Goal: Task Accomplishment & Management: Manage account settings

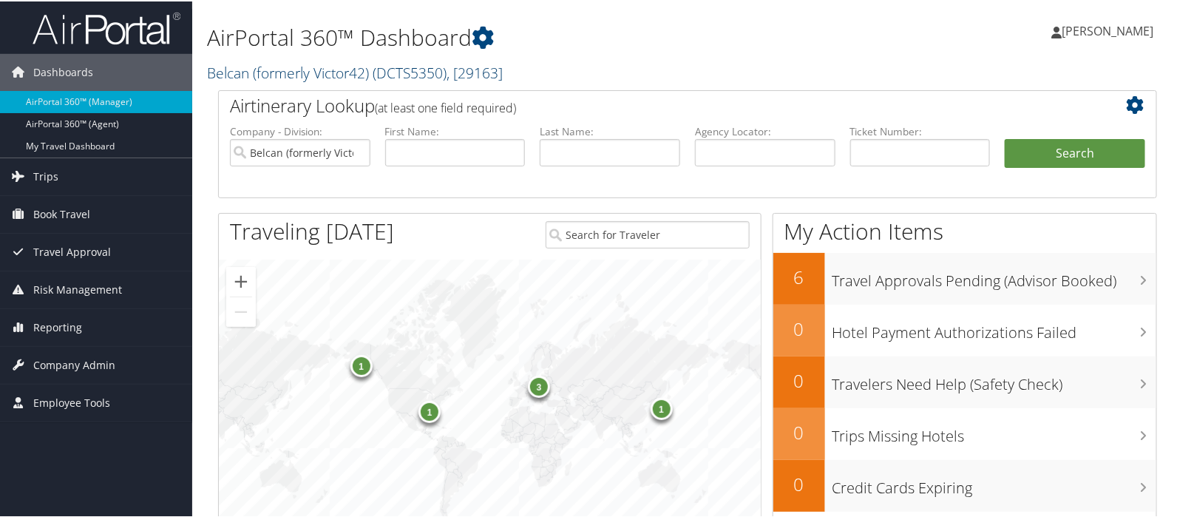
click at [239, 65] on link "Belcan (formerly Victor42) ( DCTS5350 ) , [ 29163 ]" at bounding box center [355, 71] width 296 height 20
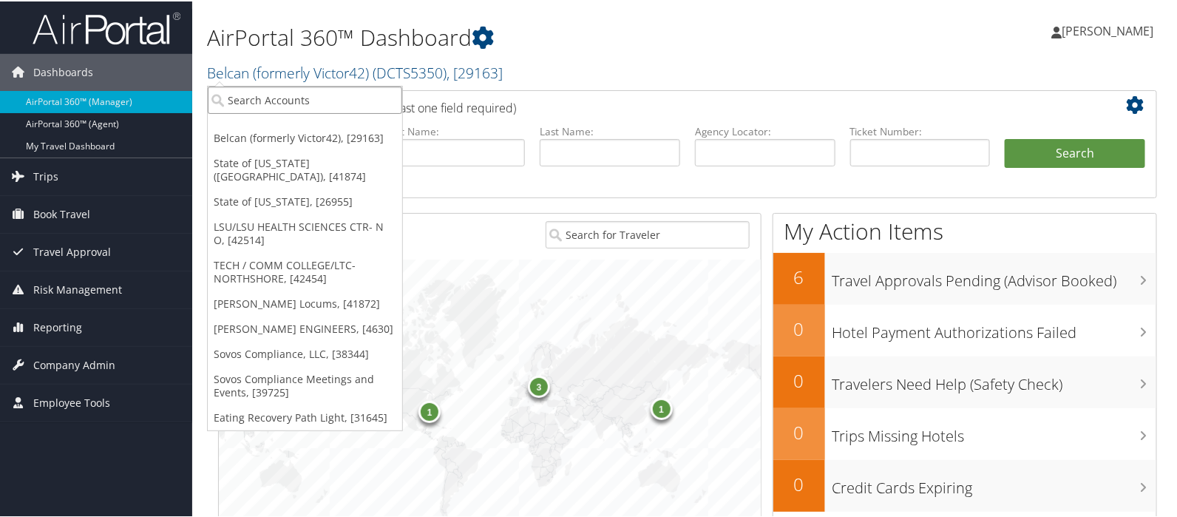
click at [246, 89] on input "search" at bounding box center [305, 98] width 194 height 27
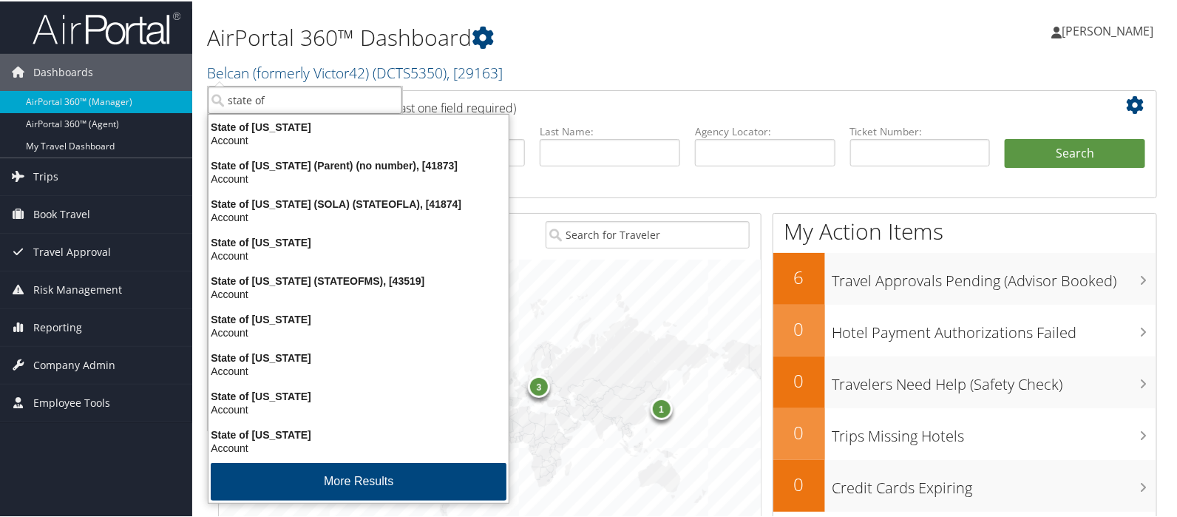
type input "state of l"
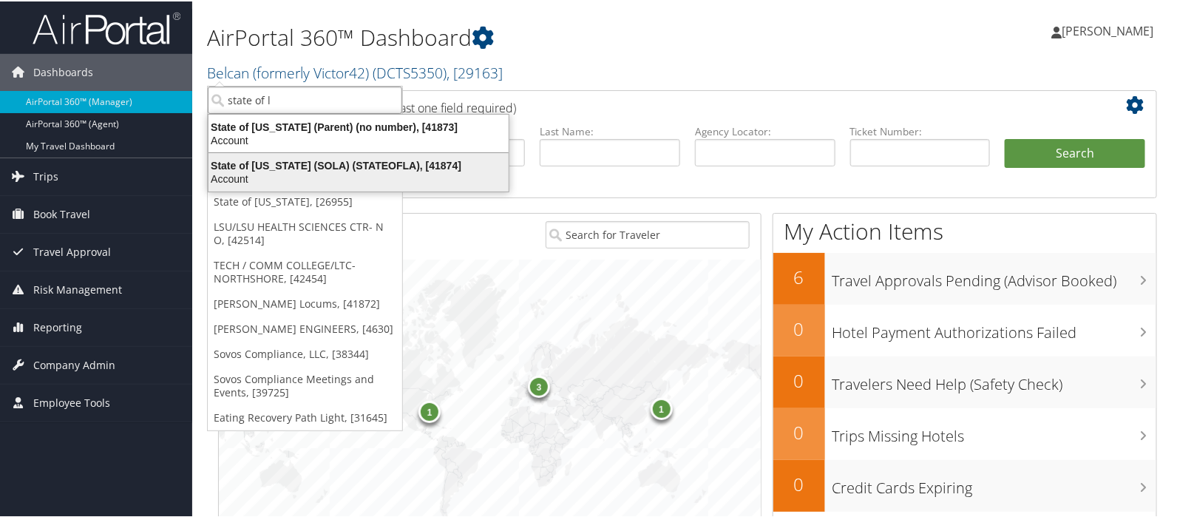
click at [242, 160] on div "State of Louisiana (SOLA) (STATEOFLA), [41874]" at bounding box center [359, 163] width 318 height 13
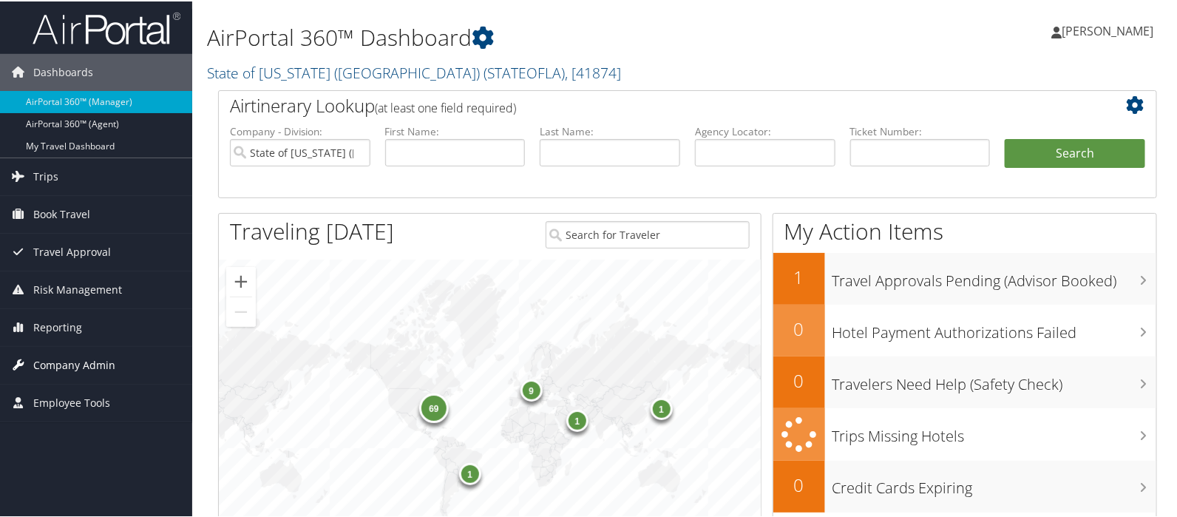
click at [84, 356] on span "Company Admin" at bounding box center [74, 363] width 82 height 37
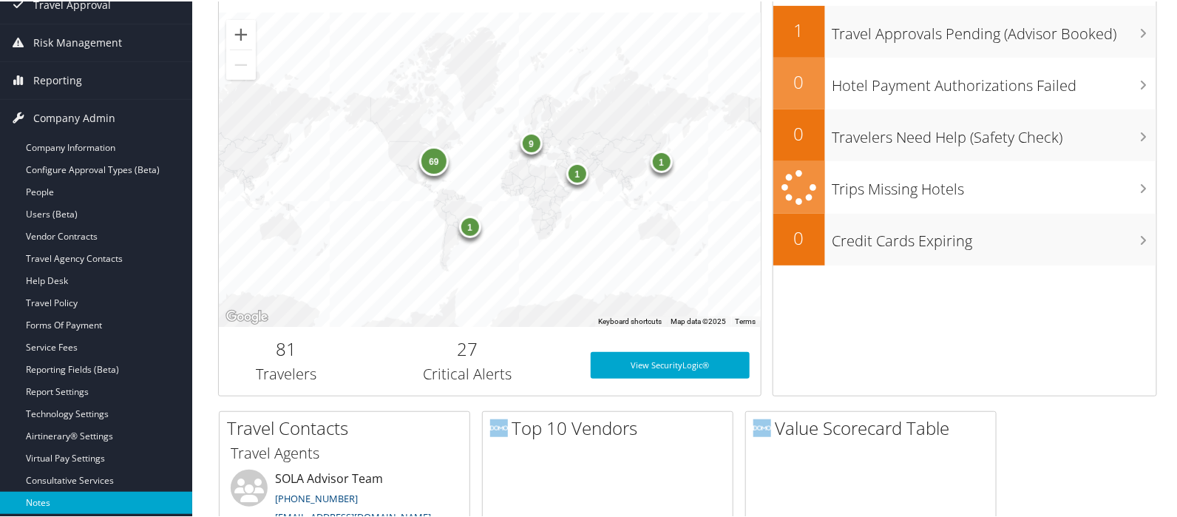
scroll to position [246, 0]
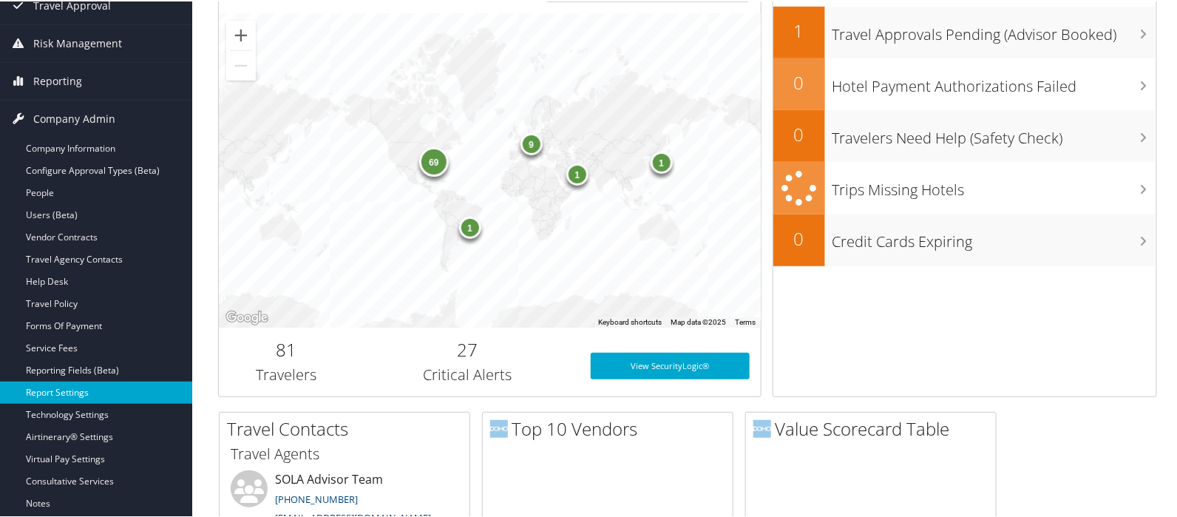
click at [55, 386] on link "Report Settings" at bounding box center [96, 391] width 192 height 22
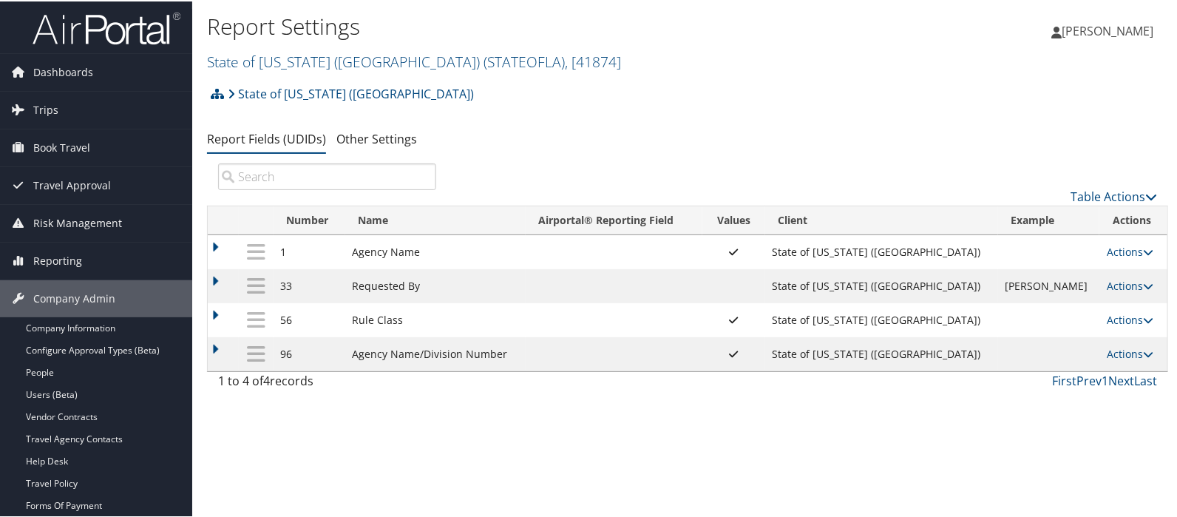
click at [998, 286] on td "JOHN SMITH" at bounding box center [1049, 285] width 102 height 34
click at [64, 394] on link "Users (Beta)" at bounding box center [96, 393] width 192 height 22
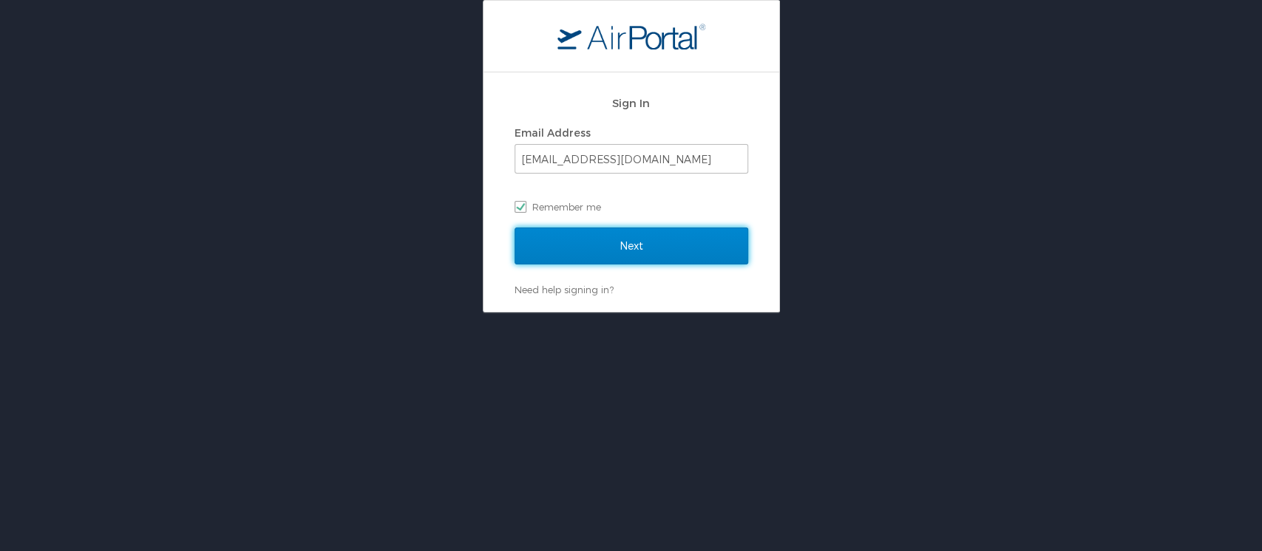
click at [610, 247] on input "Next" at bounding box center [632, 246] width 234 height 37
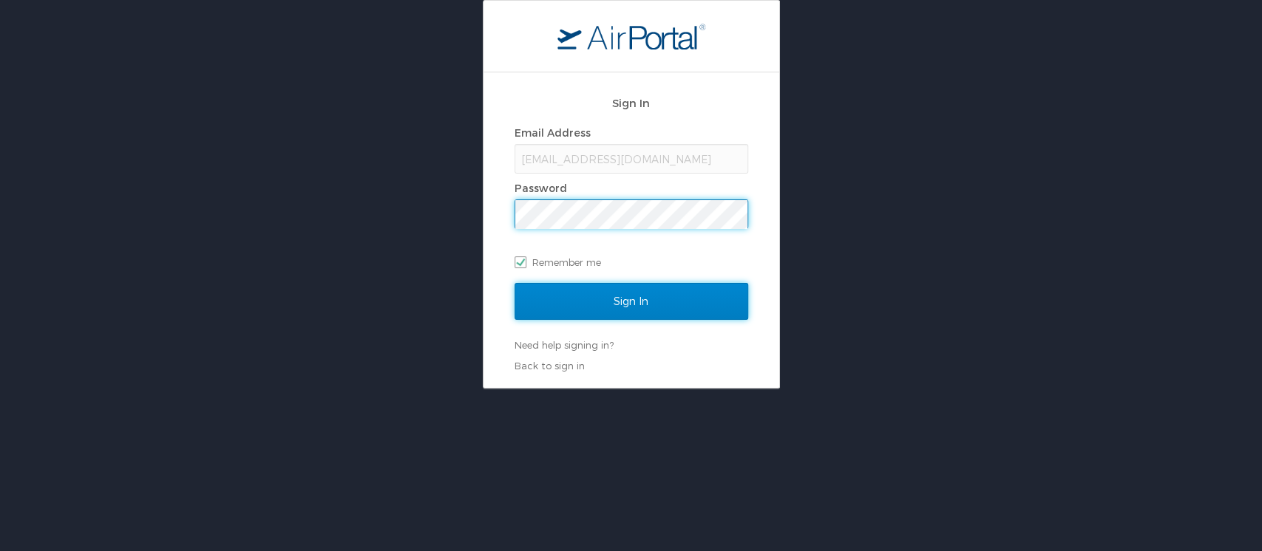
click at [627, 305] on input "Sign In" at bounding box center [632, 301] width 234 height 37
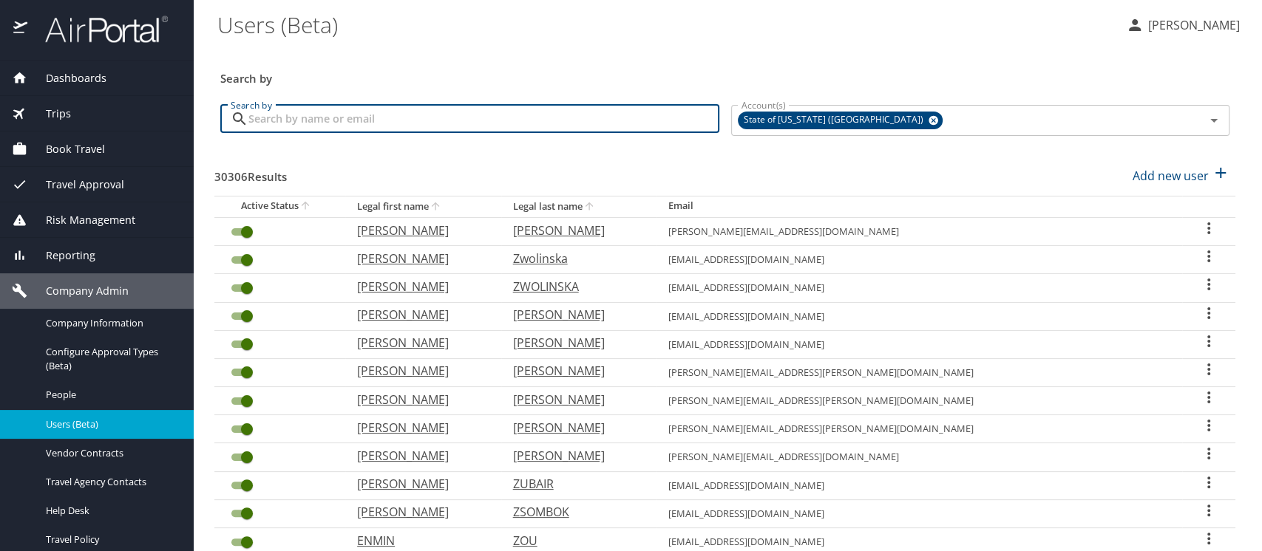
paste input "[PERSON_NAME][US_STATE]"
type input "[PERSON_NAME][US_STATE]"
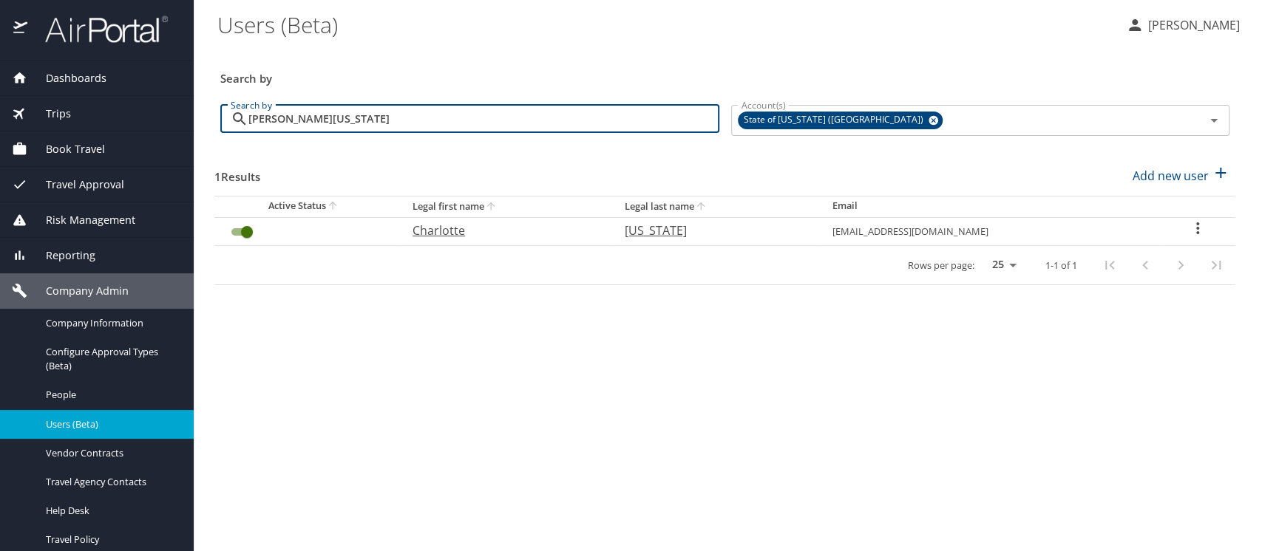
click at [1198, 226] on icon "User Search Table" at bounding box center [1198, 229] width 18 height 18
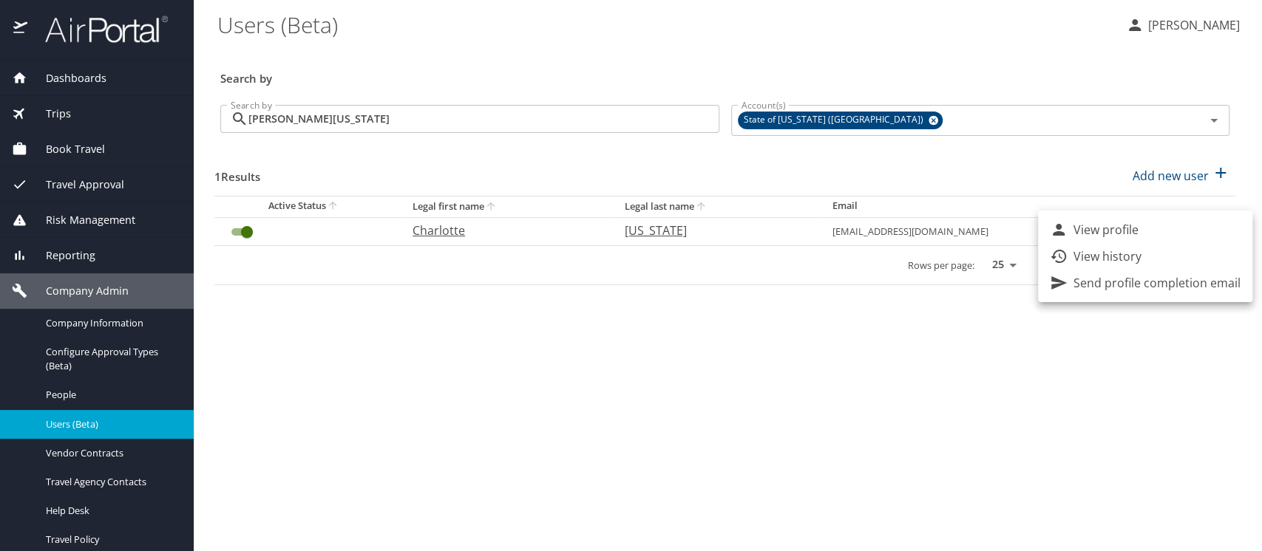
click at [1121, 228] on p "View profile" at bounding box center [1105, 230] width 65 height 18
select select "US"
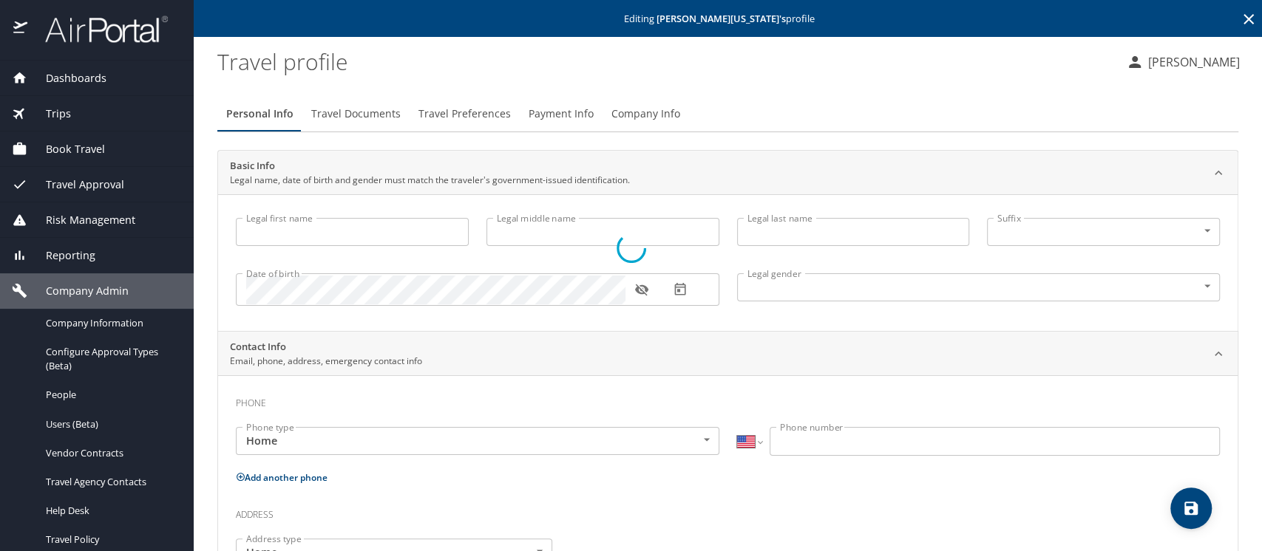
type input "Charlotte"
type input "[US_STATE]"
type input "Female"
type input "Christa"
type input "Igiozee"
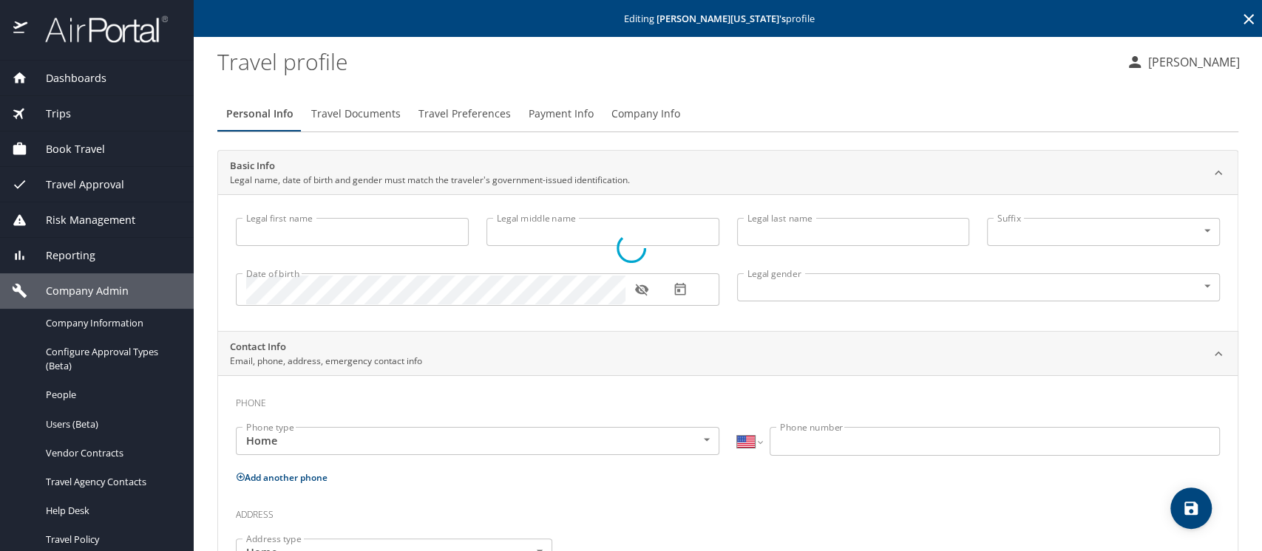
type input "(504) 450-6498"
select select "US"
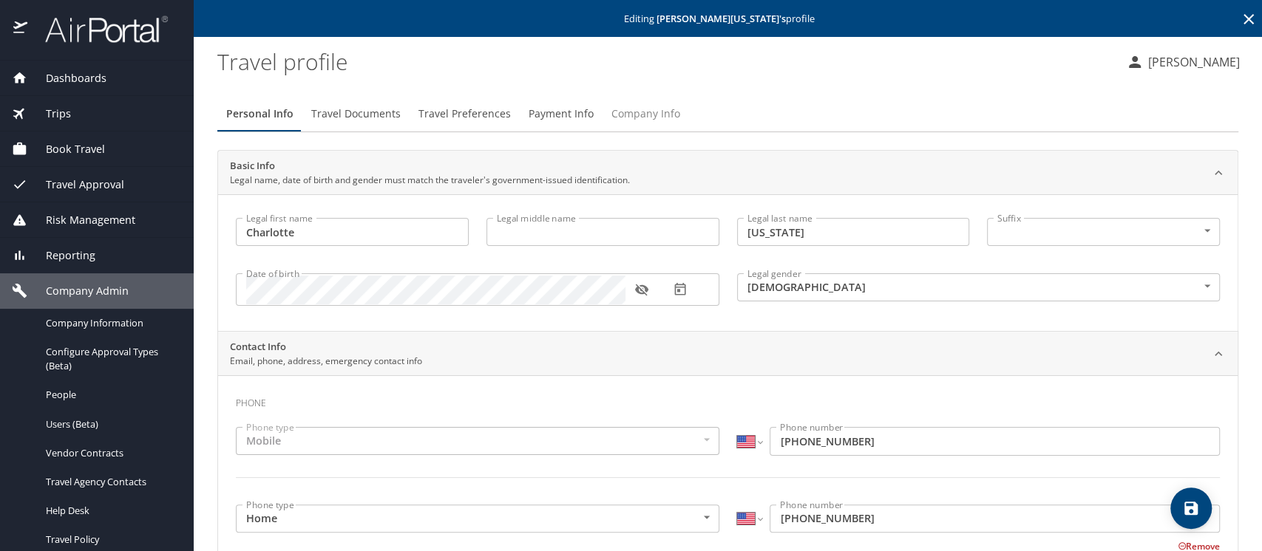
click at [631, 113] on span "Company Info" at bounding box center [645, 114] width 69 height 18
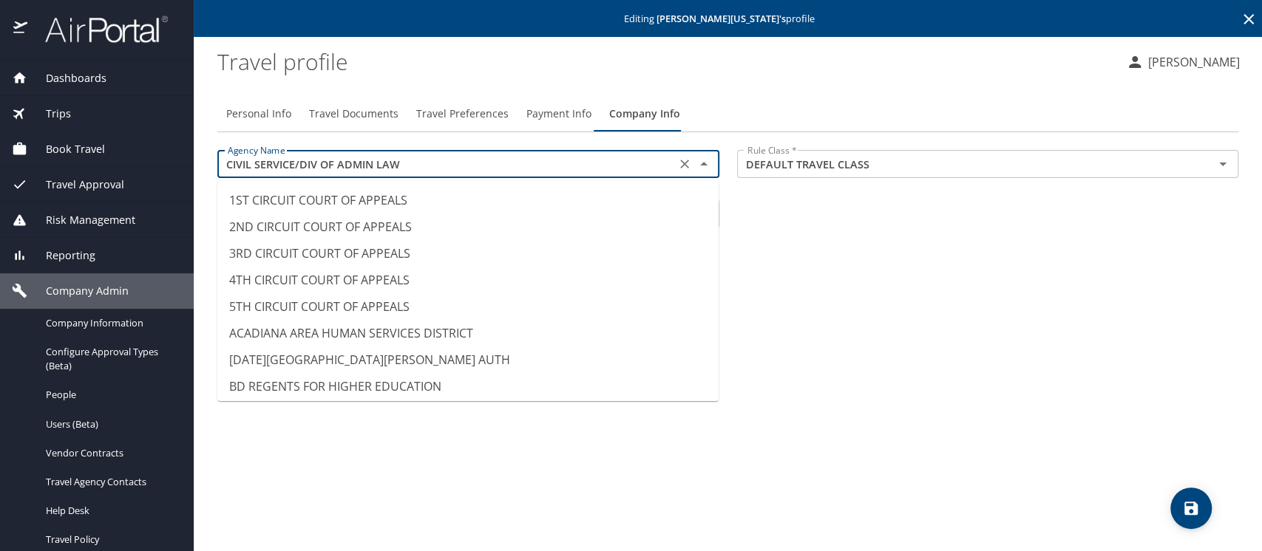
scroll to position [1118, 0]
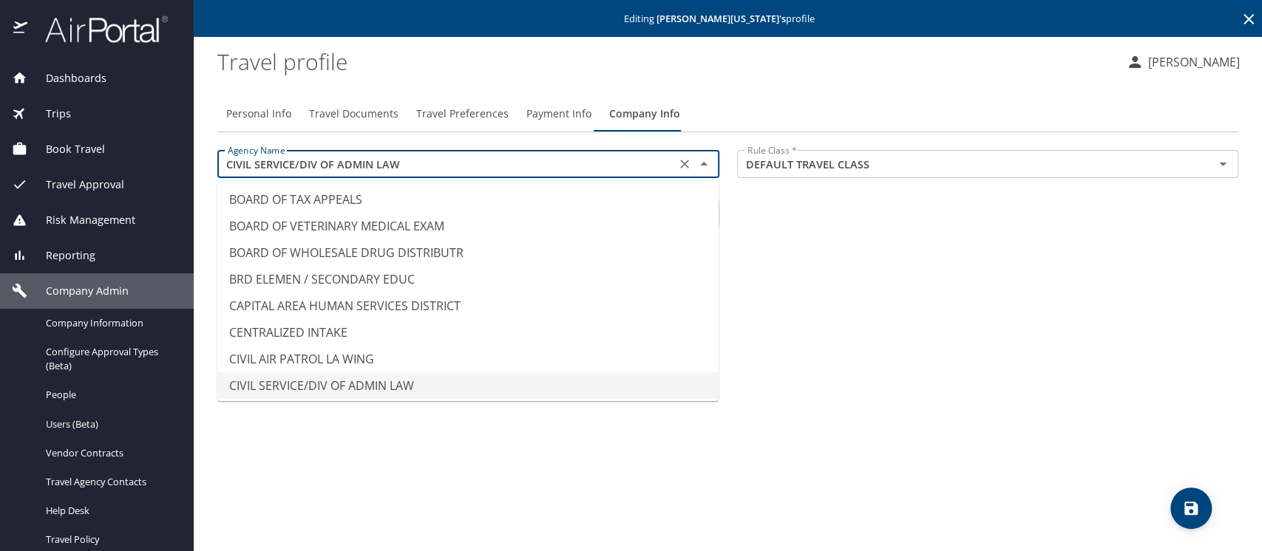
drag, startPoint x: 418, startPoint y: 169, endPoint x: 219, endPoint y: 163, distance: 199.7
click at [219, 163] on div "CIVIL SERVICE/DIV OF ADMIN LAW Agency Name" at bounding box center [468, 164] width 502 height 28
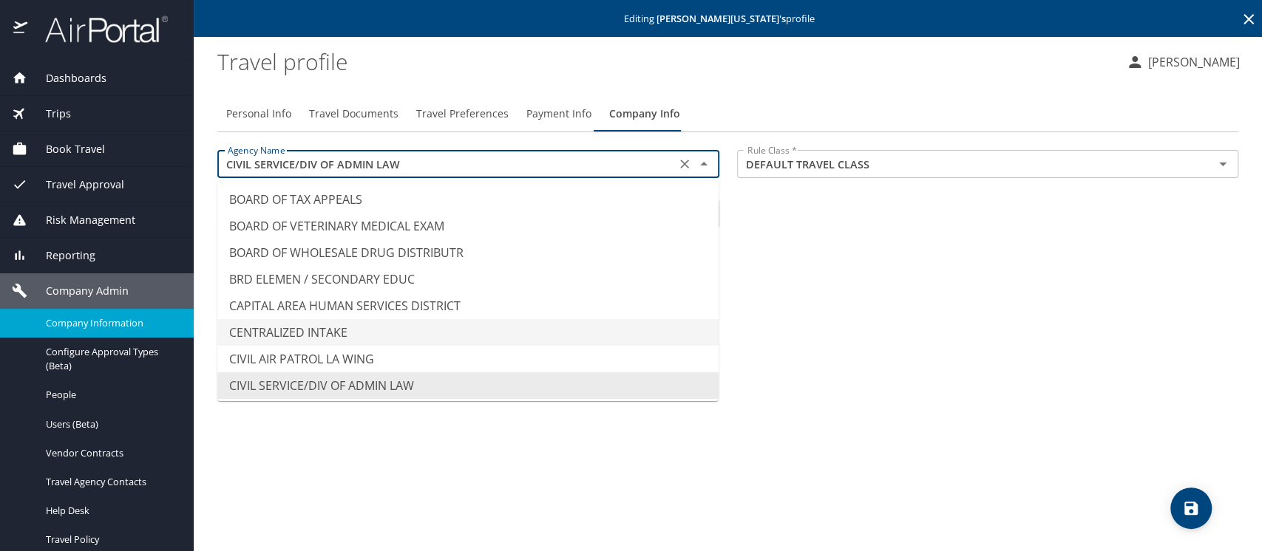
type input "CENTRALIZED INTAKE"
click at [100, 317] on span "Company Information" at bounding box center [111, 323] width 130 height 14
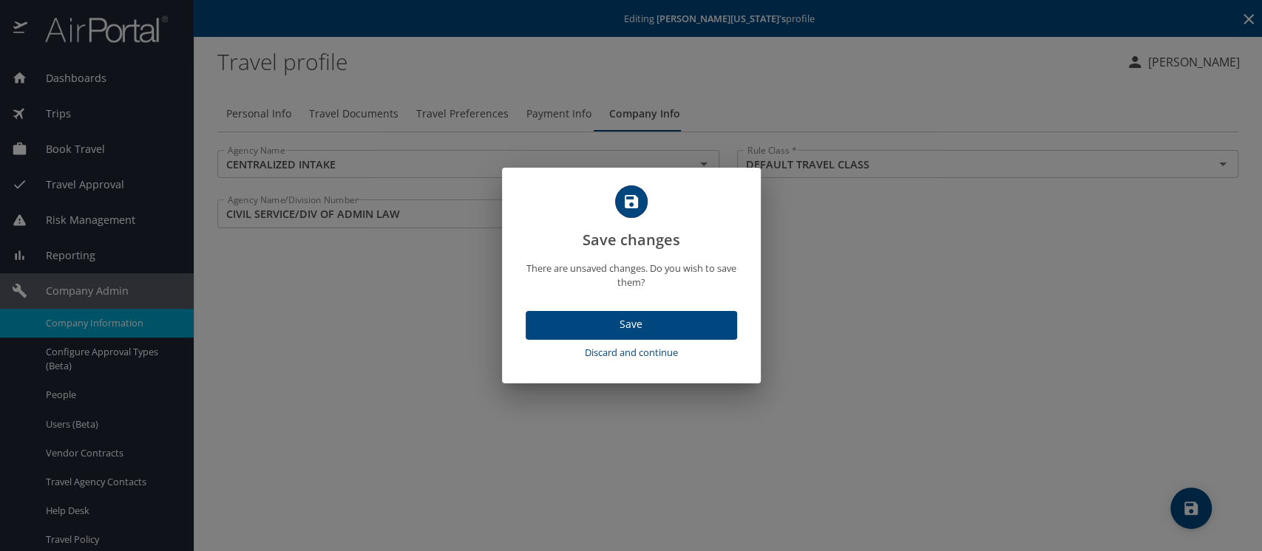
click at [660, 352] on span "Discard and continue" at bounding box center [632, 352] width 200 height 17
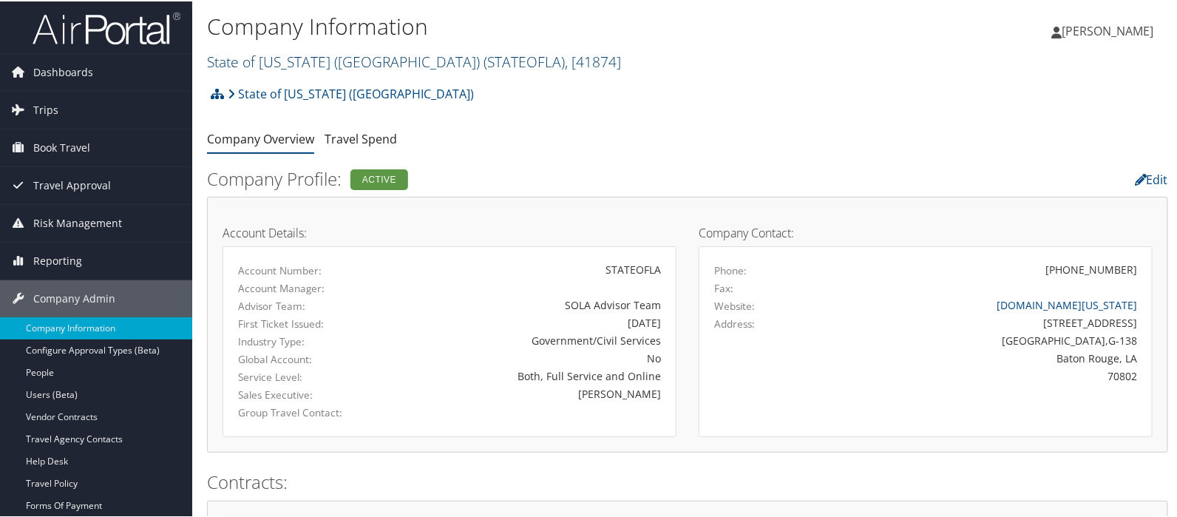
drag, startPoint x: 261, startPoint y: 61, endPoint x: 233, endPoint y: 62, distance: 28.1
click at [233, 62] on link "State of Louisiana (SOLA) ( STATEOFLA ) , [ 41874 ]" at bounding box center [414, 60] width 414 height 20
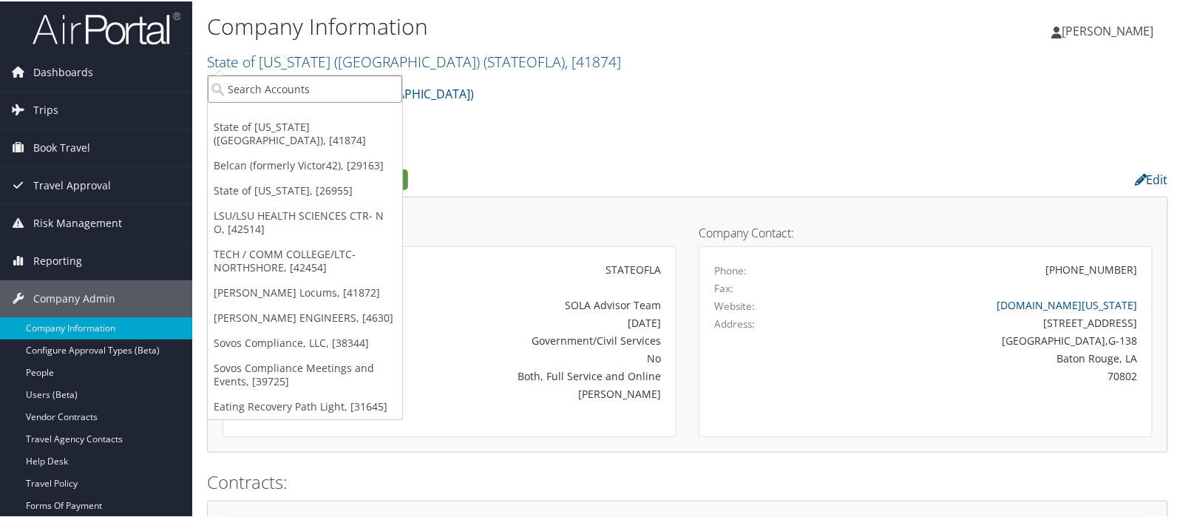
paste input "CIVIL SERVICE/DIV OF ADMIN LAW"
type input "CIVIL SERVICE/DIV OF ADMIN LAW"
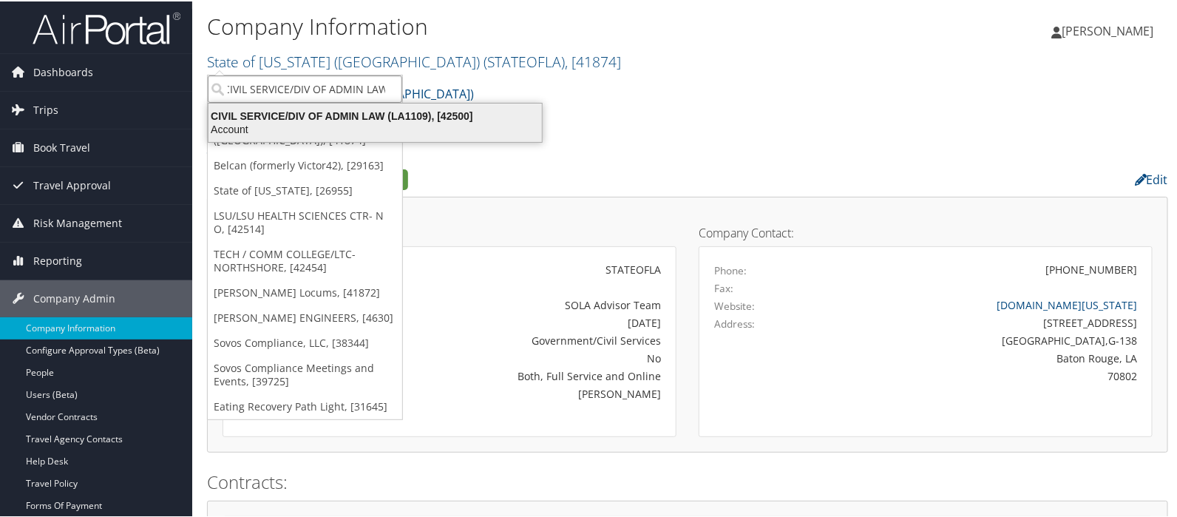
click at [482, 108] on div "CIVIL SERVICE/DIV OF ADMIN LAW (LA1109), [42500]" at bounding box center [375, 114] width 351 height 13
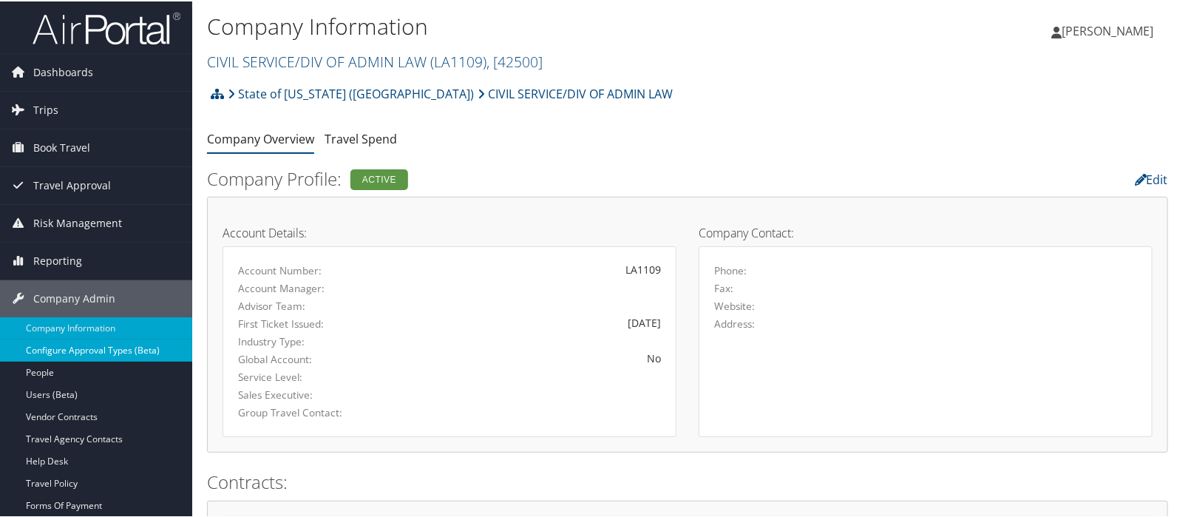
click at [81, 345] on link "Configure Approval Types (Beta)" at bounding box center [96, 349] width 192 height 22
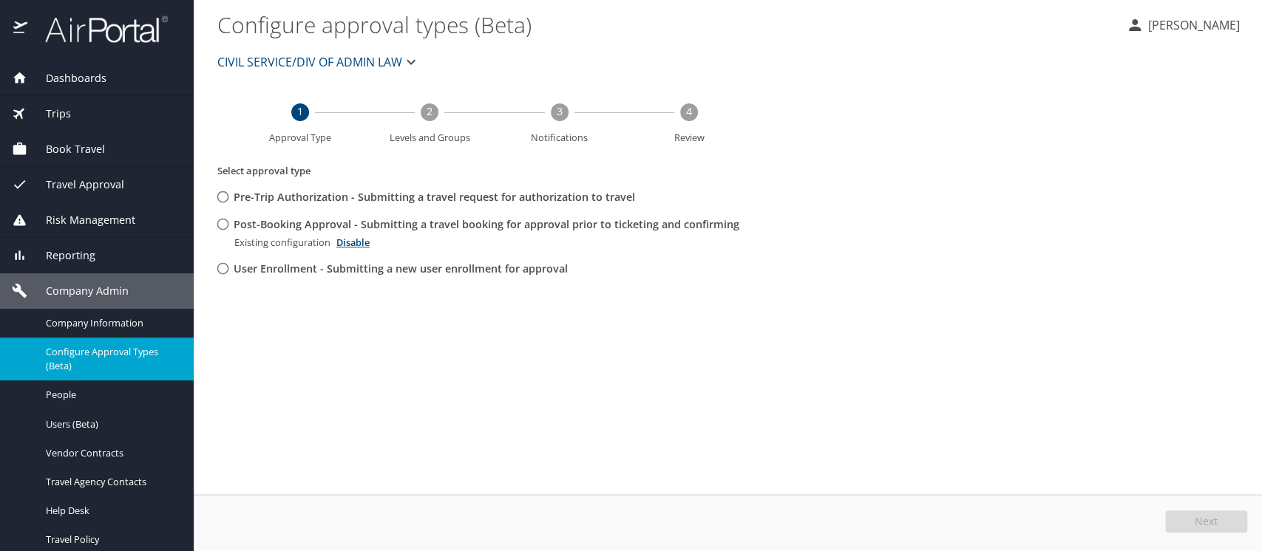
click at [222, 227] on input "Post-Booking Approval - Submitting a travel booking for approval prior to ticke…" at bounding box center [222, 224] width 27 height 27
radio input "true"
click at [1183, 523] on button "Edit" at bounding box center [1208, 522] width 78 height 22
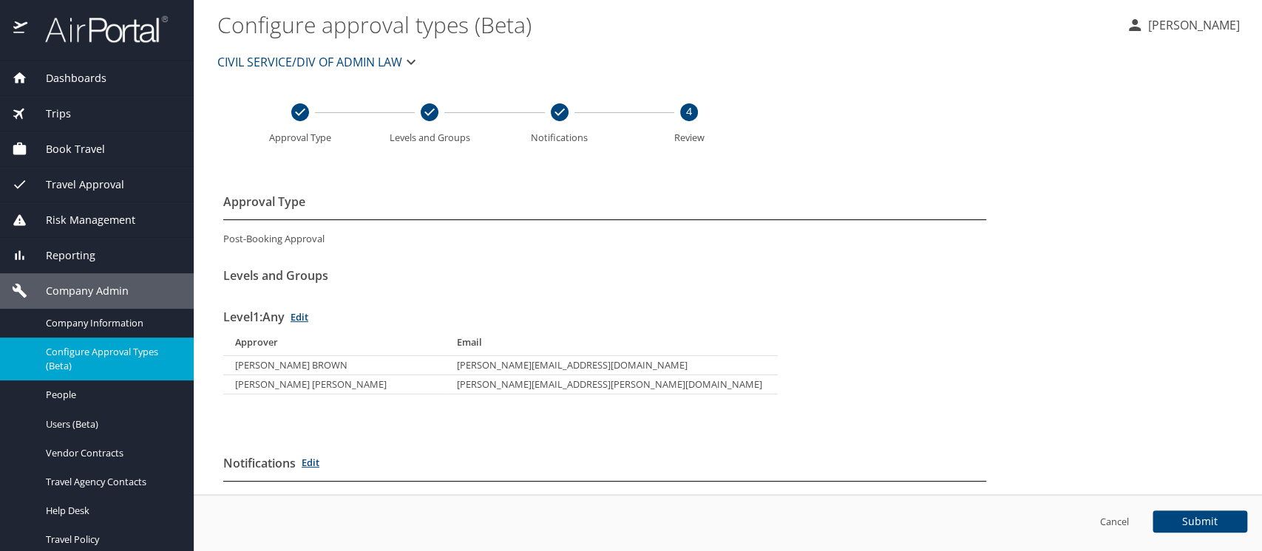
click at [64, 180] on span "Travel Approval" at bounding box center [75, 185] width 97 height 16
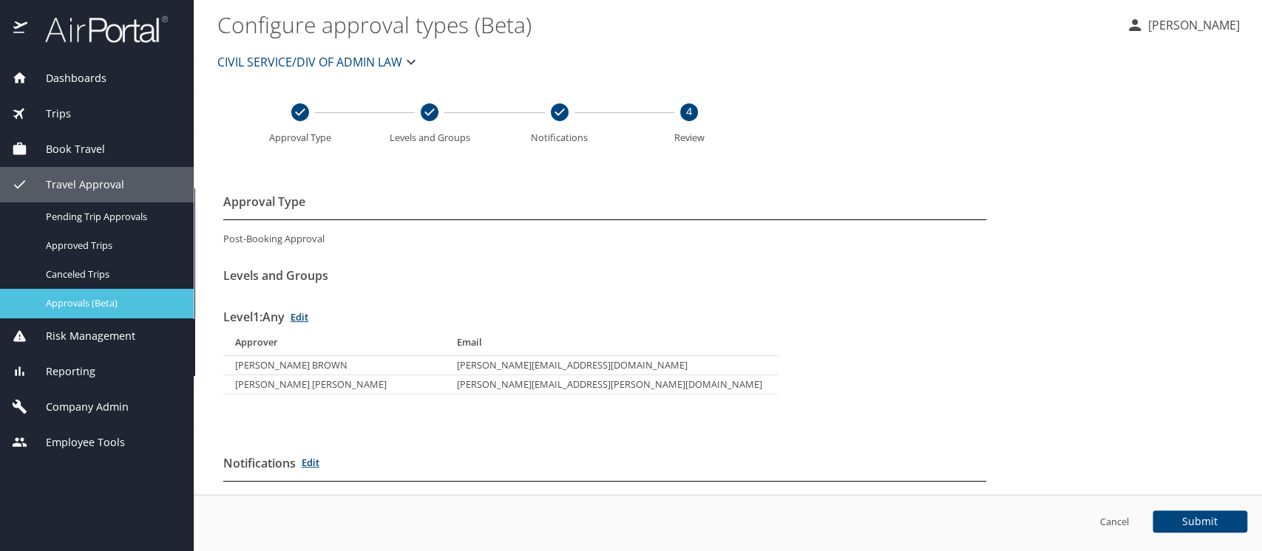
click at [84, 300] on span "Approvals (Beta)" at bounding box center [111, 303] width 130 height 14
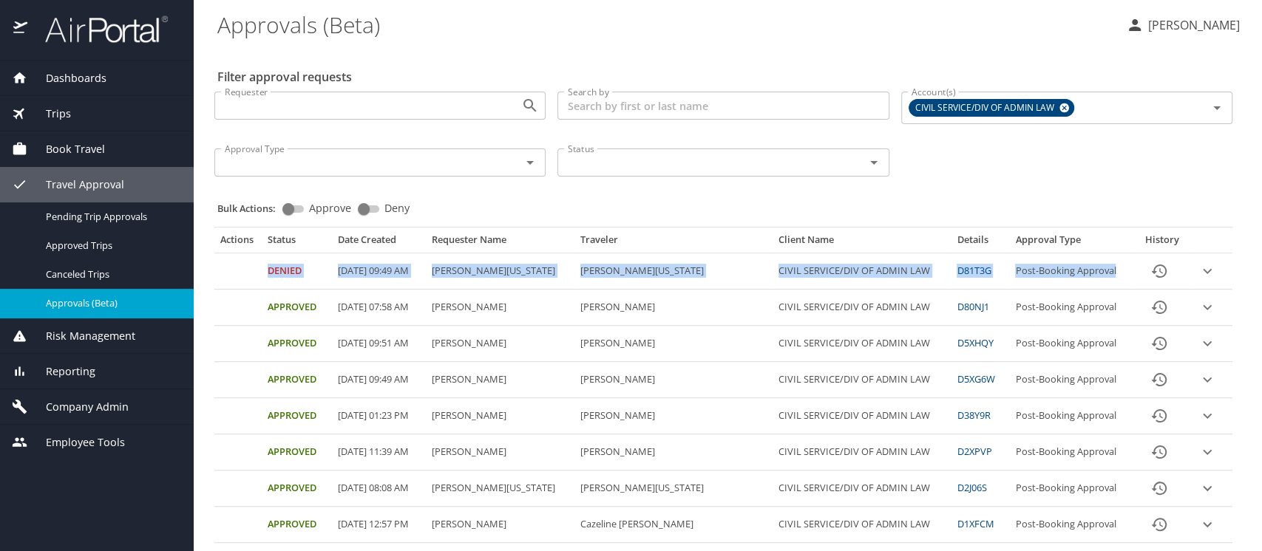
drag, startPoint x: 234, startPoint y: 262, endPoint x: 1101, endPoint y: 276, distance: 866.5
click at [1101, 276] on tr "Denied [DATE] 09:49 AM [PERSON_NAME][US_STATE] [PERSON_NAME][US_STATE] CIVIL SE…" at bounding box center [723, 272] width 1018 height 36
click at [1152, 274] on icon "History" at bounding box center [1159, 271] width 15 height 13
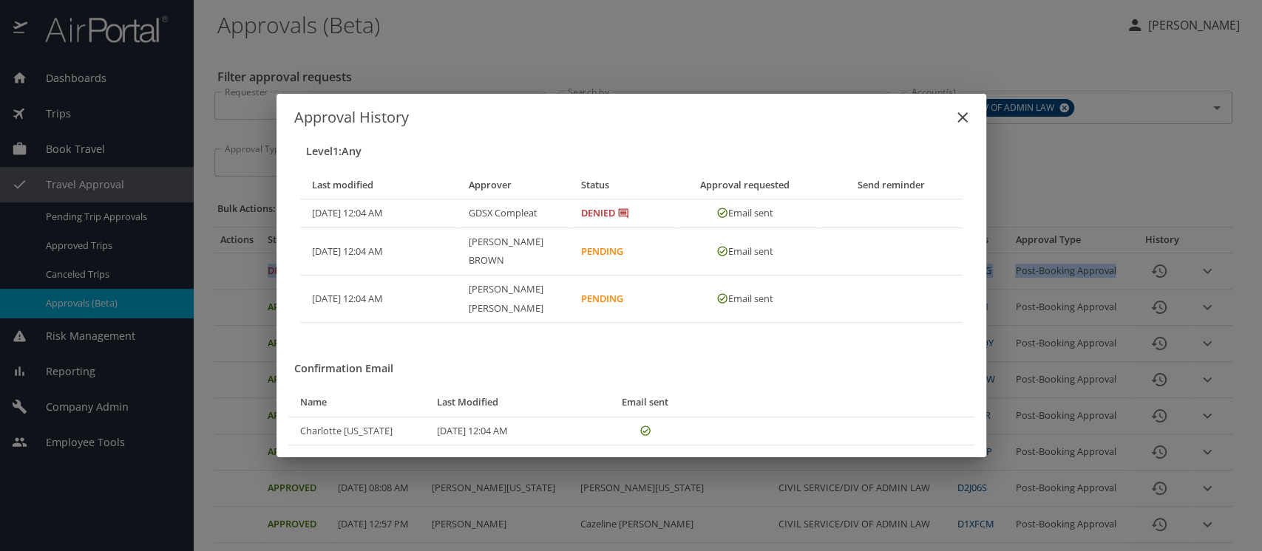
click at [965, 125] on icon "close" at bounding box center [963, 118] width 18 height 18
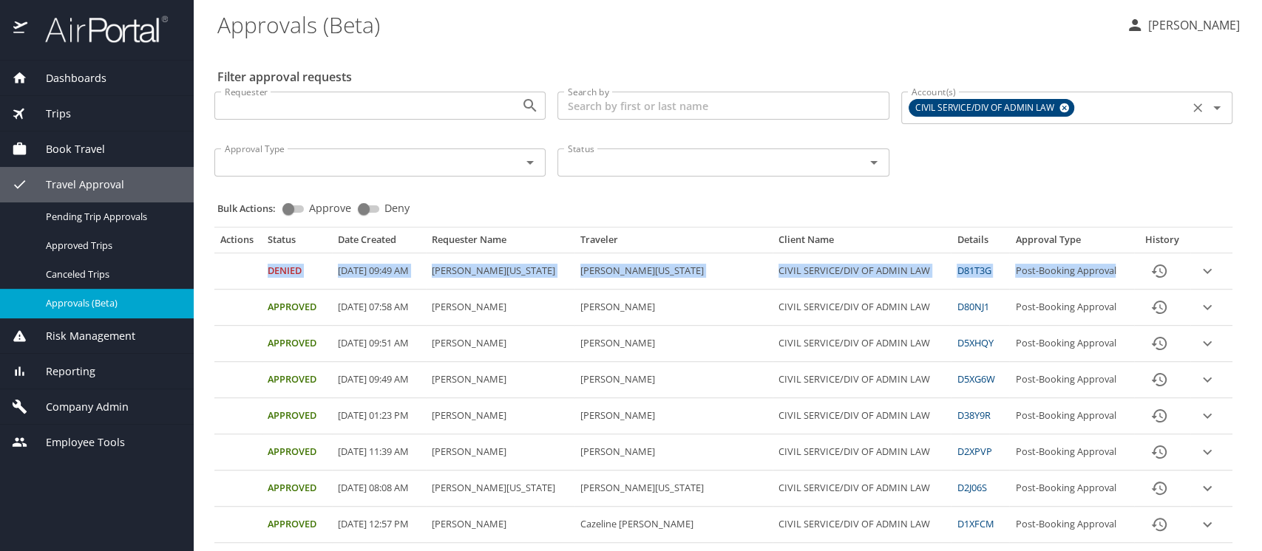
click at [976, 109] on span "CIVIL SERVICE/DIV OF ADMIN LAW" at bounding box center [986, 109] width 154 height 16
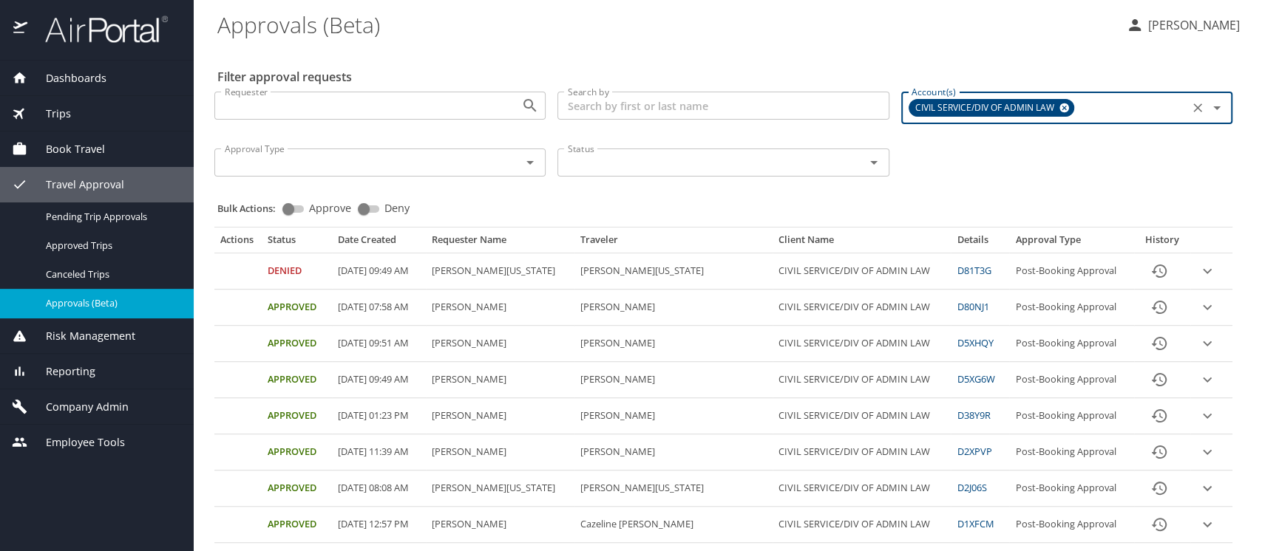
click at [976, 109] on span "CIVIL SERVICE/DIV OF ADMIN LAW" at bounding box center [986, 109] width 154 height 16
click at [622, 13] on \(Beta\) "Approvals (Beta)" at bounding box center [665, 24] width 897 height 46
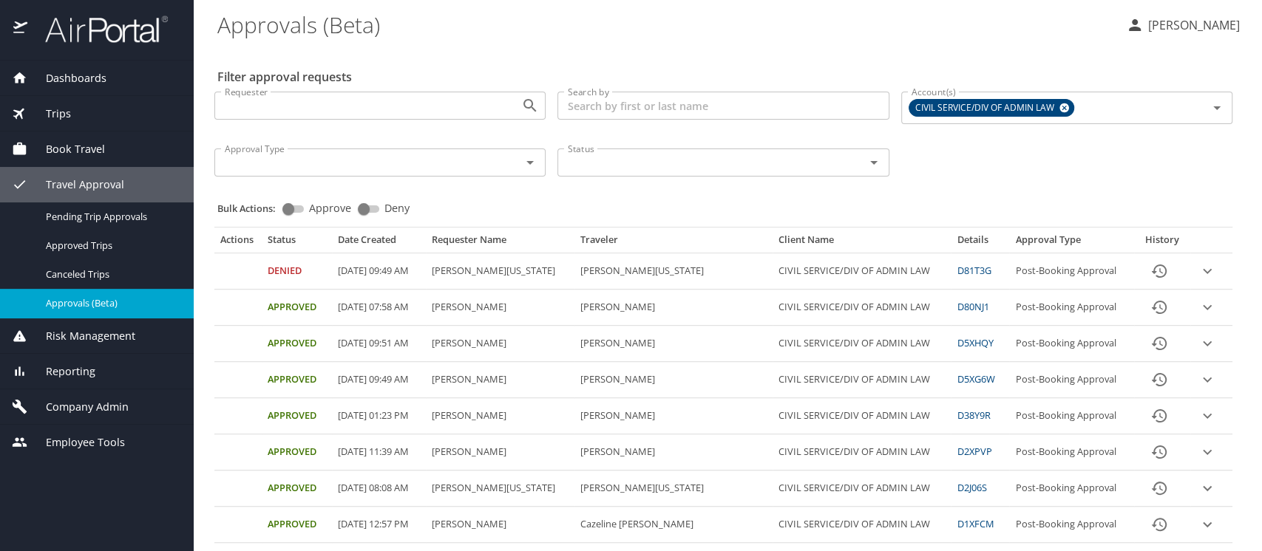
click at [84, 367] on span "Reporting" at bounding box center [61, 372] width 68 height 16
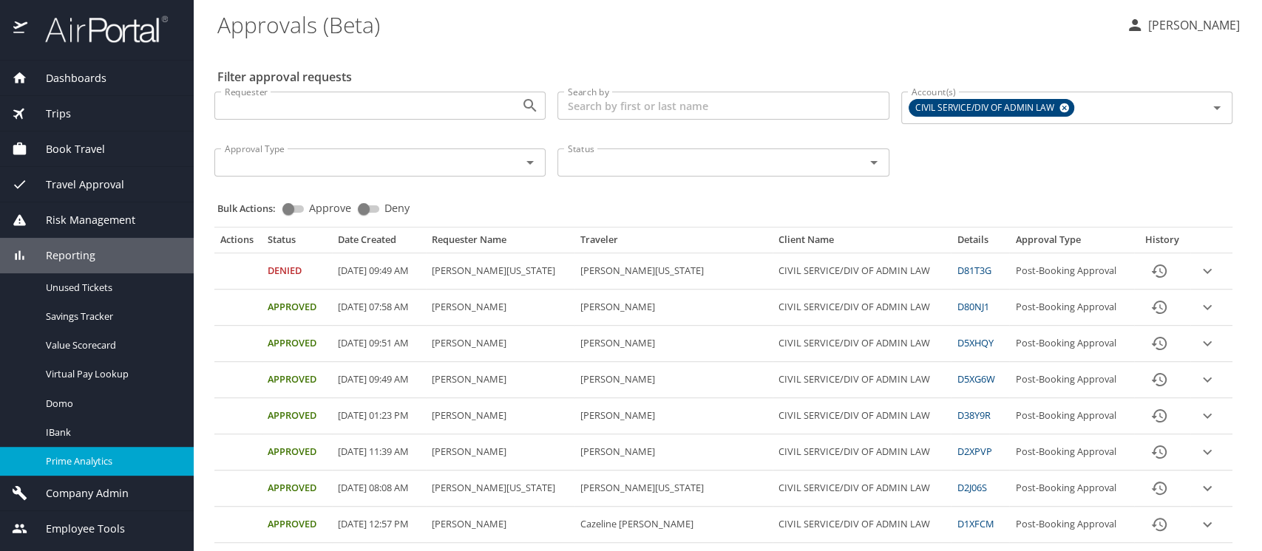
click at [68, 458] on span "Prime Analytics" at bounding box center [111, 462] width 130 height 14
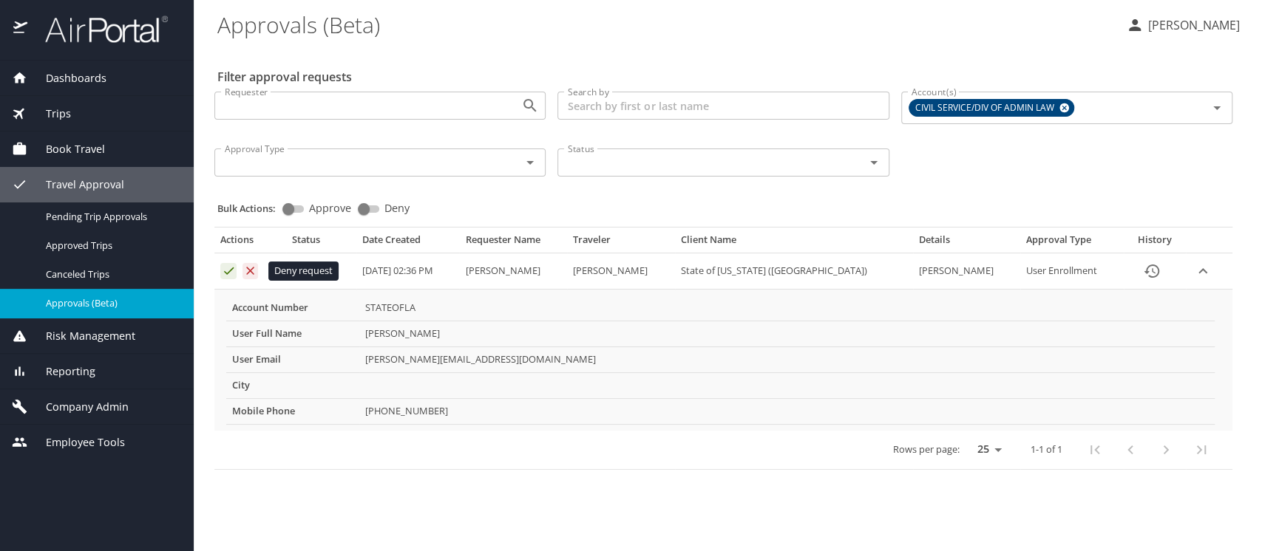
click at [248, 269] on icon "Approval table" at bounding box center [250, 271] width 14 height 14
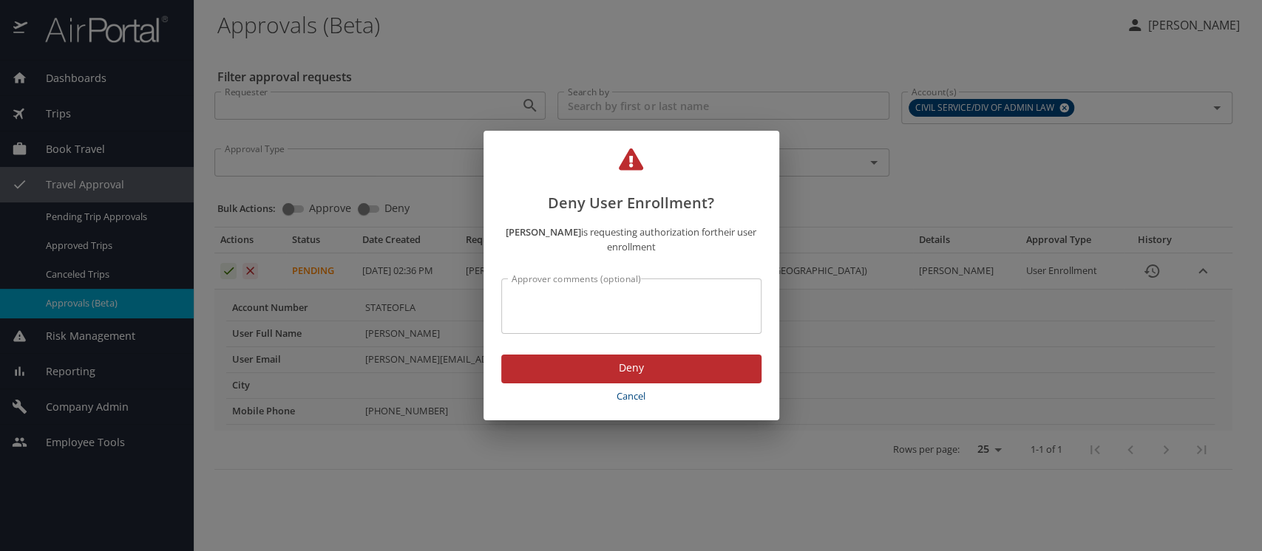
click at [628, 364] on span "Deny" at bounding box center [631, 368] width 237 height 18
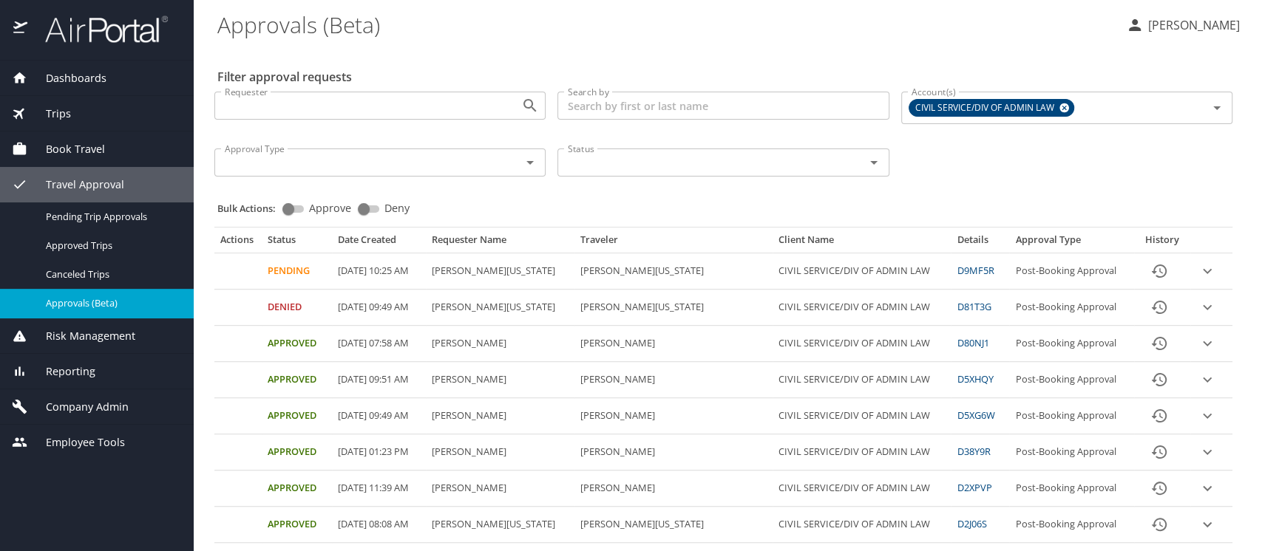
click at [62, 370] on span "Reporting" at bounding box center [61, 372] width 68 height 16
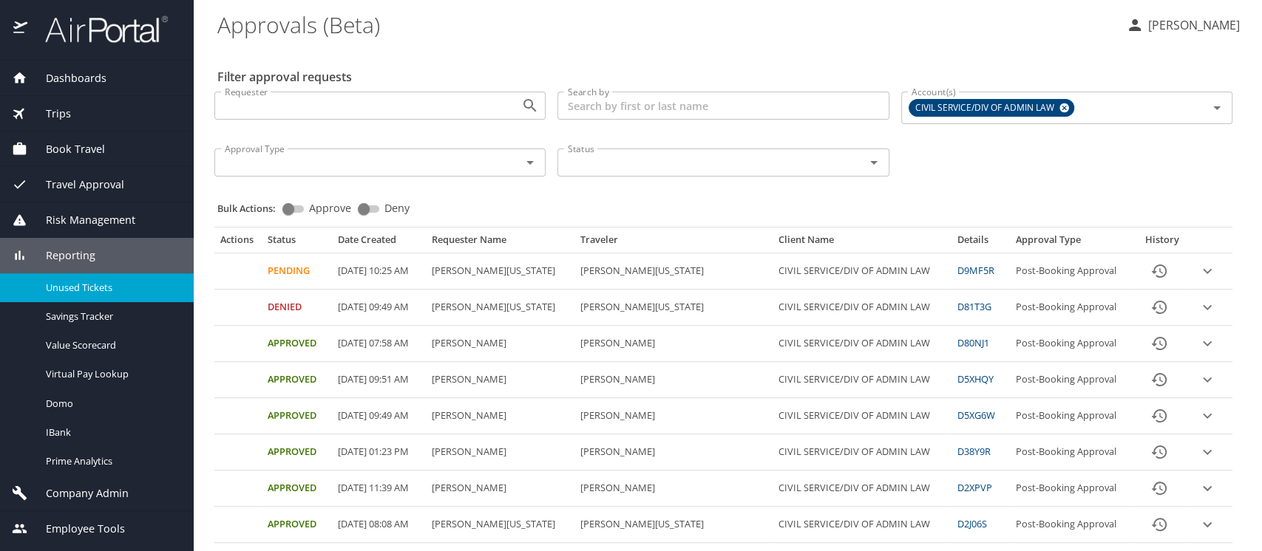
click at [59, 288] on span "Unused Tickets" at bounding box center [111, 288] width 130 height 14
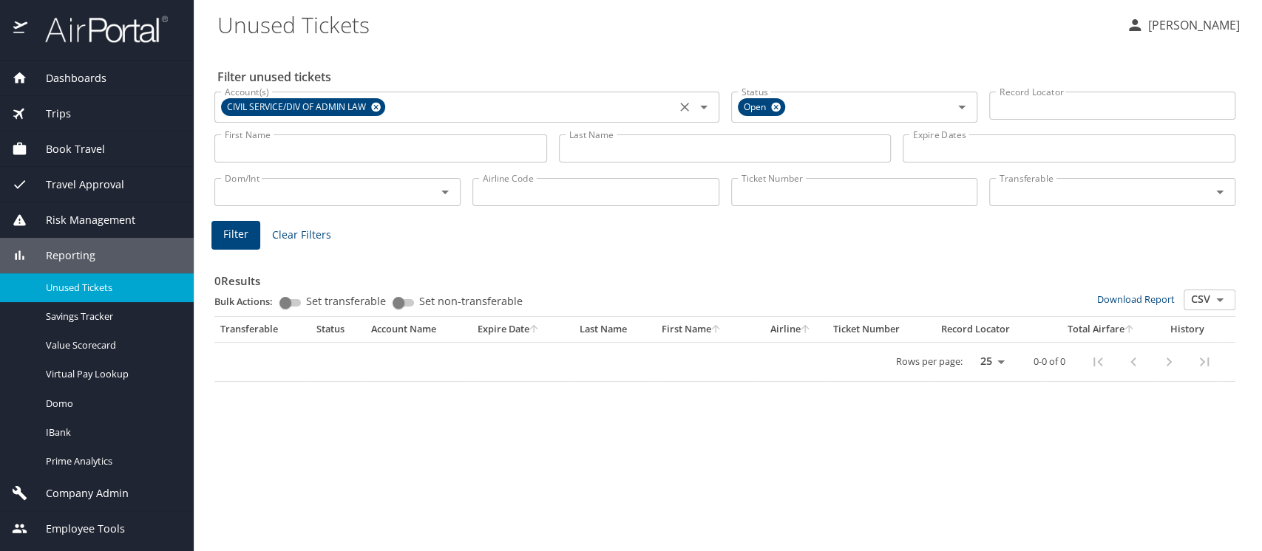
click at [378, 103] on icon at bounding box center [376, 108] width 10 height 10
click at [247, 151] on input "First Name" at bounding box center [380, 149] width 333 height 28
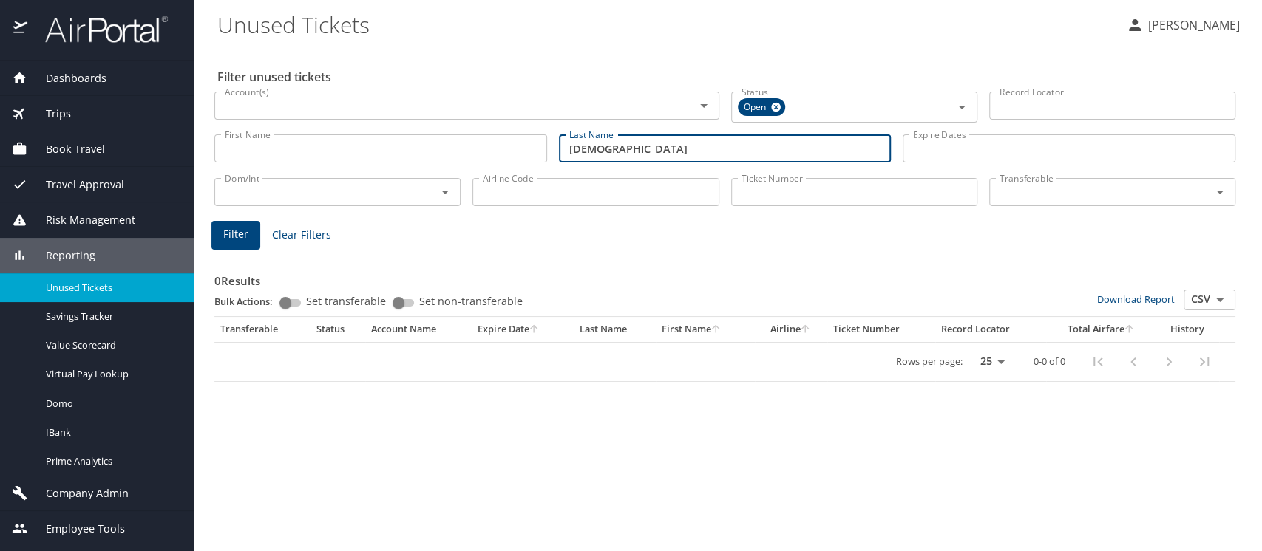
type input "temple"
click at [241, 234] on span "Filter" at bounding box center [235, 234] width 25 height 18
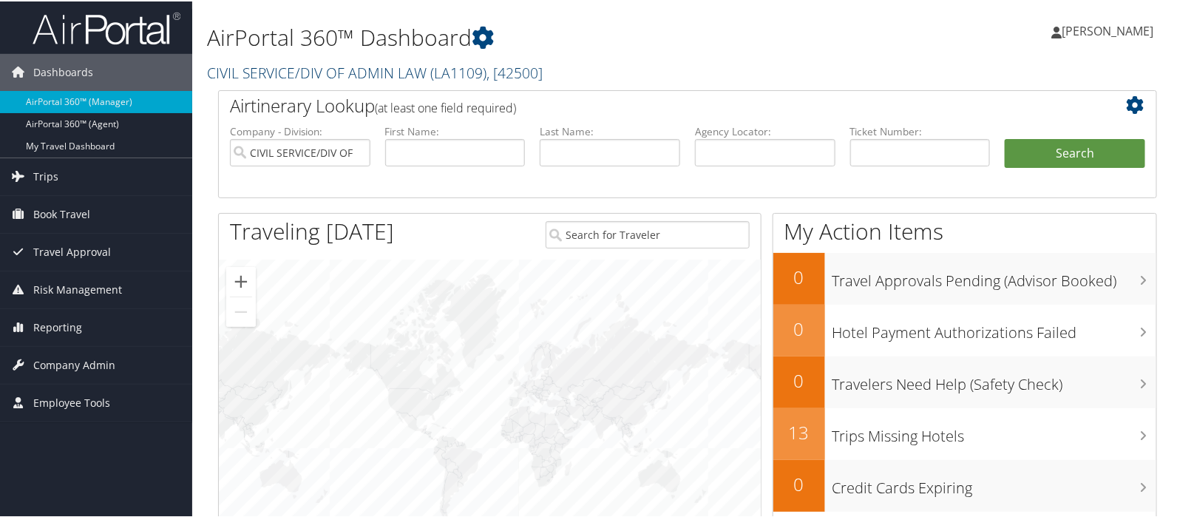
click at [255, 75] on link "CIVIL SERVICE/DIV OF ADMIN LAW ( LA1109 ) , [ 42500 ]" at bounding box center [375, 71] width 336 height 20
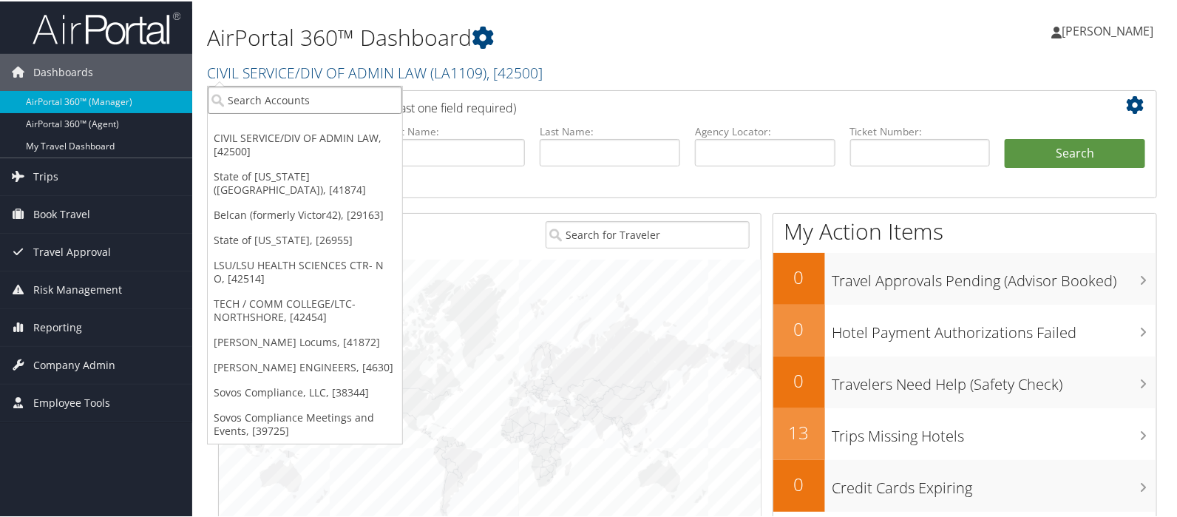
click at [254, 95] on input "search" at bounding box center [305, 98] width 194 height 27
type input "b"
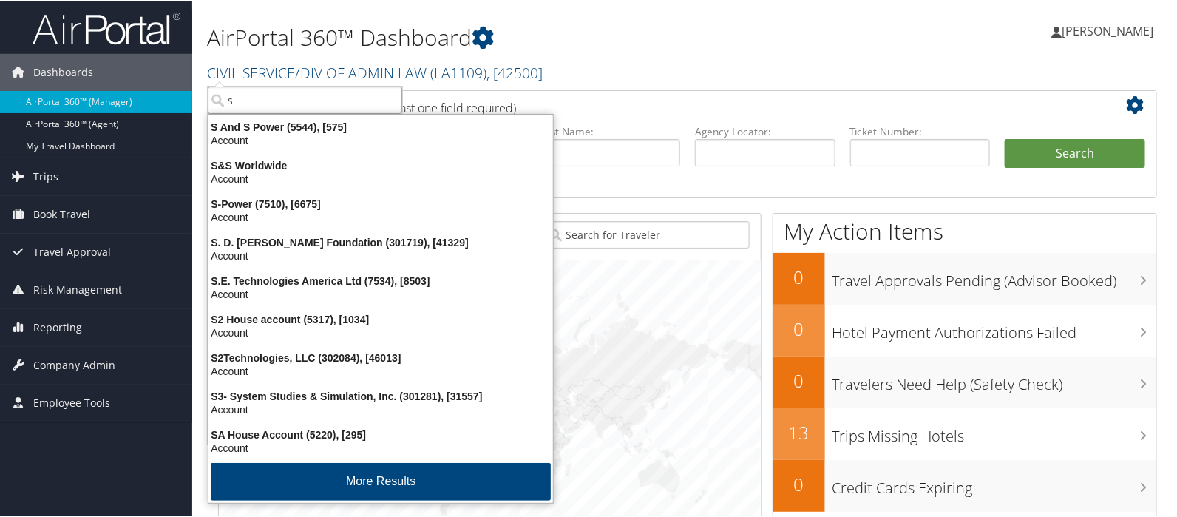
type input "s2"
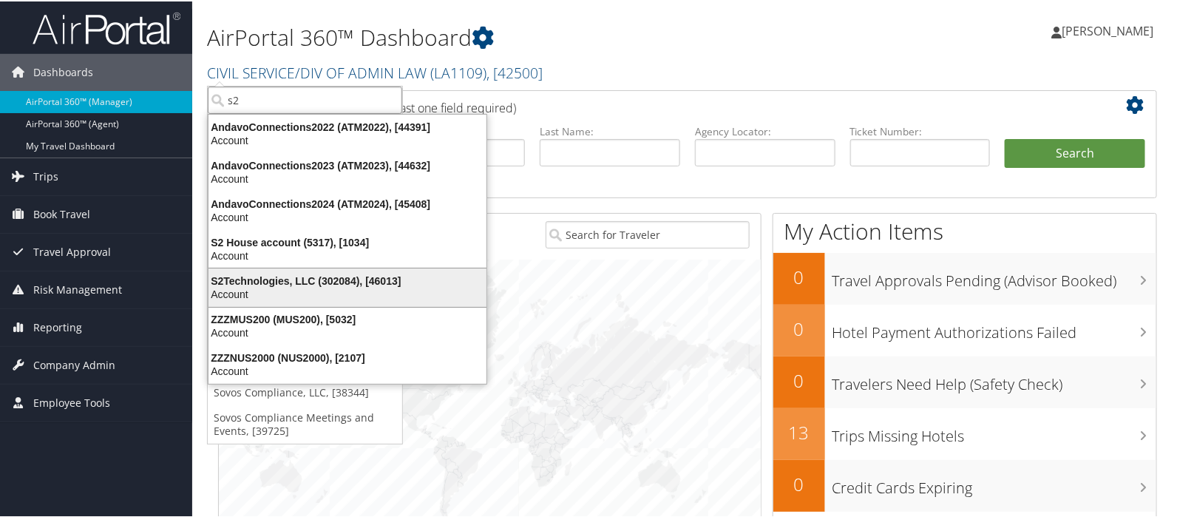
click at [257, 274] on div "S2Technologies, LLC (302084), [46013]" at bounding box center [348, 279] width 296 height 13
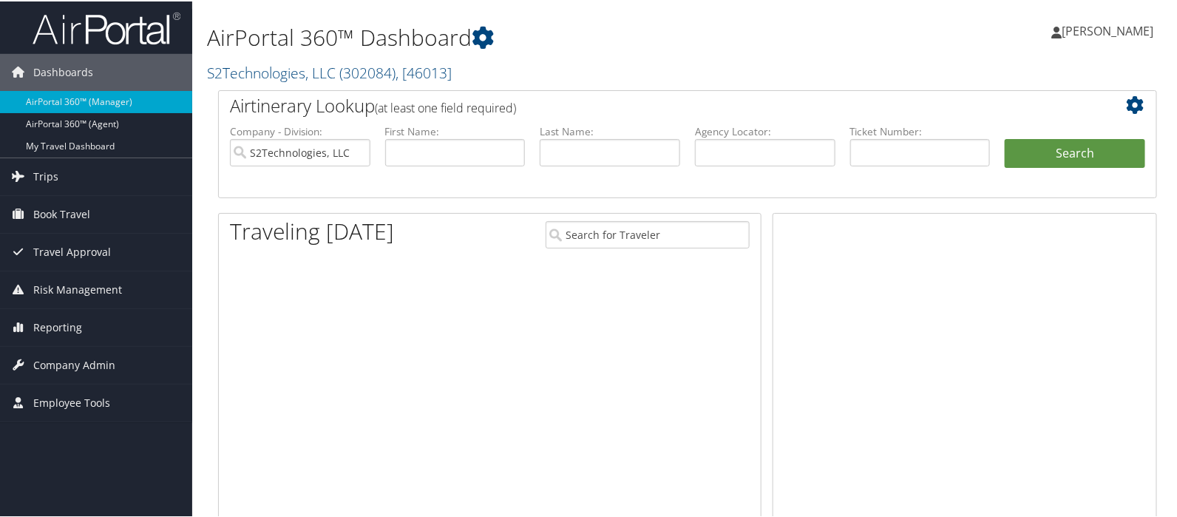
click at [55, 249] on span "Travel Approval" at bounding box center [72, 250] width 78 height 37
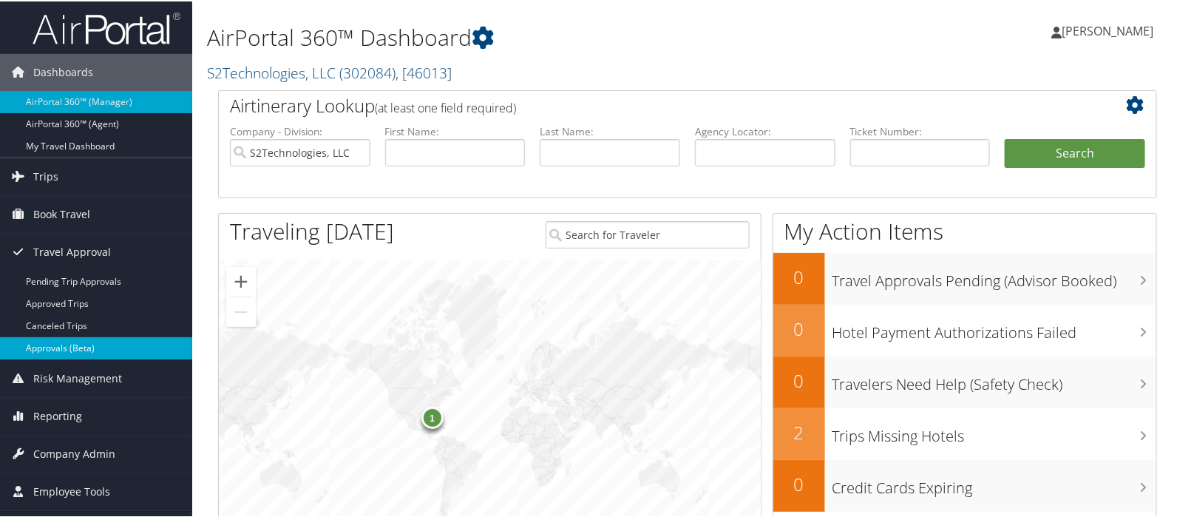
click at [62, 339] on link "Approvals (Beta)" at bounding box center [96, 347] width 192 height 22
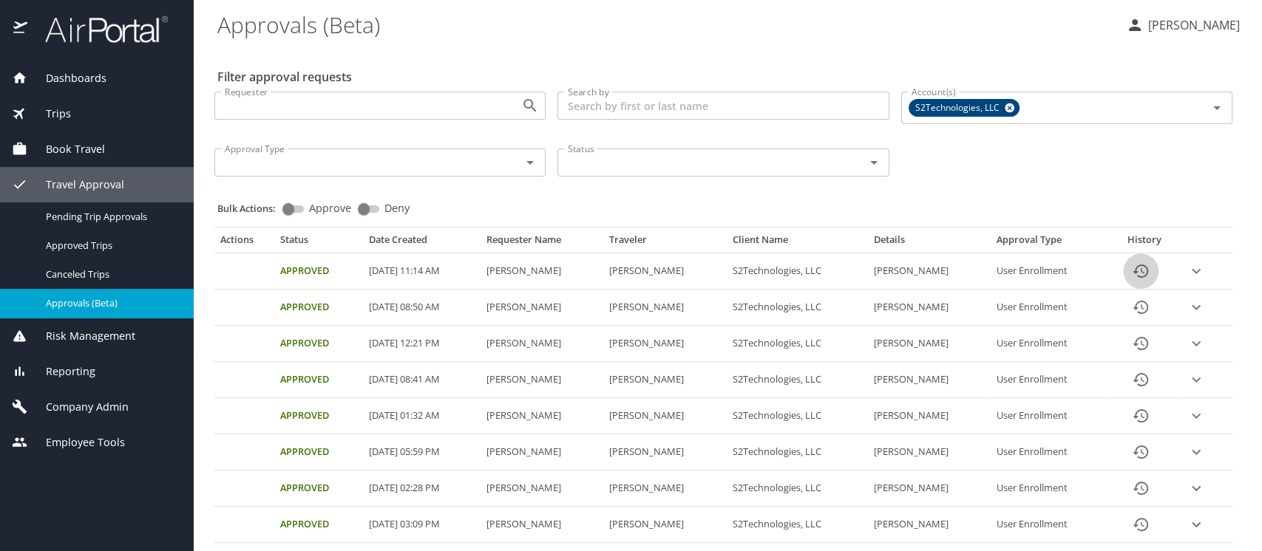
click at [1133, 268] on icon "History" at bounding box center [1141, 271] width 18 height 18
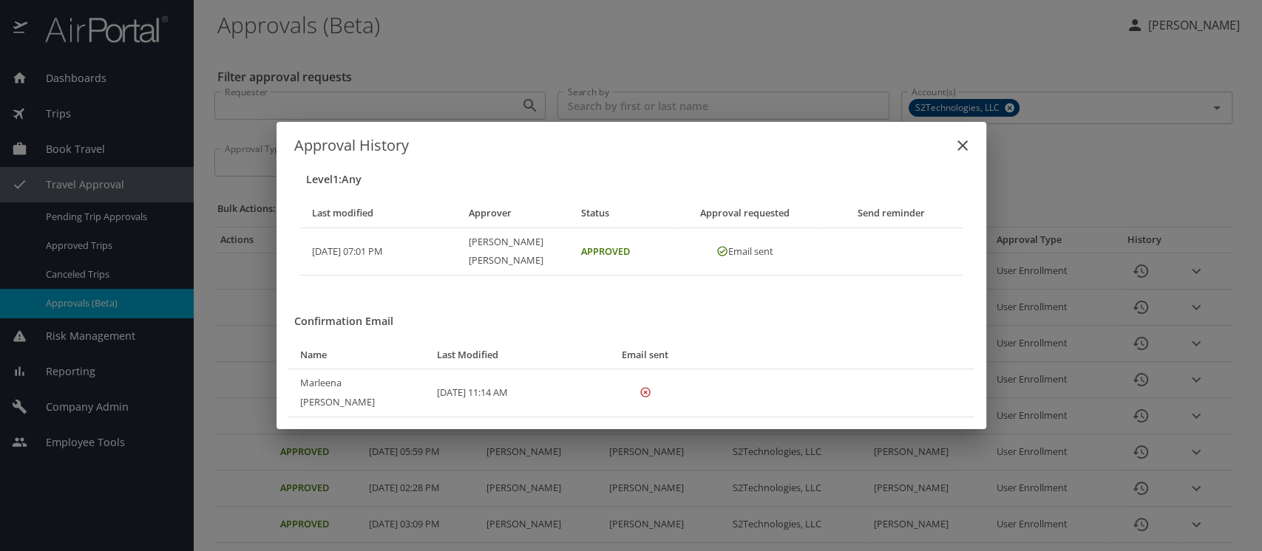
click at [958, 155] on icon "close" at bounding box center [963, 146] width 18 height 18
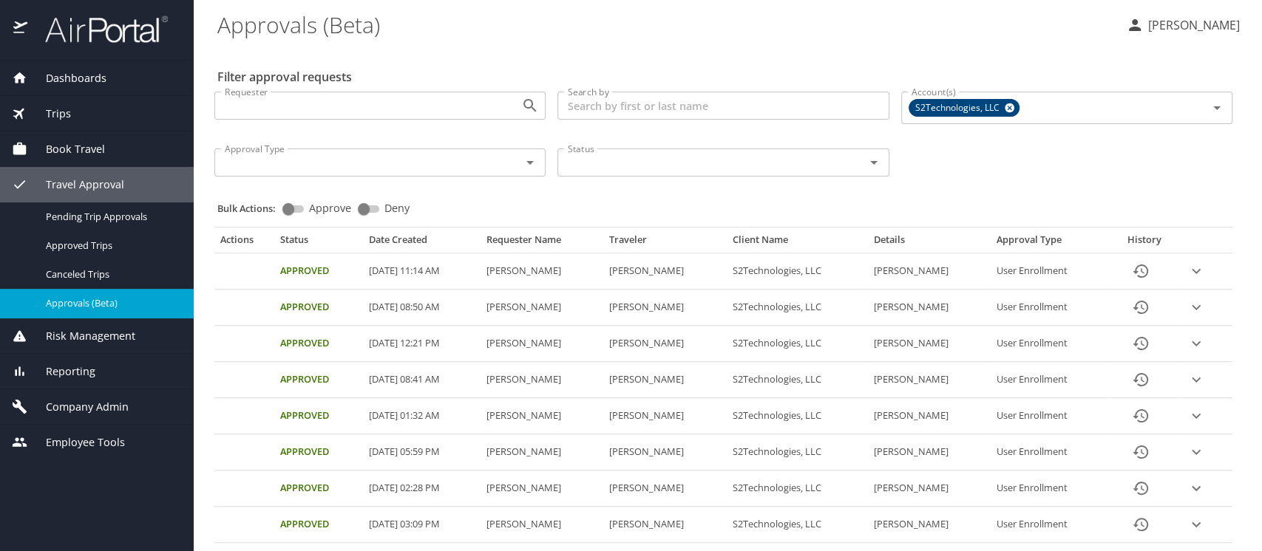
click at [67, 406] on span "Company Admin" at bounding box center [77, 407] width 101 height 16
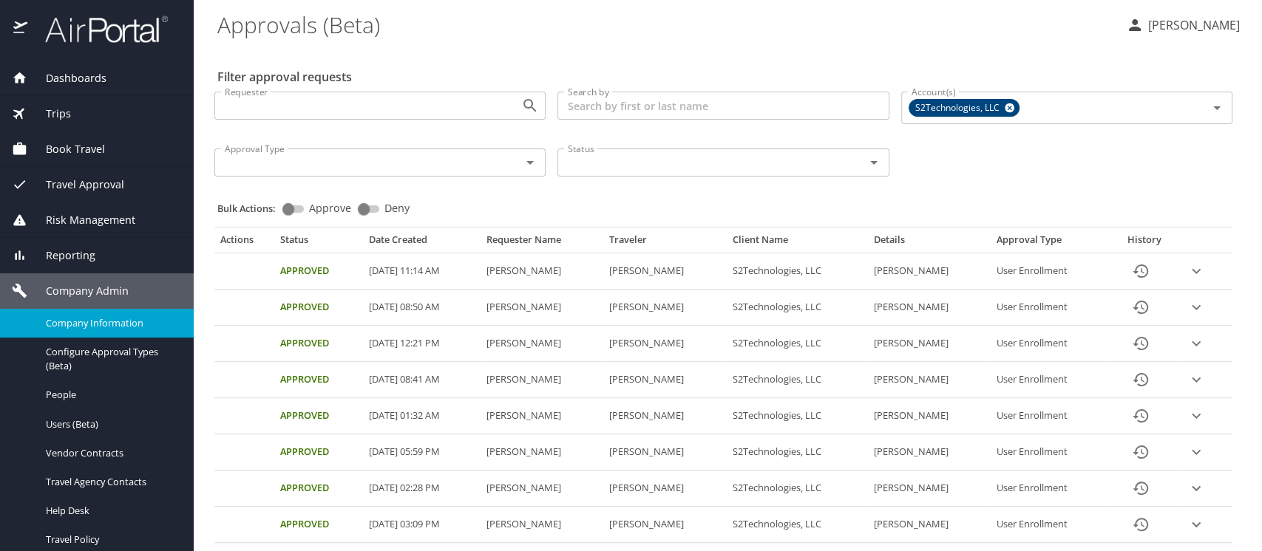
click at [75, 316] on span "Company Information" at bounding box center [111, 323] width 130 height 14
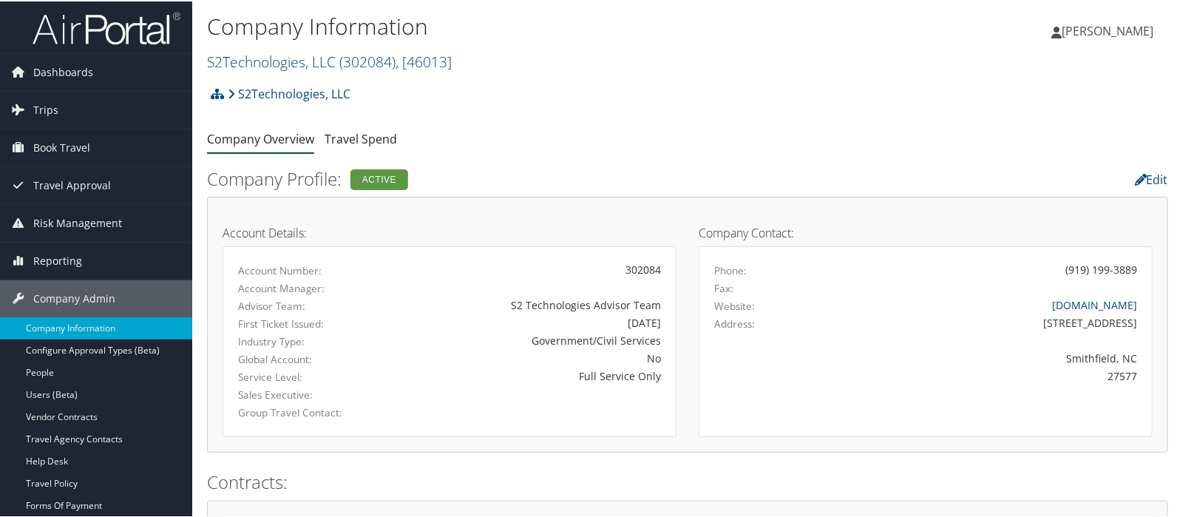
click at [244, 58] on link "S2Technologies, LLC ( 302084 ) , [ 46013 ]" at bounding box center [329, 60] width 245 height 20
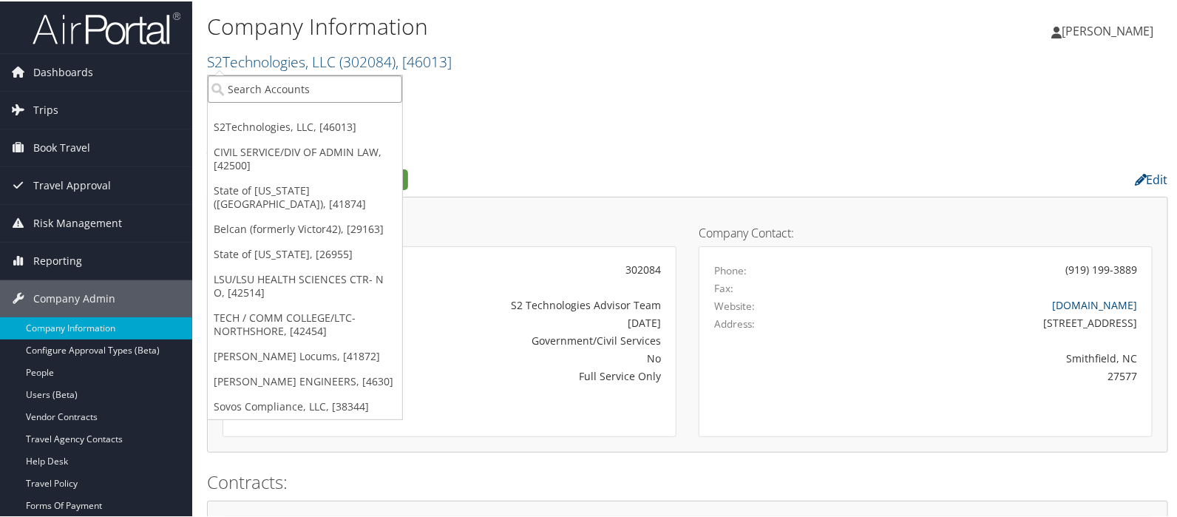
click at [243, 81] on input "search" at bounding box center [305, 87] width 194 height 27
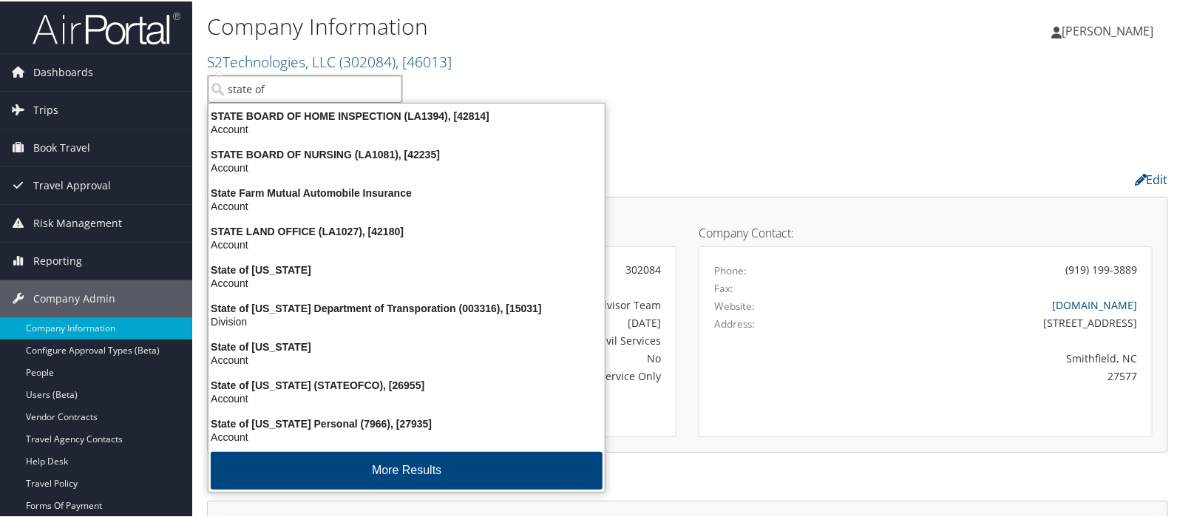
type input "state of l"
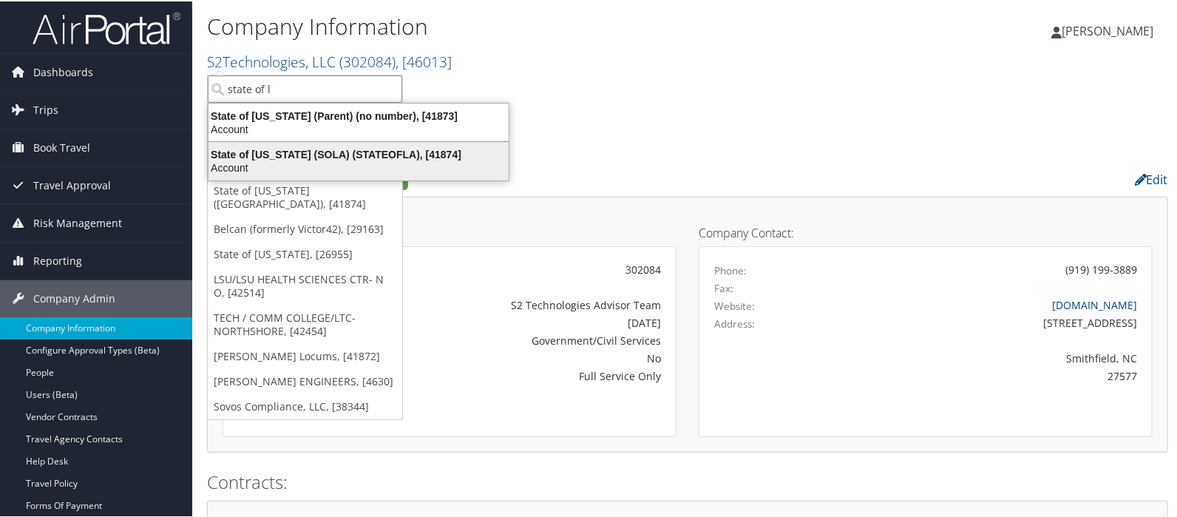
click at [260, 153] on div "State of Louisiana (SOLA) (STATEOFLA), [41874]" at bounding box center [359, 152] width 318 height 13
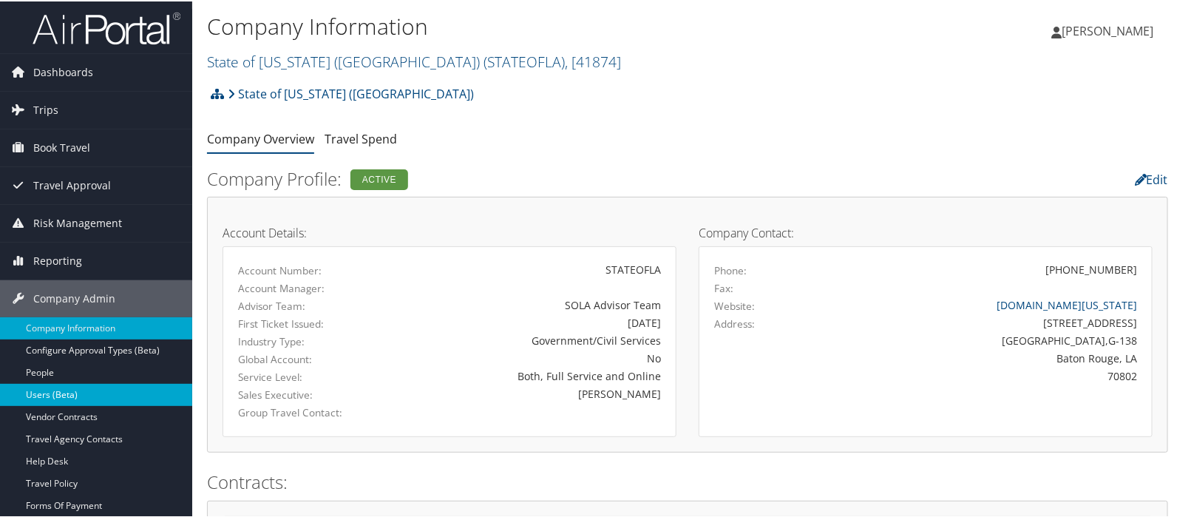
click at [73, 390] on link "Users (Beta)" at bounding box center [96, 393] width 192 height 22
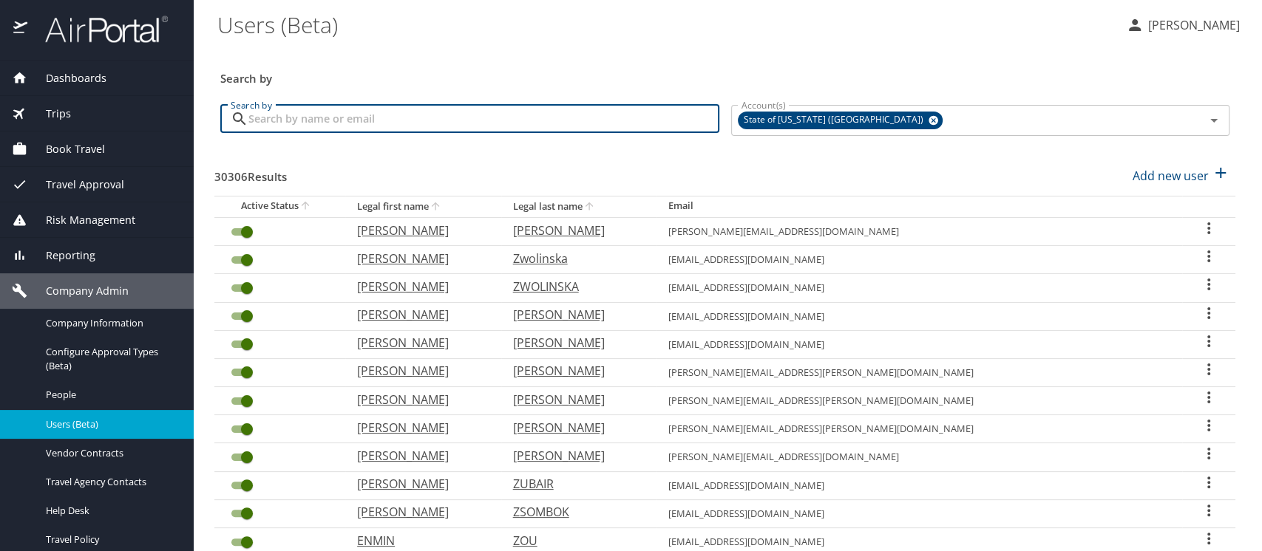
paste input "ASA005@LSUHS.EDU"
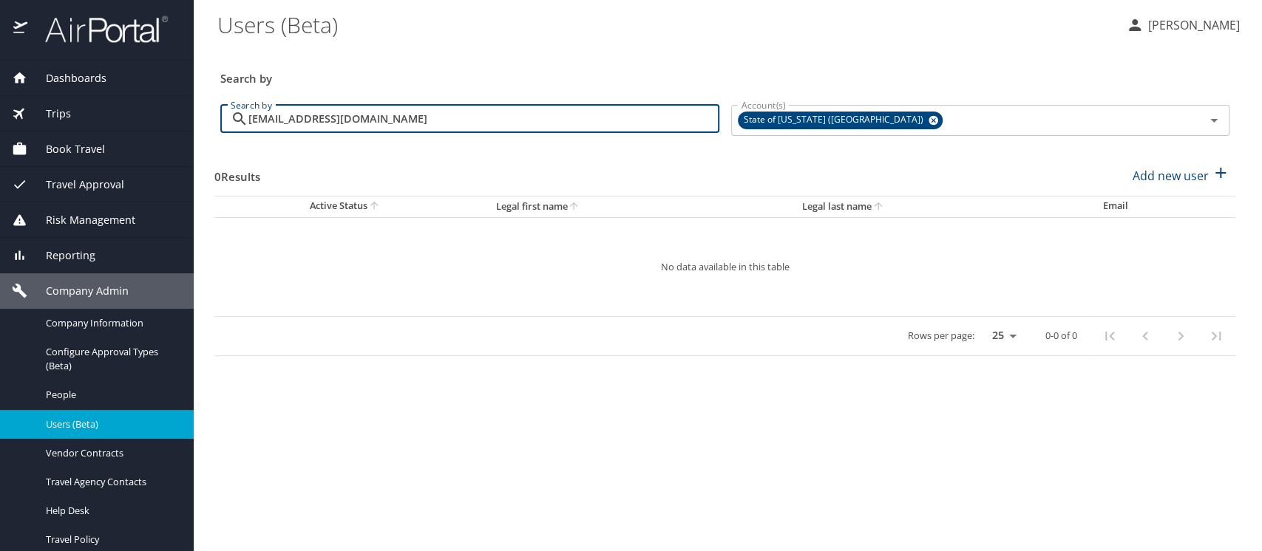
drag, startPoint x: 374, startPoint y: 111, endPoint x: 231, endPoint y: 128, distance: 144.4
click at [231, 128] on div "ASA005@LSUHS.EDU Search by" at bounding box center [469, 119] width 499 height 28
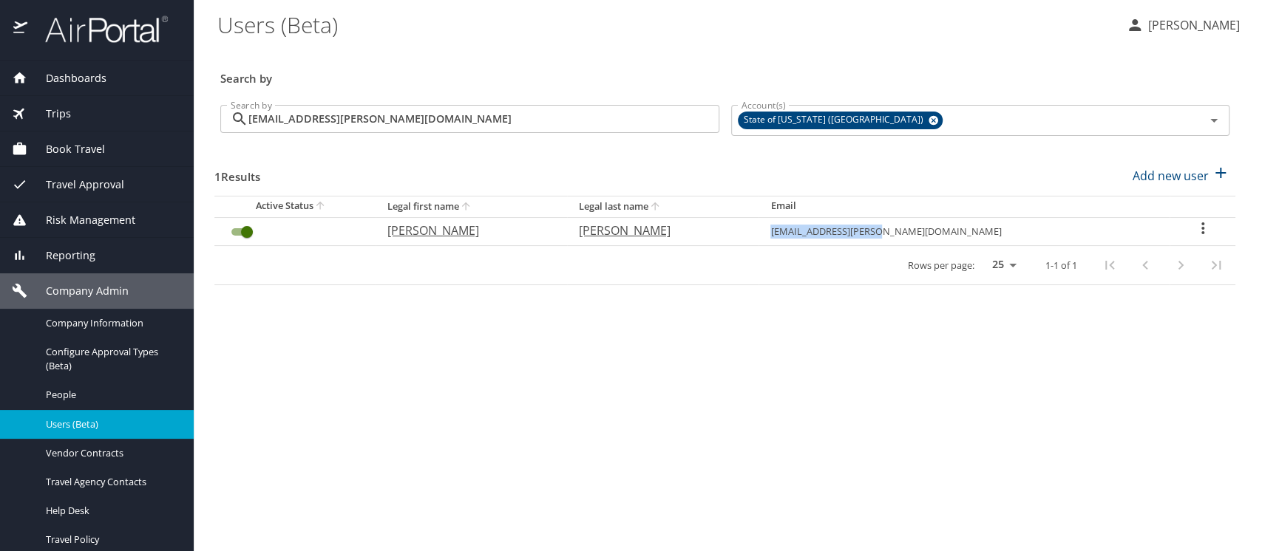
drag, startPoint x: 900, startPoint y: 234, endPoint x: 1018, endPoint y: 233, distance: 118.3
click at [1018, 233] on td "ty.martinez@lsuhs.edu" at bounding box center [963, 231] width 411 height 28
drag, startPoint x: 918, startPoint y: 235, endPoint x: 962, endPoint y: 243, distance: 44.4
click at [962, 243] on td "ty.martinez@lsuhs.edu" at bounding box center [963, 231] width 411 height 28
copy td "ty.martinez@lsuhs.edu"
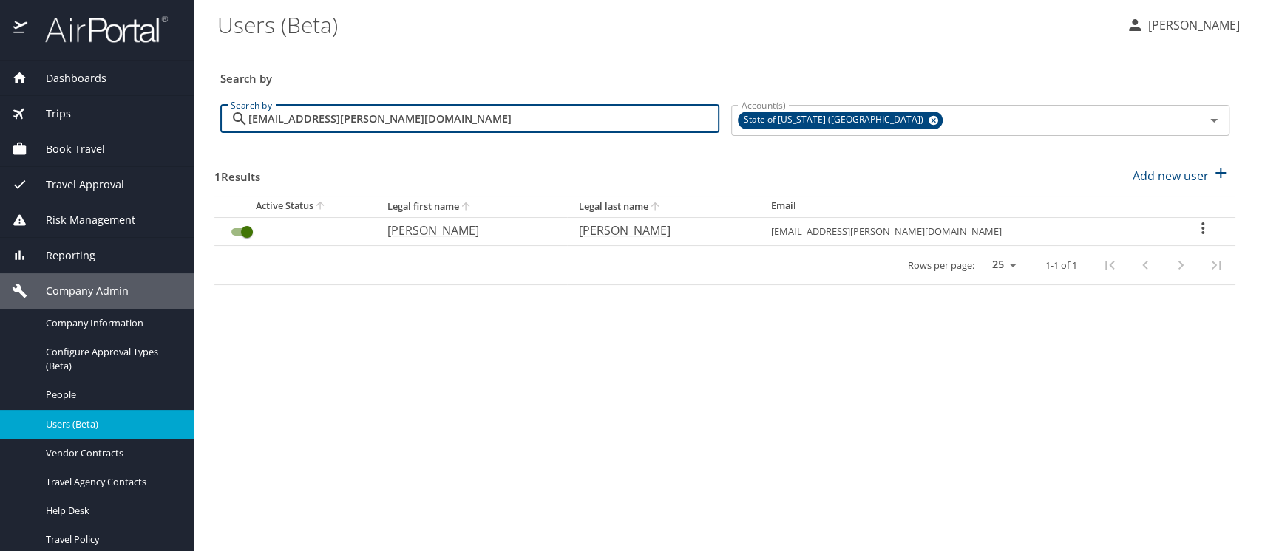
drag, startPoint x: 384, startPoint y: 120, endPoint x: 237, endPoint y: 126, distance: 148.0
click at [237, 126] on div "ty.martinez@lsuhs.edu Search by" at bounding box center [469, 119] width 499 height 28
paste input "[EMAIL_ADDRESS][DOMAIN_NAME]"
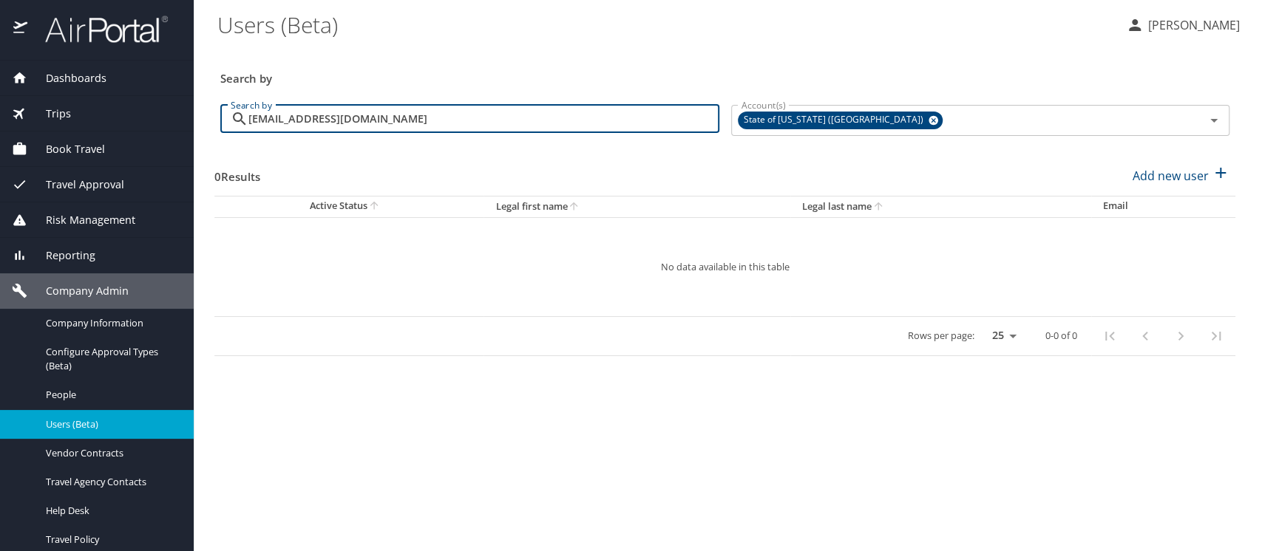
type input "[EMAIL_ADDRESS][DOMAIN_NAME]"
drag, startPoint x: 361, startPoint y: 120, endPoint x: 242, endPoint y: 115, distance: 119.1
click at [242, 115] on div "ASA005@LSUHS.EDU Search by" at bounding box center [469, 119] width 499 height 28
click at [489, 33] on \(Beta\) "Users (Beta)" at bounding box center [665, 24] width 897 height 46
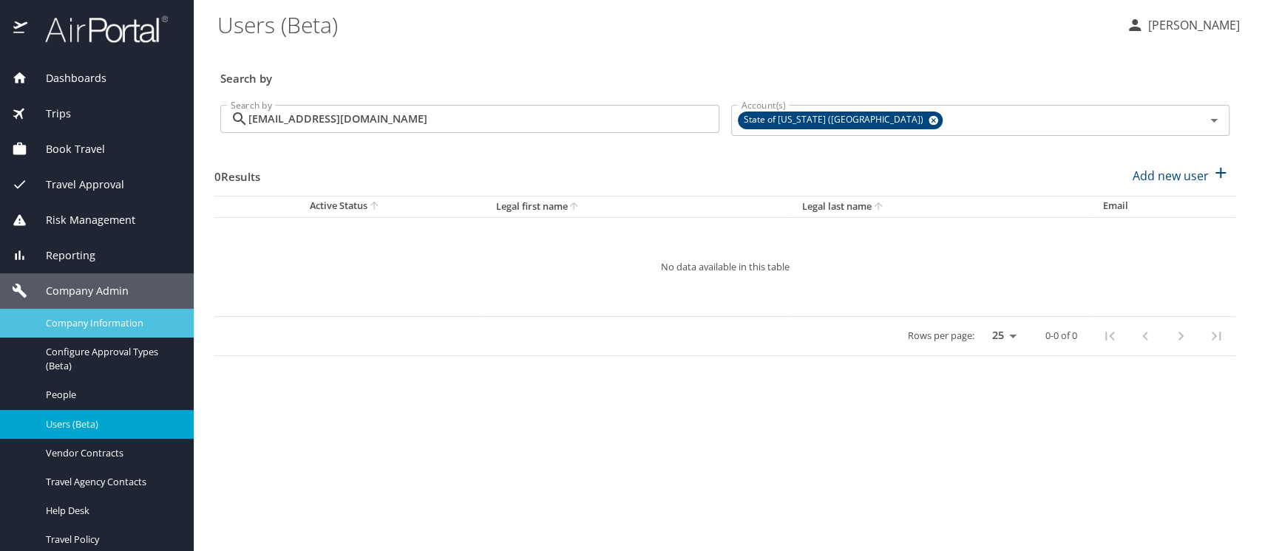
click at [94, 322] on span "Company Information" at bounding box center [111, 323] width 130 height 14
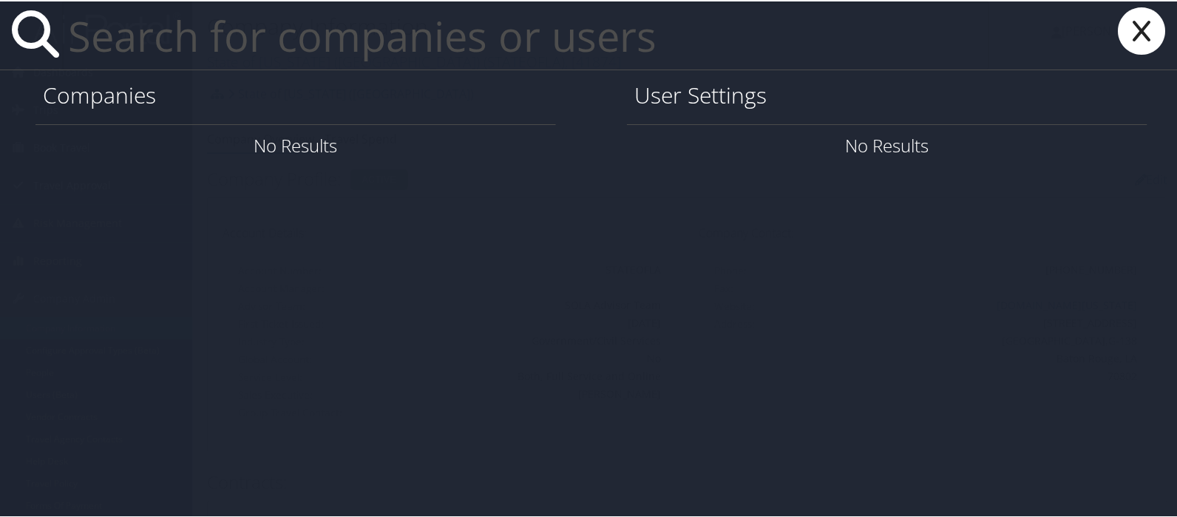
paste input "ASA005@LSUHS.EDU"
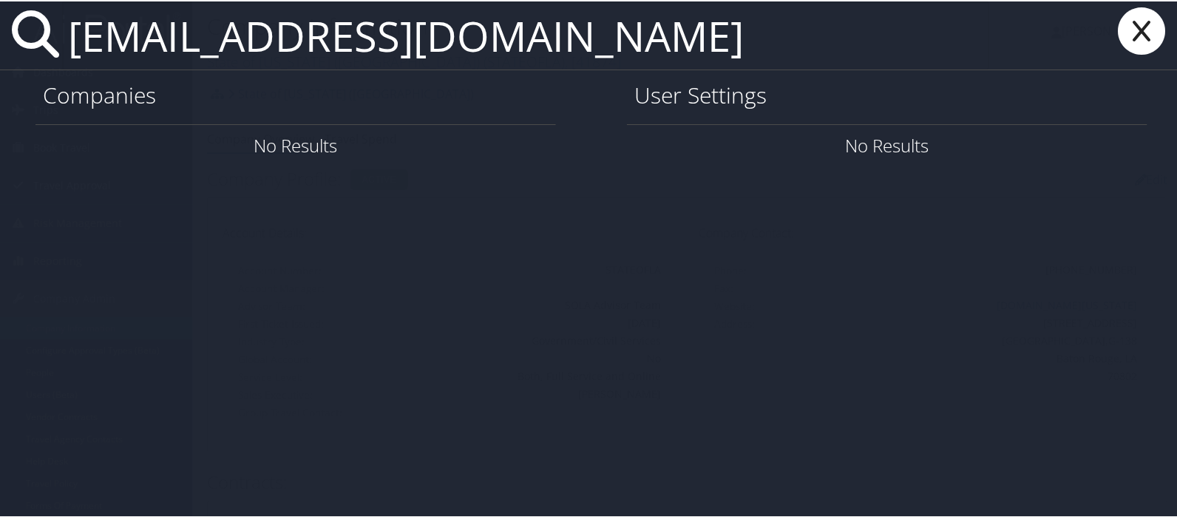
type input "ASA005@LSUHS.EDU"
click at [1140, 32] on icon at bounding box center [1141, 29] width 59 height 47
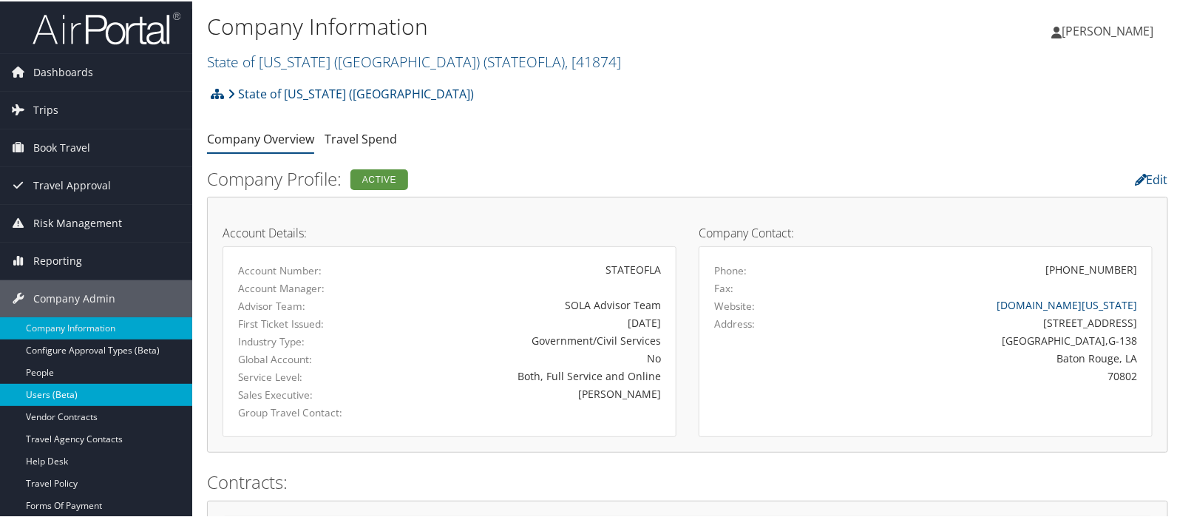
click at [57, 392] on link "Users (Beta)" at bounding box center [96, 393] width 192 height 22
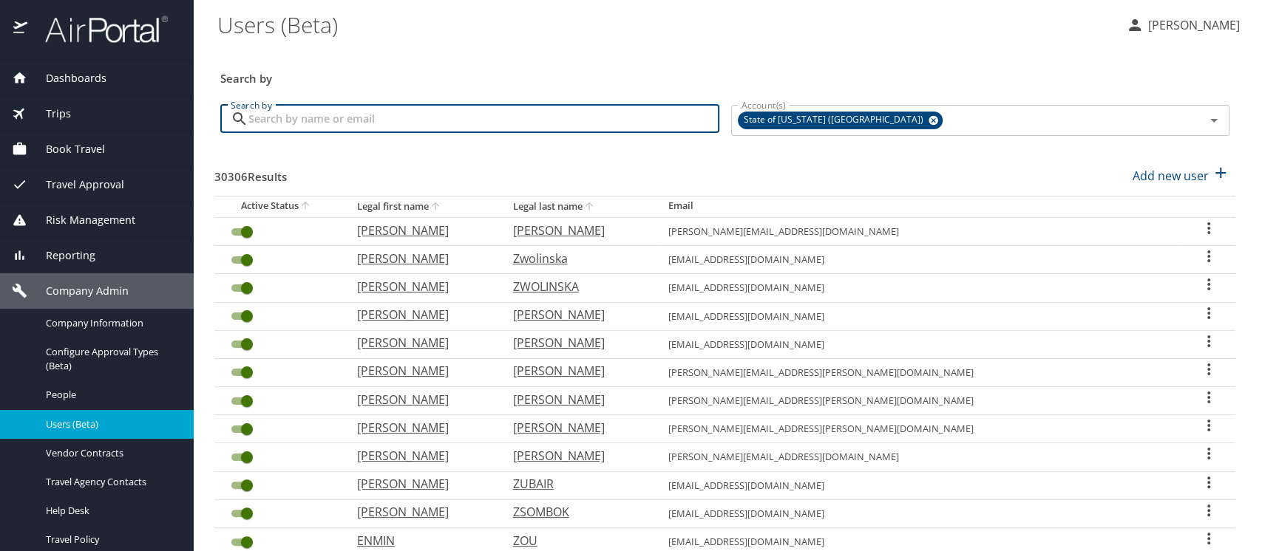
paste input "asali1@lsuhsc.edu"
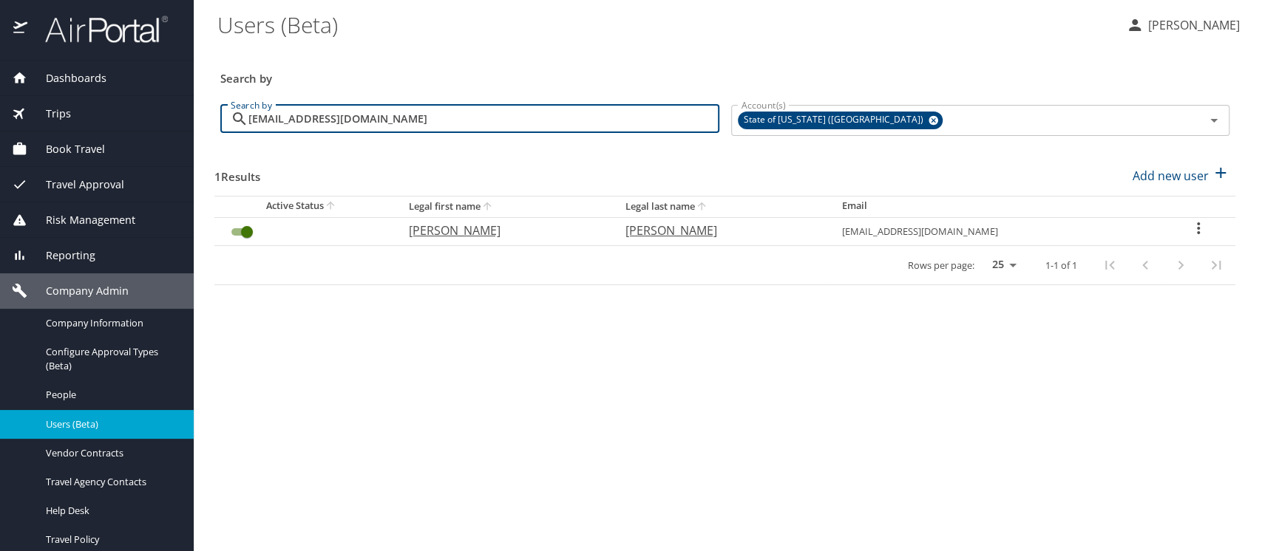
type input "asali1@lsuhsc.edu"
click at [84, 321] on span "Company Information" at bounding box center [111, 323] width 130 height 14
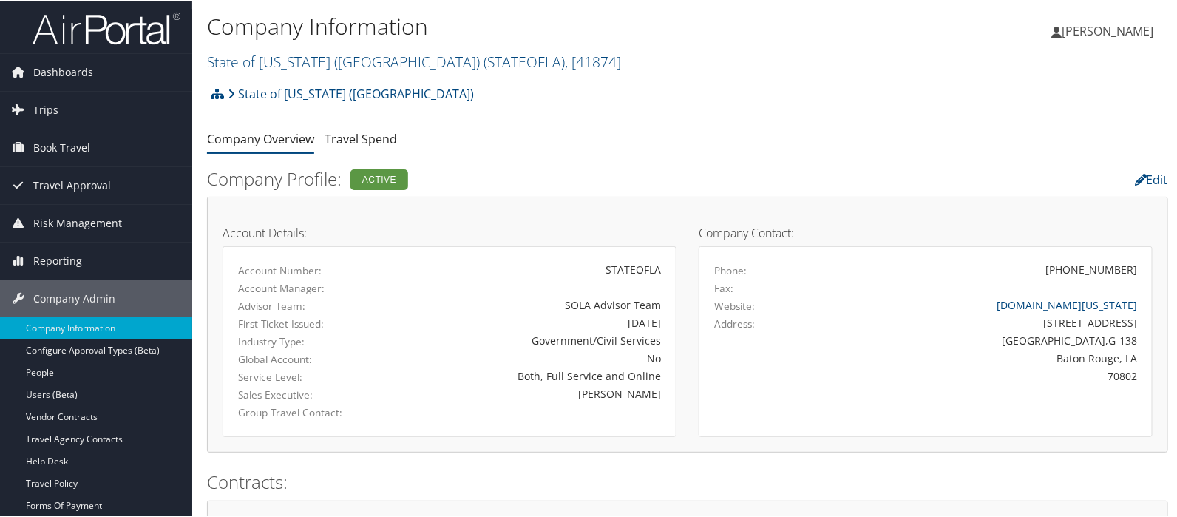
click at [266, 61] on link "State of Louisiana (SOLA) ( STATEOFLA ) , [ 41874 ]" at bounding box center [414, 60] width 414 height 20
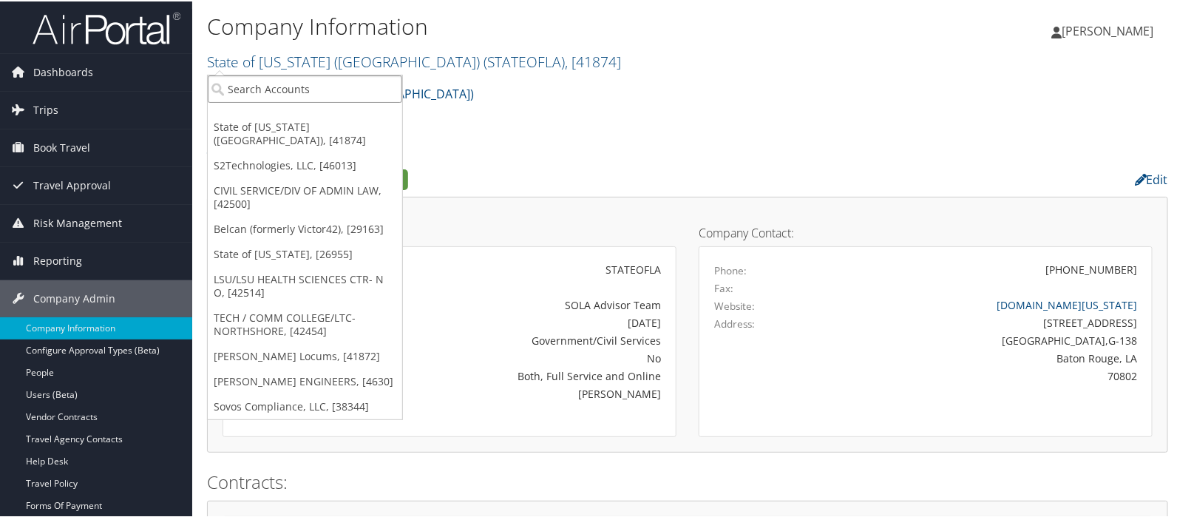
click at [257, 79] on input "search" at bounding box center [305, 87] width 194 height 27
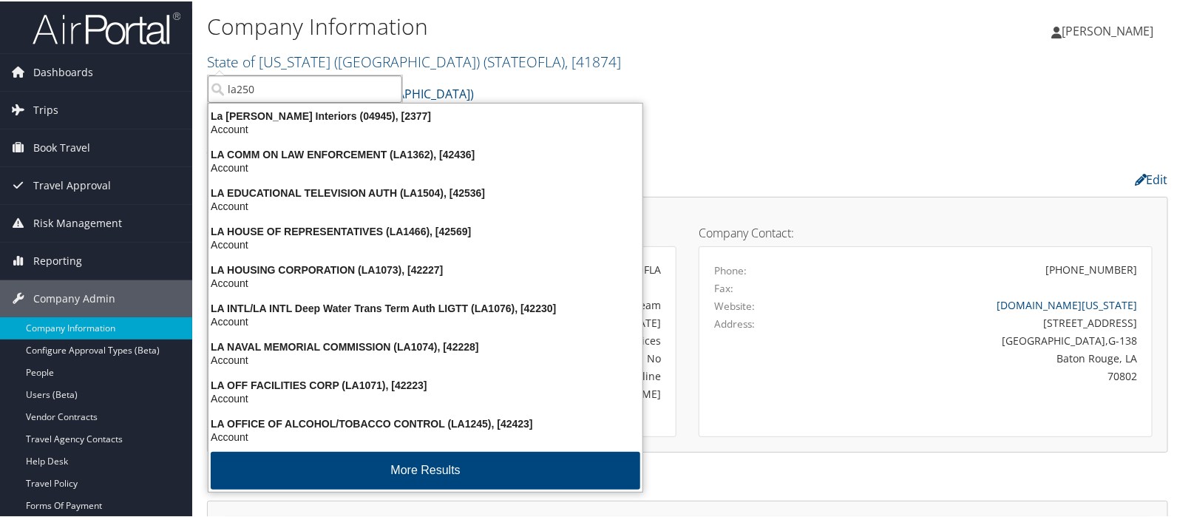
type input "la2500"
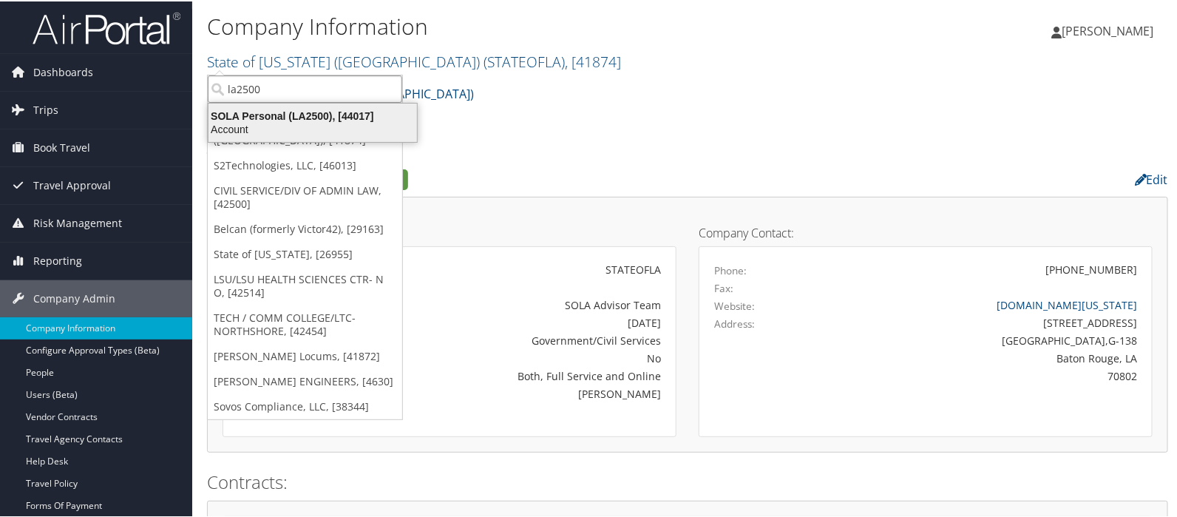
click at [252, 113] on div "SOLA Personal (LA2500), [44017]" at bounding box center [313, 114] width 226 height 13
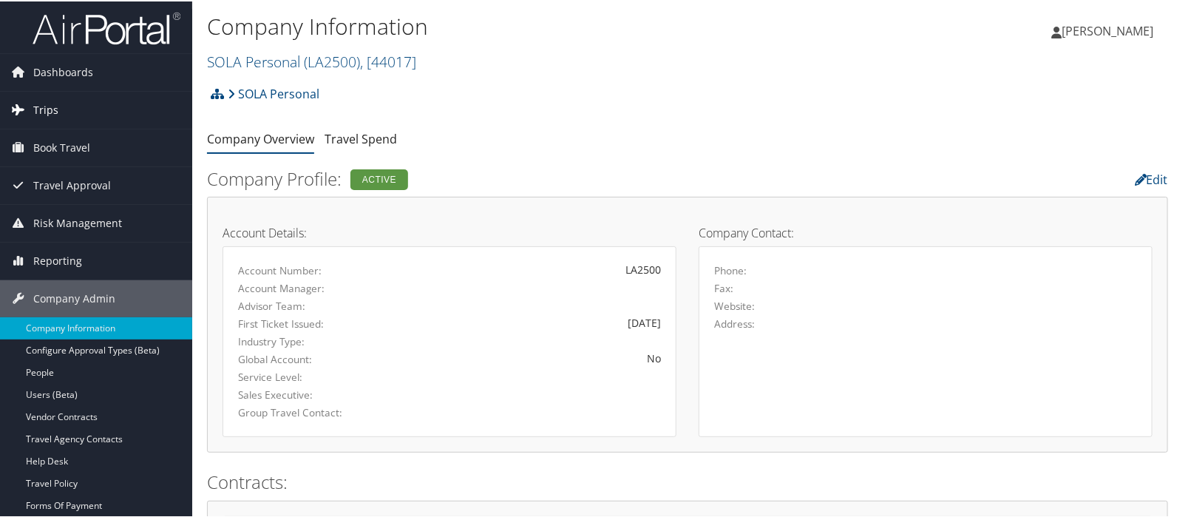
click at [42, 105] on span "Trips" at bounding box center [45, 108] width 25 height 37
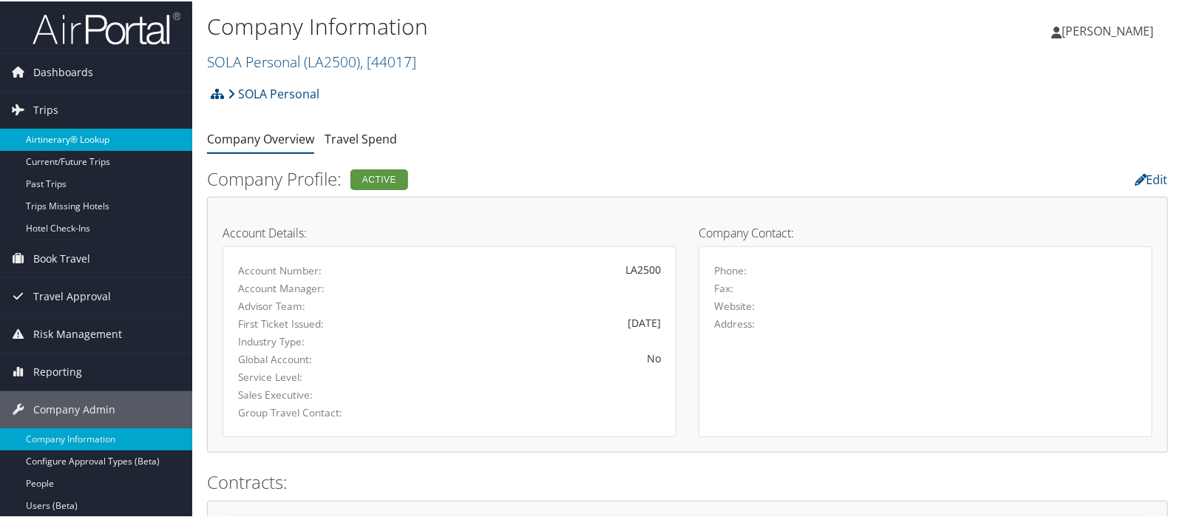
click at [44, 132] on link "Airtinerary® Lookup" at bounding box center [96, 138] width 192 height 22
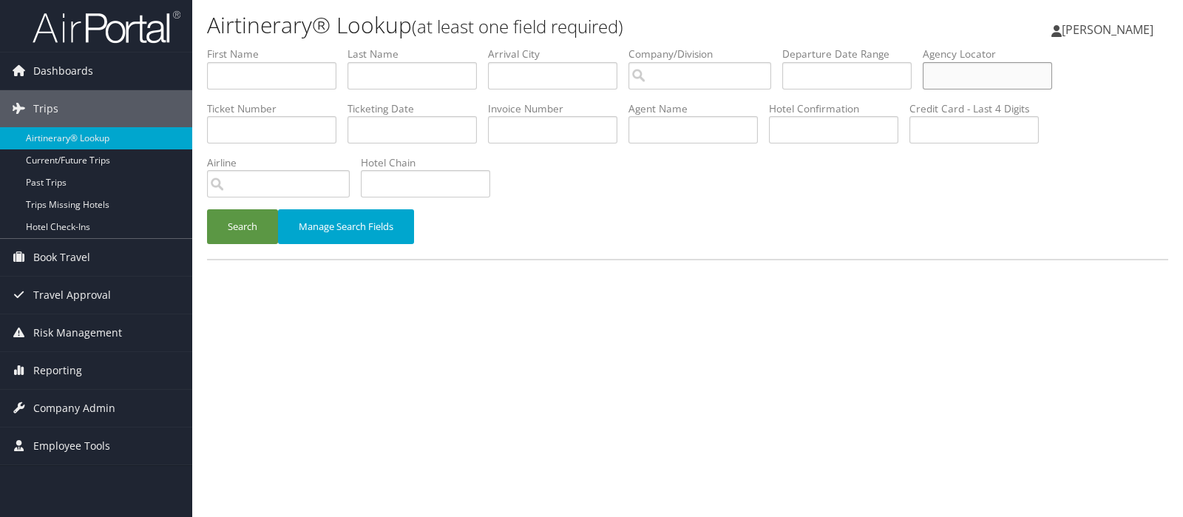
click at [966, 79] on input "text" at bounding box center [987, 75] width 129 height 27
type input "crndm7"
click at [233, 228] on button "Search" at bounding box center [242, 226] width 71 height 35
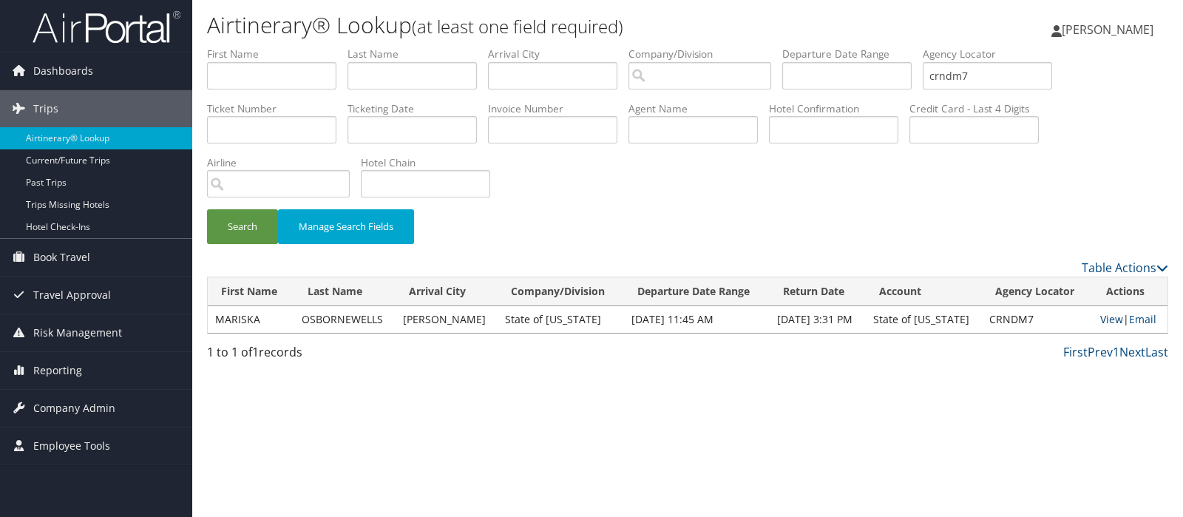
click at [1105, 316] on link "View" at bounding box center [1111, 319] width 23 height 14
click at [64, 370] on span "Reporting" at bounding box center [57, 370] width 49 height 37
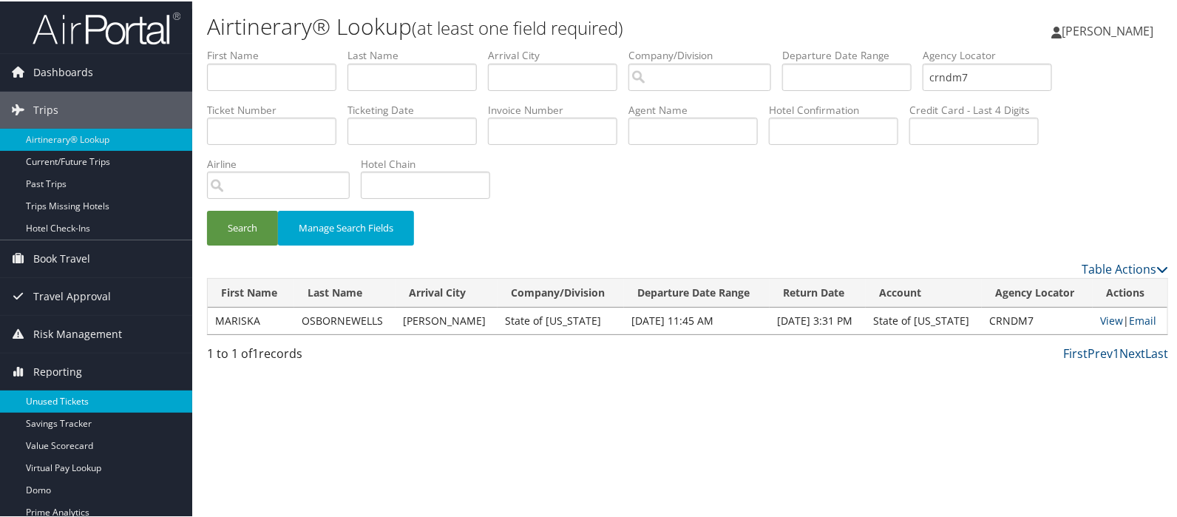
click at [61, 402] on link "Unused Tickets" at bounding box center [96, 400] width 192 height 22
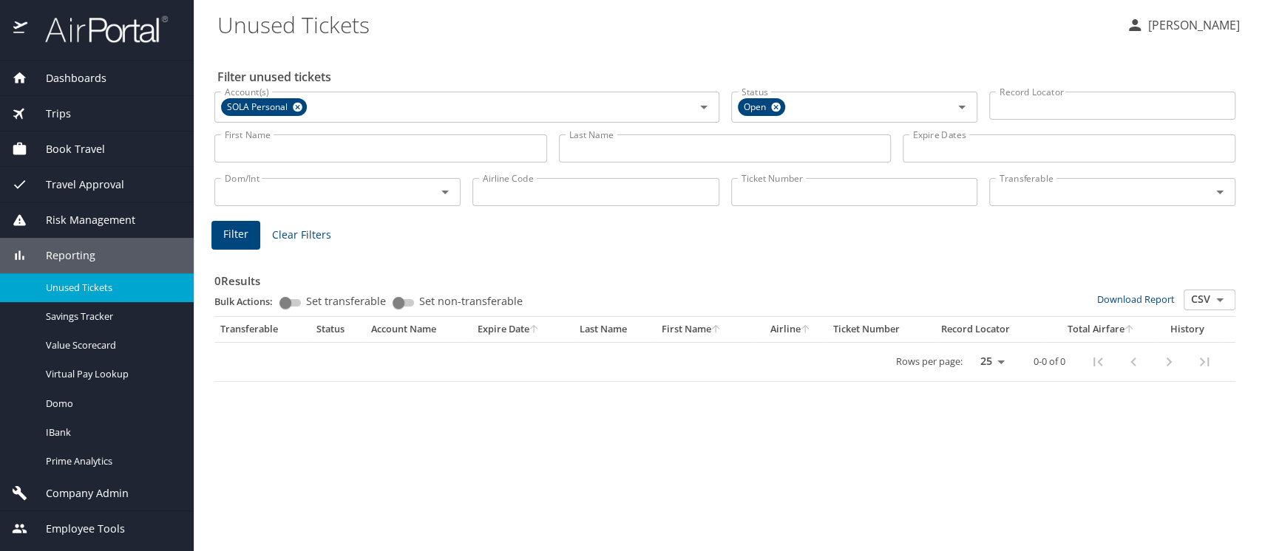
click at [58, 110] on span "Trips" at bounding box center [49, 114] width 44 height 16
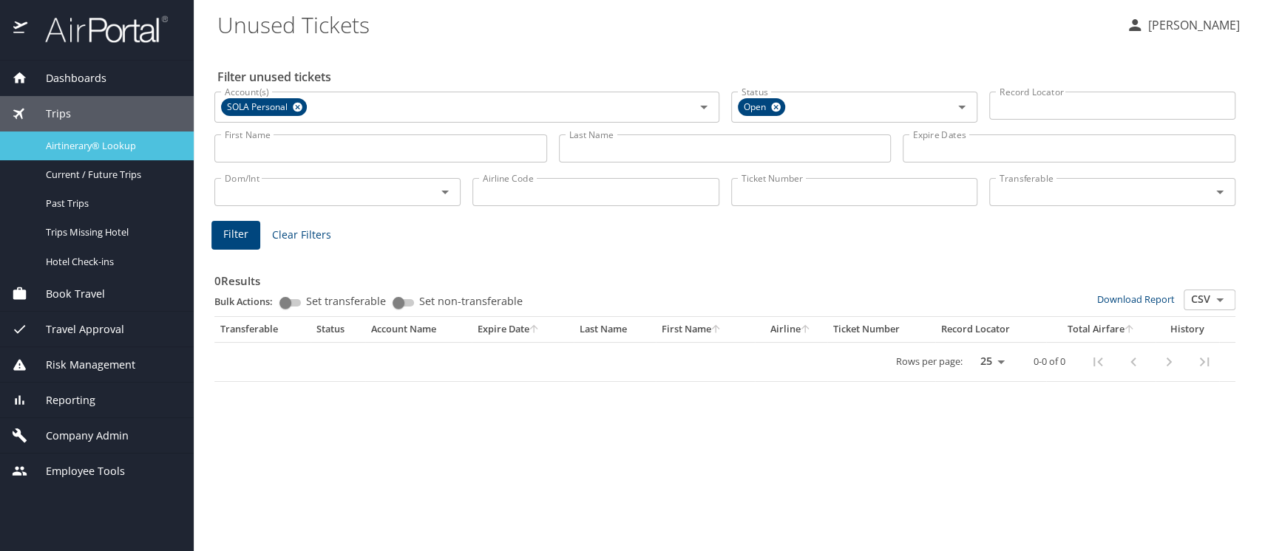
click at [59, 143] on span "Airtinerary® Lookup" at bounding box center [111, 146] width 130 height 14
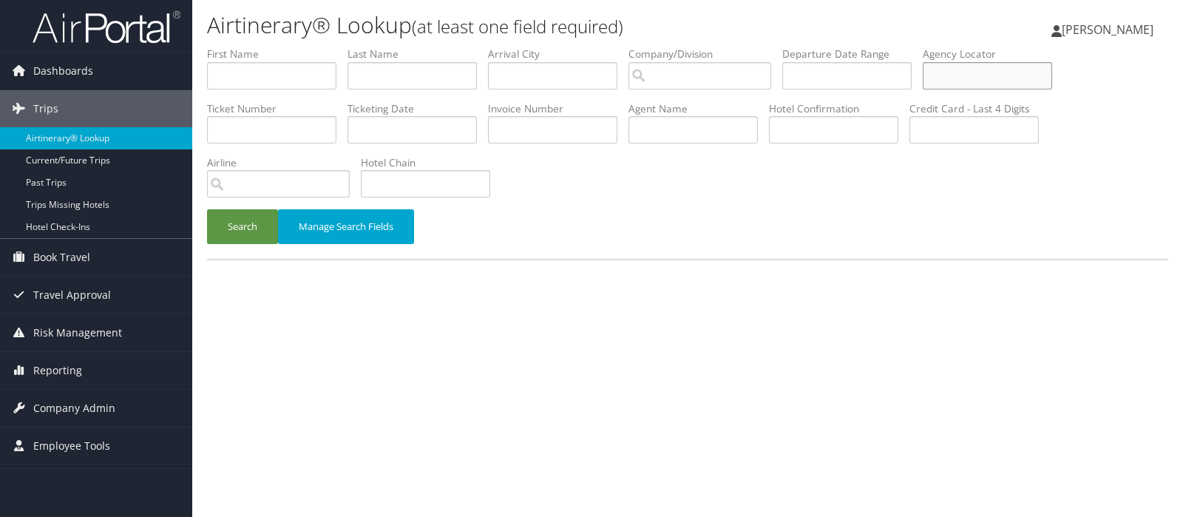
click at [967, 73] on input "text" at bounding box center [987, 75] width 129 height 27
paste input "B7RXW6"
click at [240, 237] on button "Search" at bounding box center [242, 226] width 71 height 35
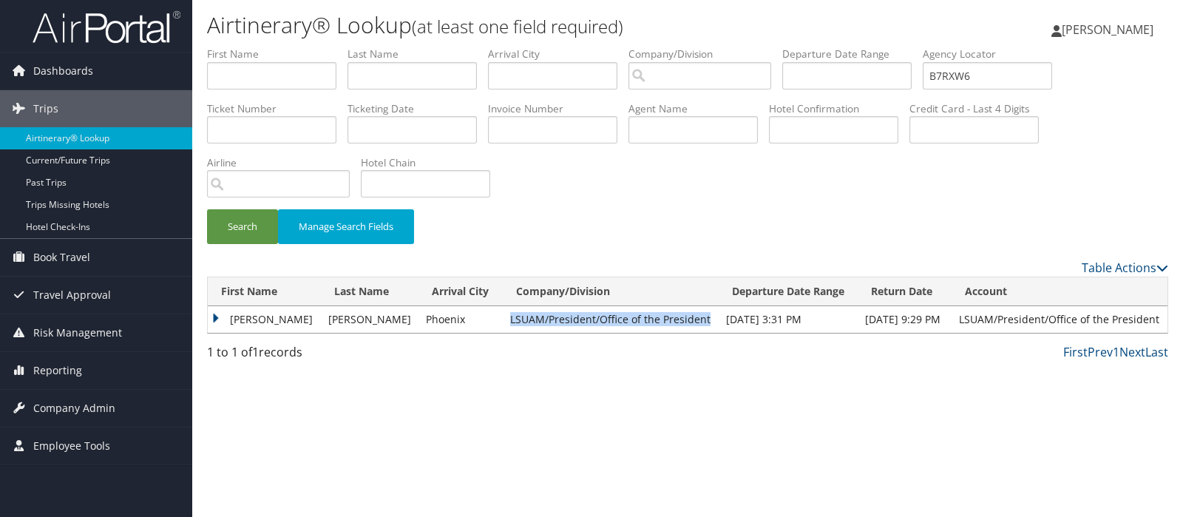
drag, startPoint x: 492, startPoint y: 322, endPoint x: 688, endPoint y: 325, distance: 196.7
click at [688, 325] on td "LSUAM/President/Office of the President" at bounding box center [611, 319] width 216 height 27
copy td "LSUAM/President/Office of the President"
click at [982, 81] on input "B7RXW6" at bounding box center [987, 75] width 129 height 27
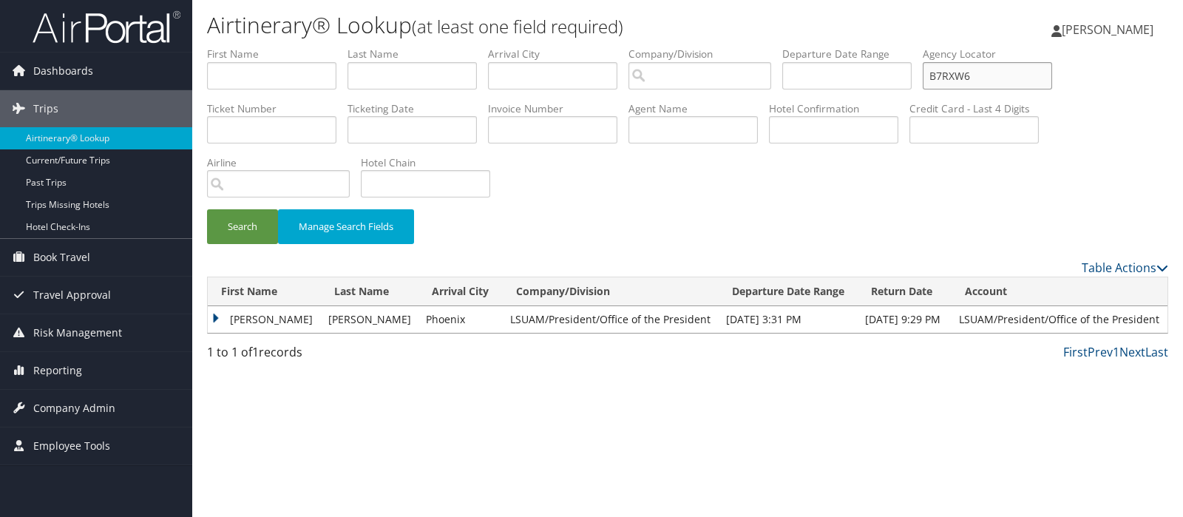
paste input "CJ2D7Q"
click at [228, 223] on button "Search" at bounding box center [242, 226] width 71 height 35
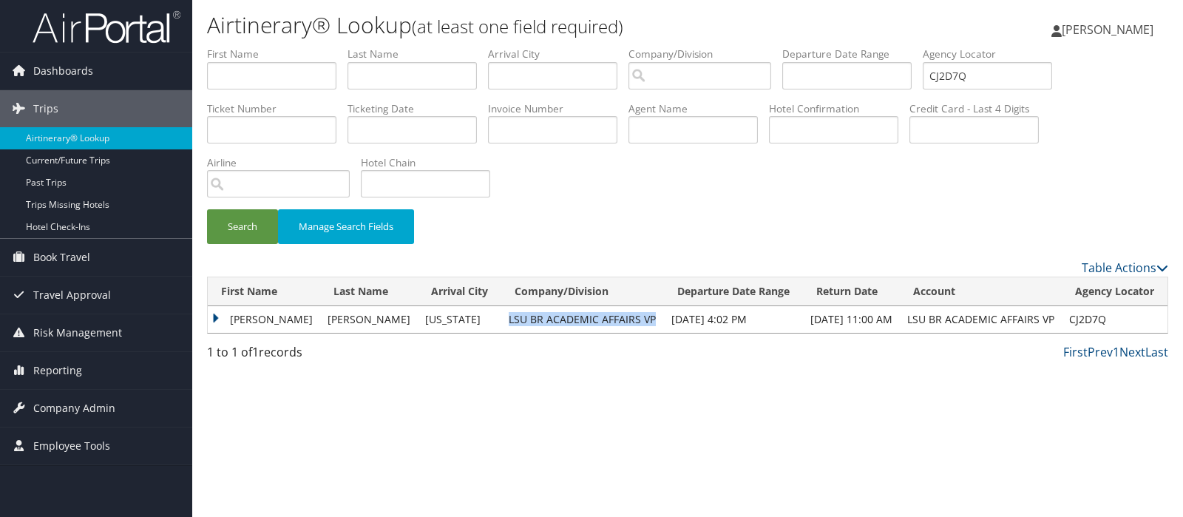
drag, startPoint x: 481, startPoint y: 315, endPoint x: 628, endPoint y: 318, distance: 147.9
click at [628, 318] on td "LSU BR ACADEMIC AFFAIRS VP" at bounding box center [582, 319] width 163 height 27
copy td "LSU BR ACADEMIC AFFAIRS VP"
click at [963, 72] on input "CJ2D7Q" at bounding box center [987, 75] width 129 height 27
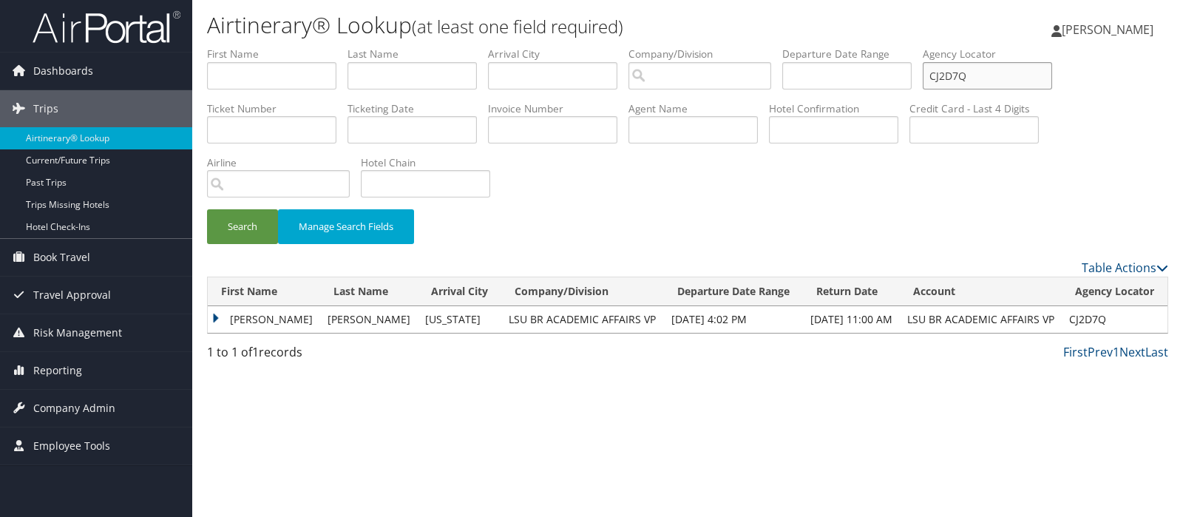
paste input "B3T5ST"
click at [239, 221] on button "Search" at bounding box center [242, 226] width 71 height 35
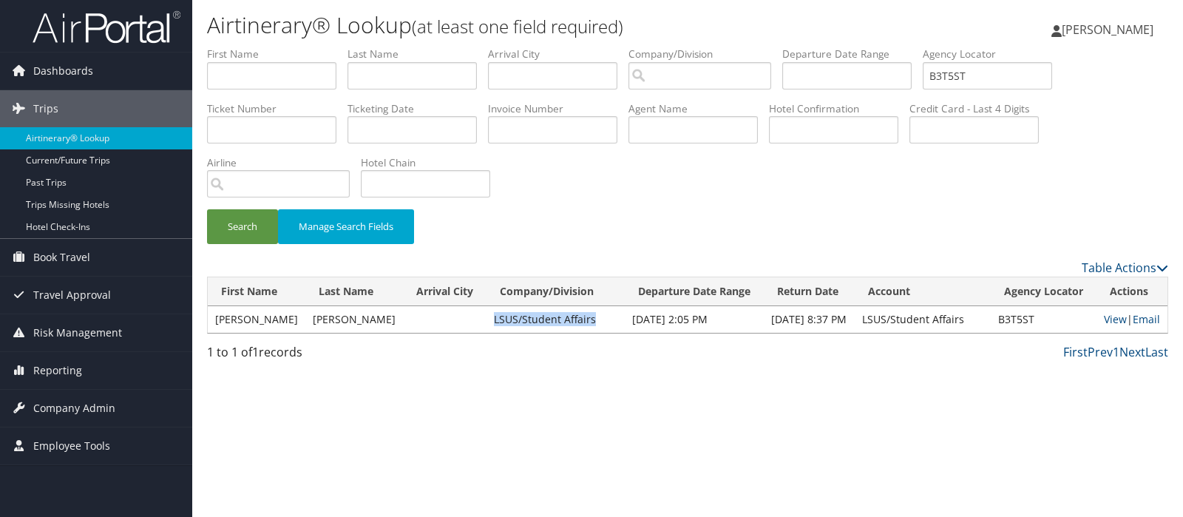
drag, startPoint x: 455, startPoint y: 315, endPoint x: 564, endPoint y: 319, distance: 109.5
click at [564, 319] on tr "ANGELA R PELLERIN LSUS/Student Affairs Jan 22, 2025 2:05 PM Jan 27, 2025 8:37 P…" at bounding box center [688, 319] width 960 height 27
copy tr "LSUS/Student Affairs"
click at [968, 78] on input "B3T5ST" at bounding box center [987, 75] width 129 height 27
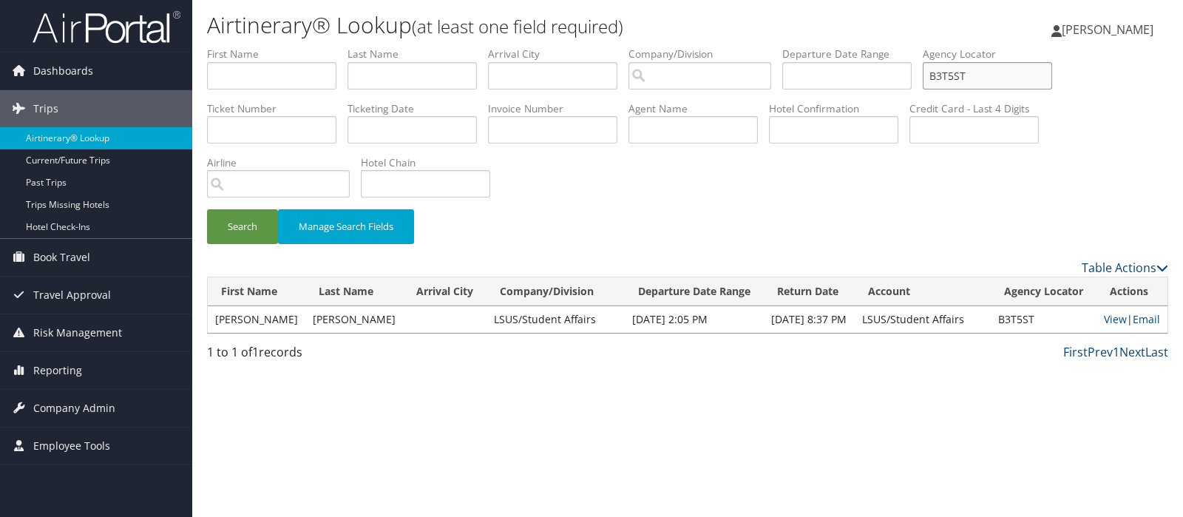
paste input "33IFGF"
click at [239, 223] on button "Search" at bounding box center [242, 226] width 71 height 35
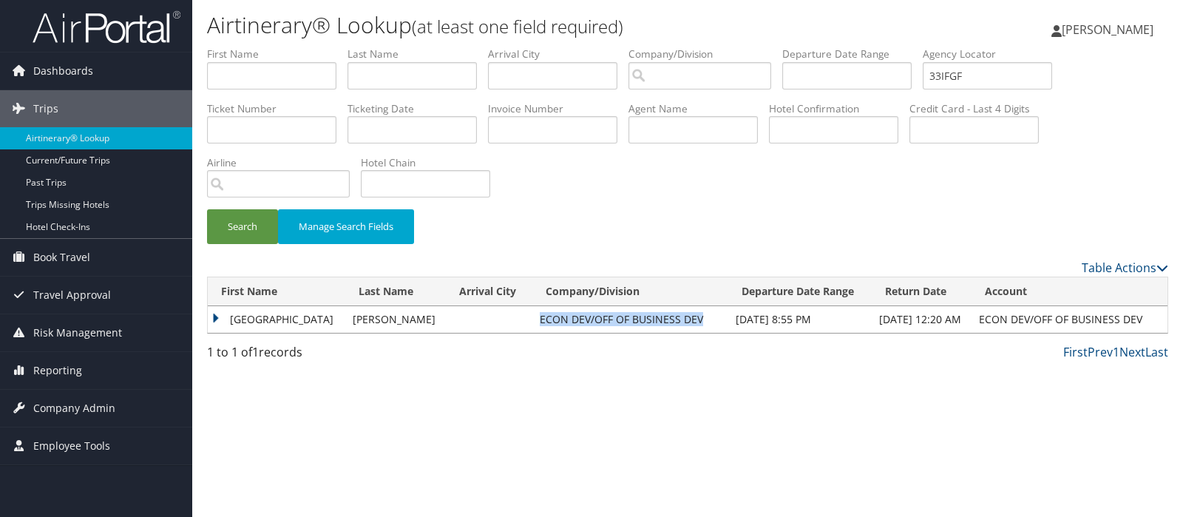
drag, startPoint x: 479, startPoint y: 325, endPoint x: 645, endPoint y: 316, distance: 166.5
click at [645, 316] on td "ECON DEV/OFF OF BUSINESS DEV" at bounding box center [630, 319] width 196 height 27
copy td "ECON DEV/OFF OF BUSINESS DEV"
click at [966, 78] on input "33IFGF" at bounding box center [987, 75] width 129 height 27
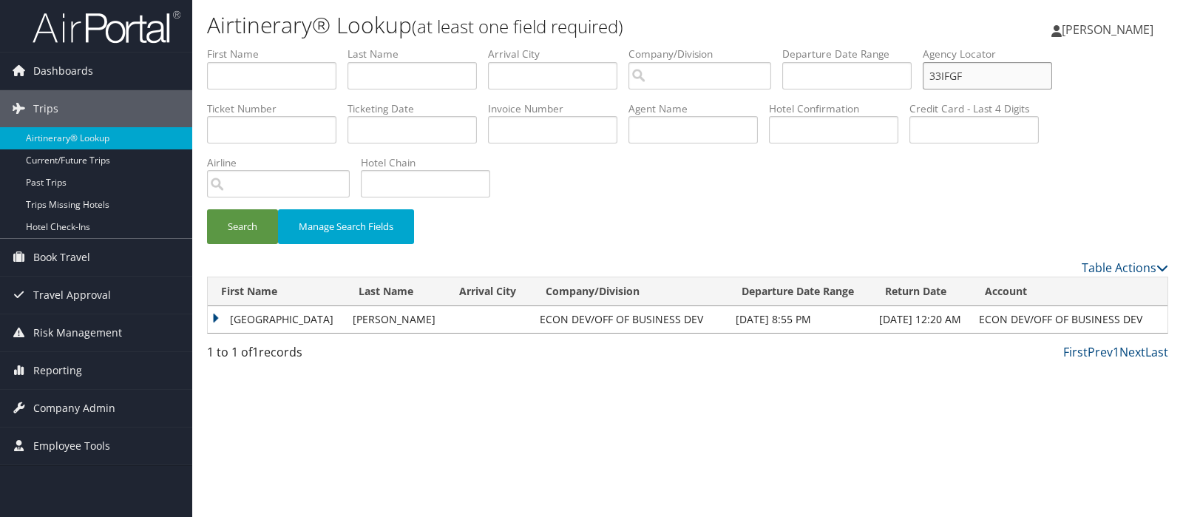
paste input "JO4I"
click at [235, 220] on button "Search" at bounding box center [242, 226] width 71 height 35
click at [972, 73] on input "33JO4I" at bounding box center [987, 75] width 129 height 27
paste input "NHMJLW"
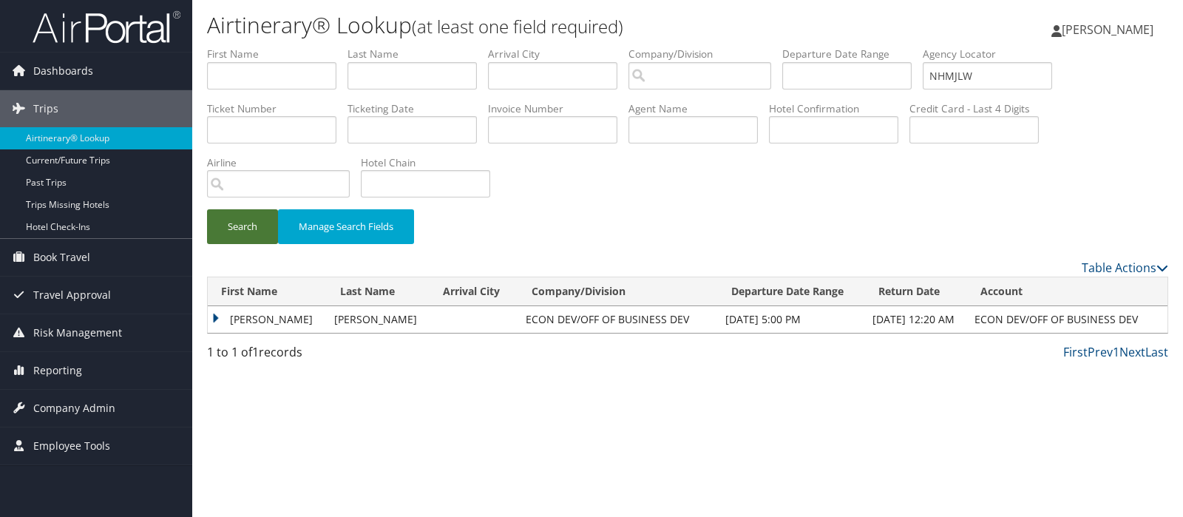
click at [229, 227] on button "Search" at bounding box center [242, 226] width 71 height 35
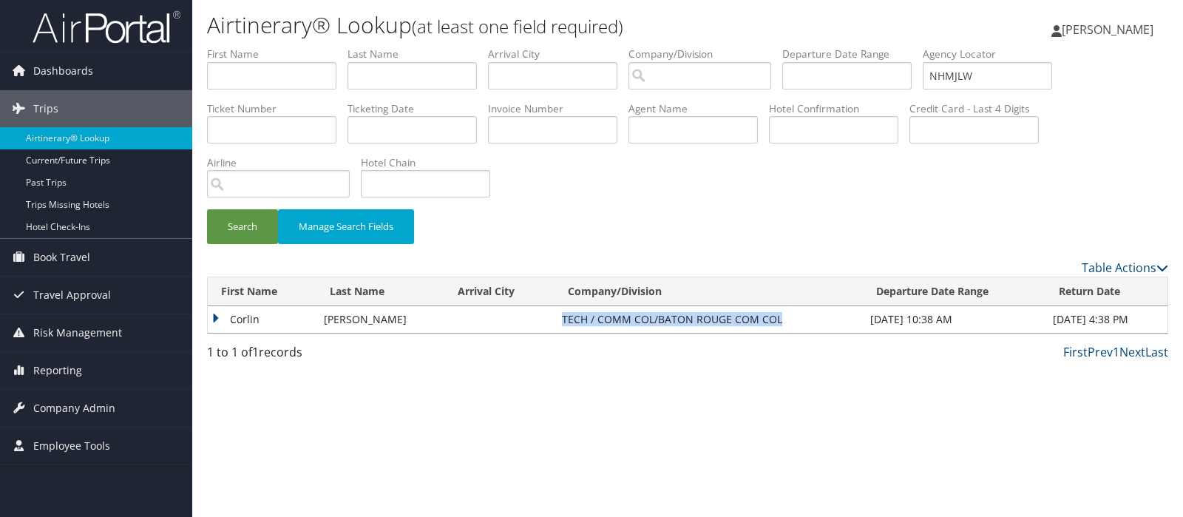
drag, startPoint x: 523, startPoint y: 319, endPoint x: 770, endPoint y: 322, distance: 246.9
click at [770, 322] on tr "Corlin Leblanc TECH / COMM COL/BATON ROUGE COM COL Apr 12, 2025 10:38 AM Apr 15…" at bounding box center [688, 319] width 960 height 27
copy tr "TECH / COMM COL/BATON ROUGE COM COL"
click at [954, 75] on input "NHMJLW" at bounding box center [987, 75] width 129 height 27
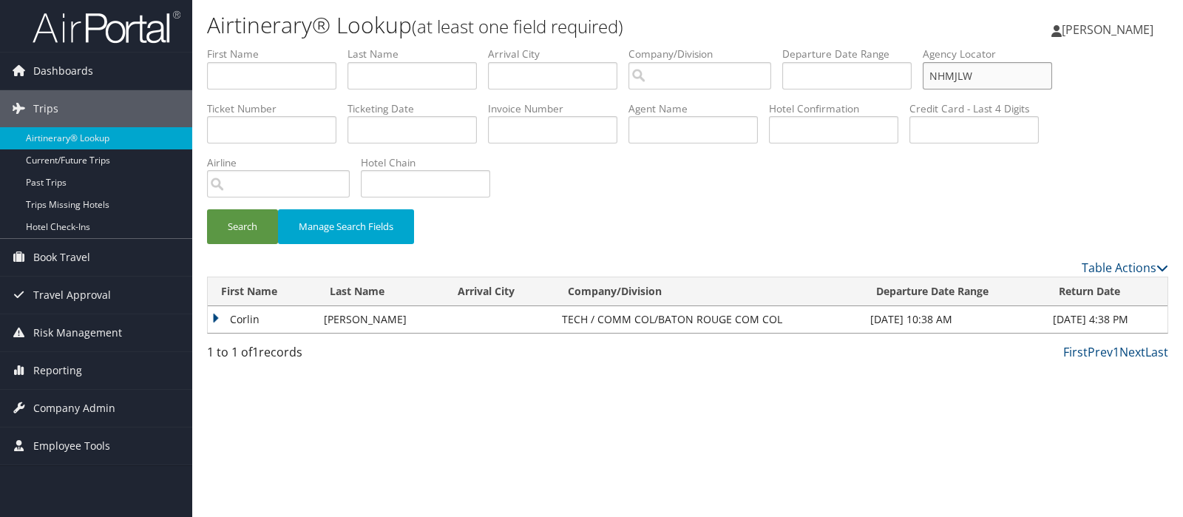
paste input "BM7XLM"
click at [254, 220] on button "Search" at bounding box center [242, 226] width 71 height 35
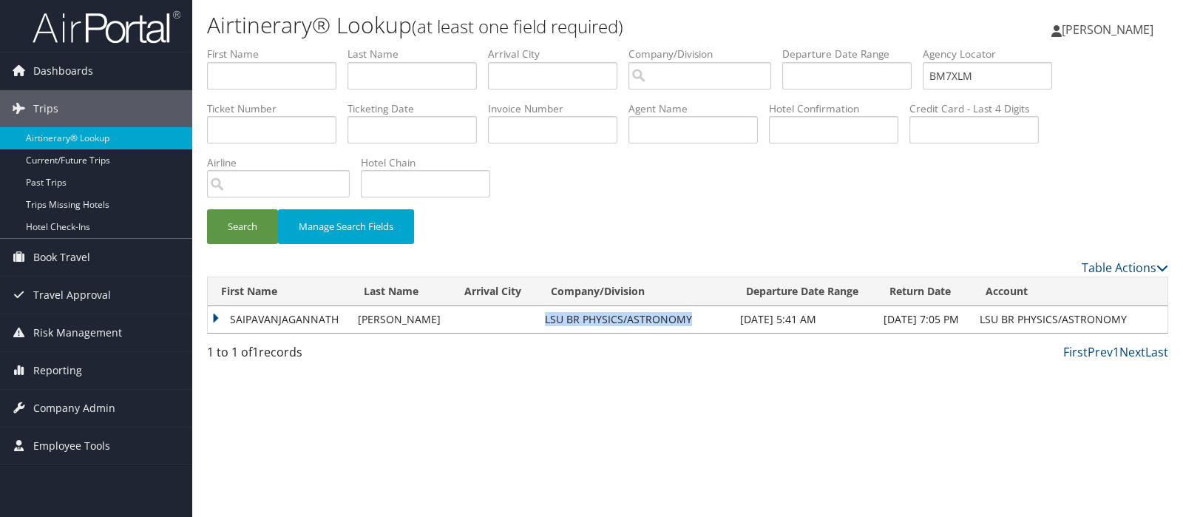
drag, startPoint x: 520, startPoint y: 320, endPoint x: 667, endPoint y: 326, distance: 147.2
click at [667, 326] on td "LSU BR PHYSICS/ASTRONOMY" at bounding box center [634, 319] width 195 height 27
copy td "LSU BR PHYSICS/ASTRONOMY"
click at [982, 72] on input "BM7XLM" at bounding box center [987, 75] width 129 height 27
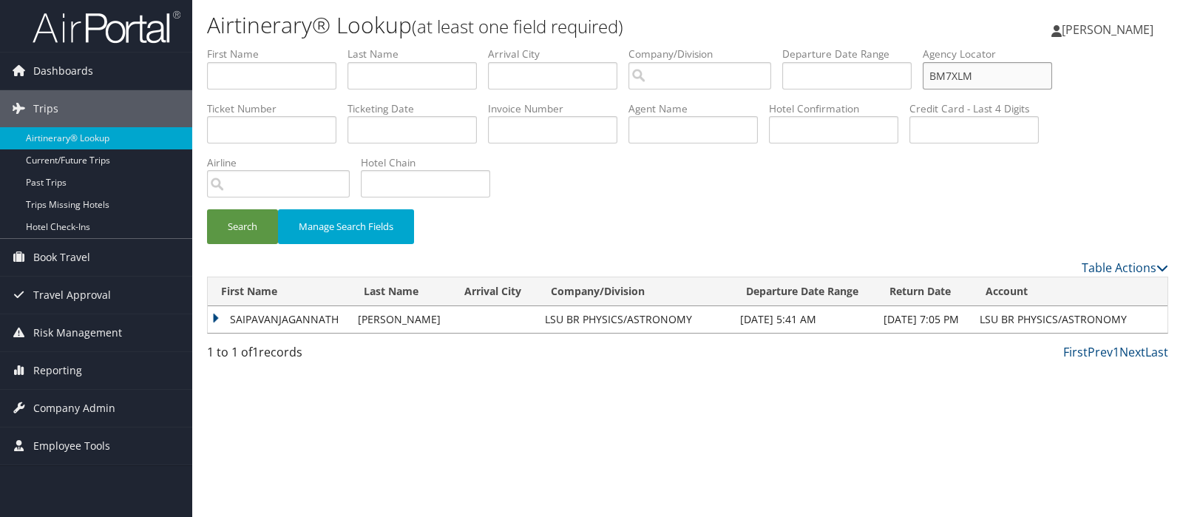
paste input "33IFGF"
click at [231, 227] on button "Search" at bounding box center [242, 226] width 71 height 35
drag, startPoint x: 486, startPoint y: 319, endPoint x: 647, endPoint y: 330, distance: 160.8
click at [647, 330] on td "ECON DEV/OFF OF BUSINESS DEV" at bounding box center [630, 319] width 196 height 27
click at [532, 320] on td "ECON DEV/OFF OF BUSINESS DEV" at bounding box center [630, 319] width 196 height 27
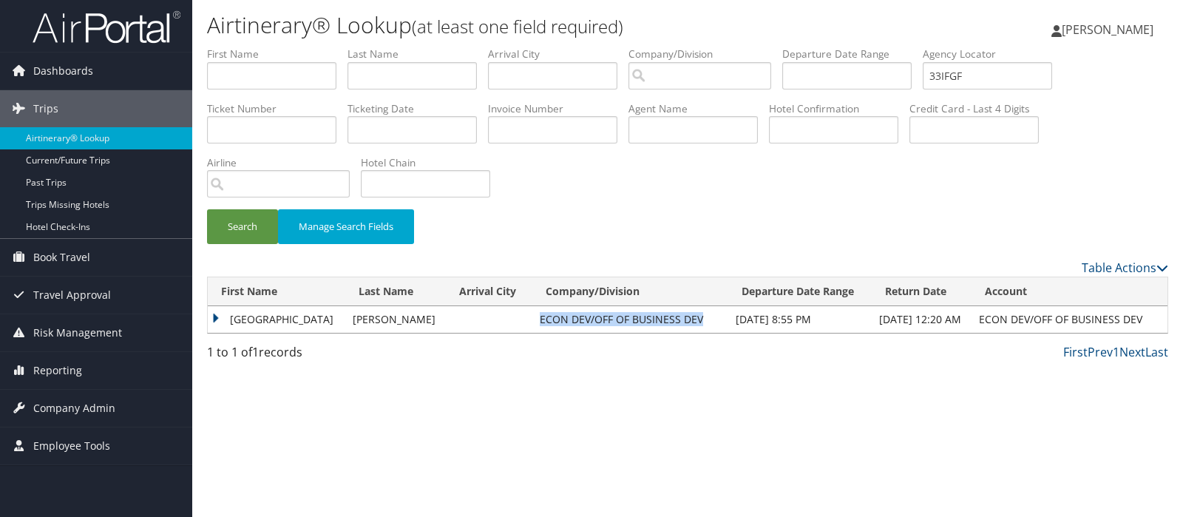
drag, startPoint x: 483, startPoint y: 317, endPoint x: 644, endPoint y: 316, distance: 160.4
click at [644, 316] on td "ECON DEV/OFF OF BUSINESS DEV" at bounding box center [630, 319] width 196 height 27
copy td "ECON DEV/OFF OF BUSINESS DEV"
click at [963, 78] on input "33IFGF" at bounding box center [987, 75] width 129 height 27
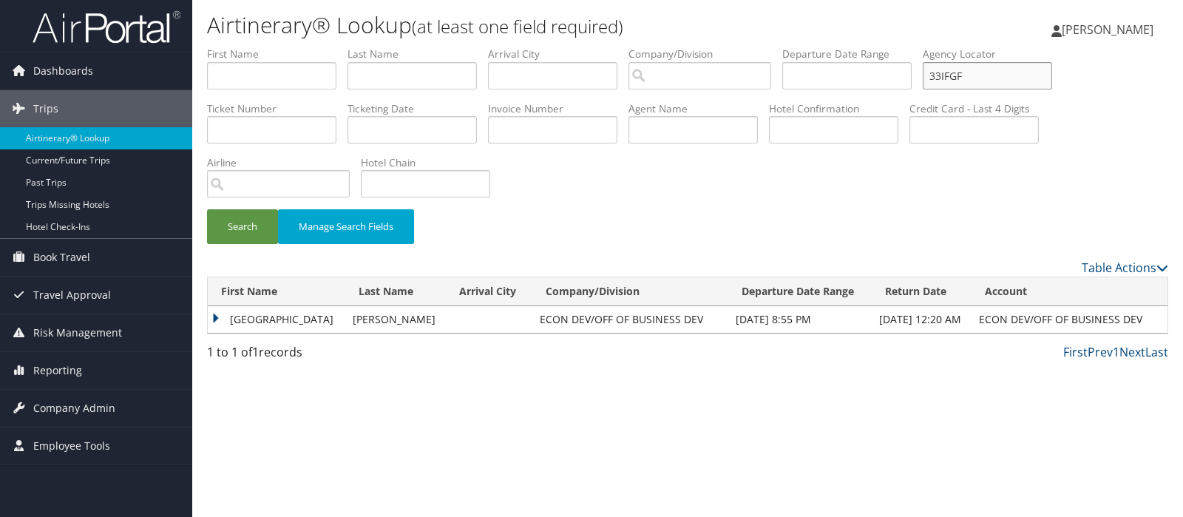
paste input "JO4I"
click at [233, 233] on button "Search" at bounding box center [242, 226] width 71 height 35
click at [965, 72] on input "33JO4I" at bounding box center [987, 75] width 129 height 27
drag, startPoint x: 965, startPoint y: 72, endPoint x: 981, endPoint y: 72, distance: 16.3
click at [981, 72] on input "33JO4I" at bounding box center [987, 75] width 129 height 27
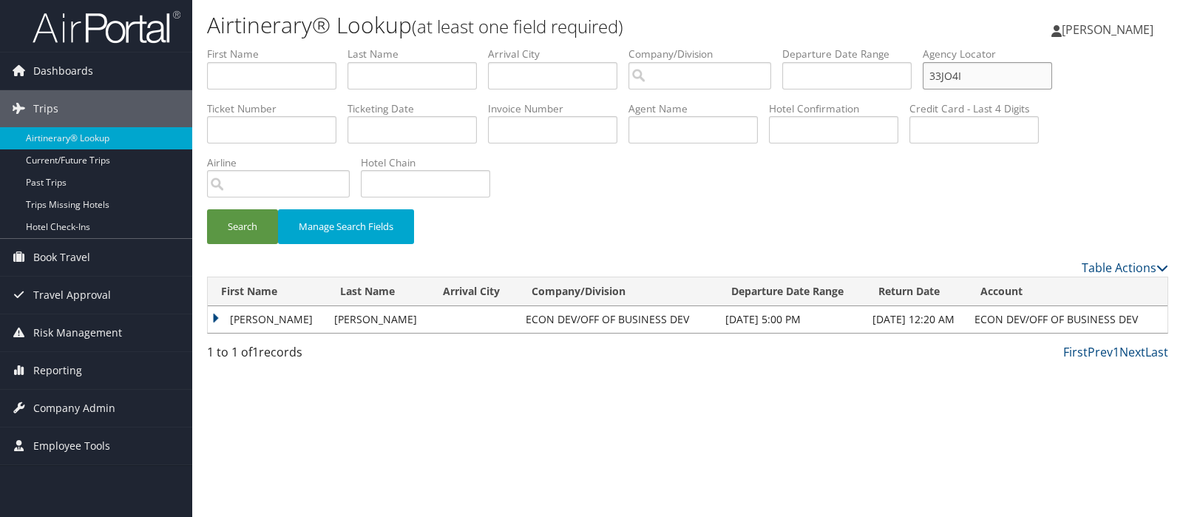
click at [972, 72] on input "33JO4I" at bounding box center [987, 75] width 129 height 27
paste input "NHMJLW"
type input "NHMJLW"
click at [259, 221] on button "Search" at bounding box center [242, 226] width 71 height 35
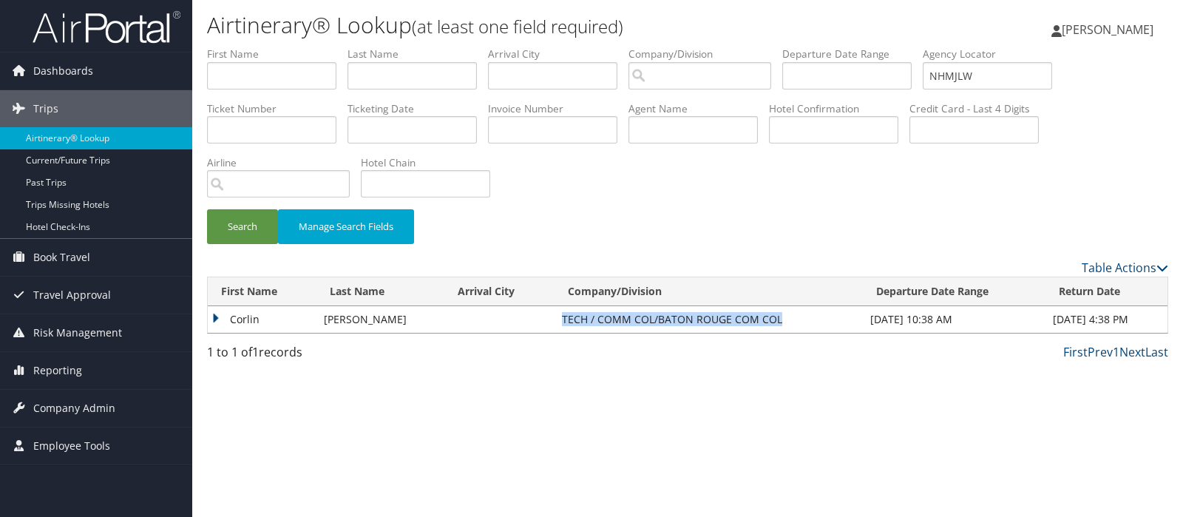
drag, startPoint x: 536, startPoint y: 316, endPoint x: 756, endPoint y: 319, distance: 220.3
click at [756, 319] on td "TECH / COMM COL/BATON ROUGE COM COL" at bounding box center [708, 319] width 308 height 27
copy td "TECH / COMM COL/BATON ROUGE COM COL"
click at [79, 404] on span "Company Admin" at bounding box center [74, 408] width 82 height 37
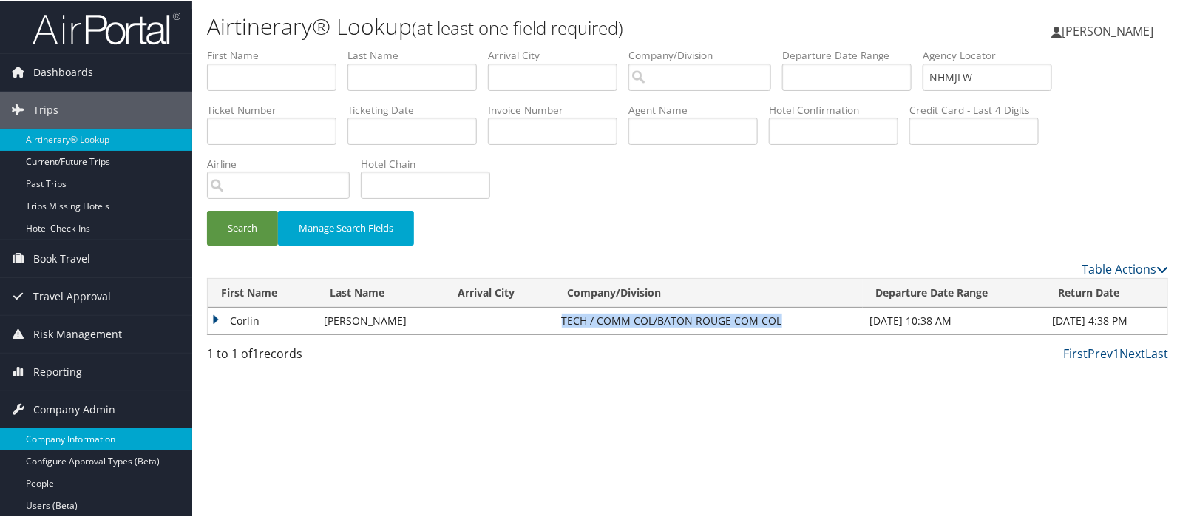
click at [72, 431] on link "Company Information" at bounding box center [96, 438] width 192 height 22
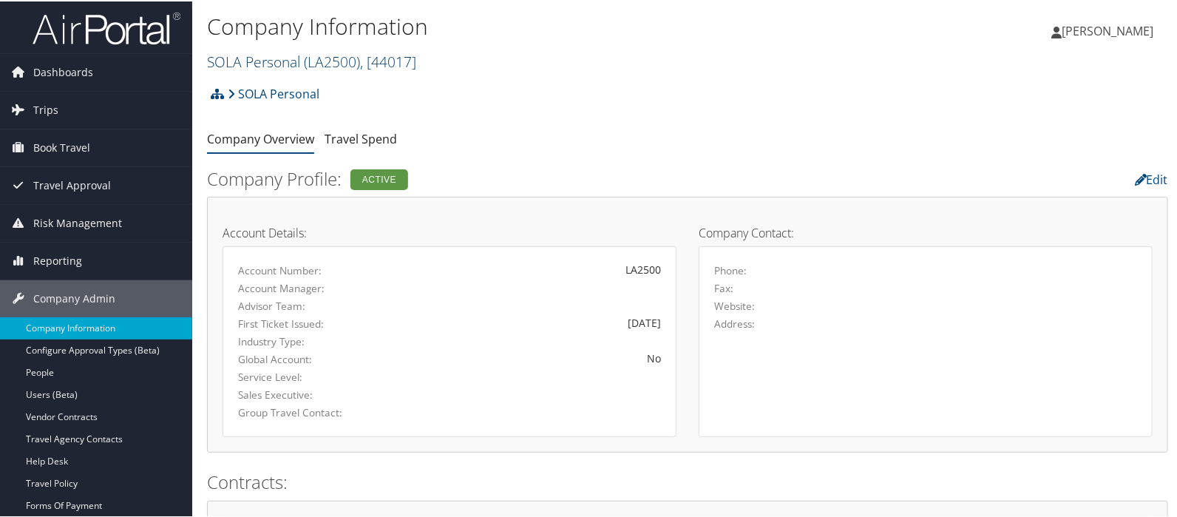
click at [253, 61] on link "SOLA Personal ( LA2500 ) , [ 44017 ]" at bounding box center [311, 60] width 209 height 20
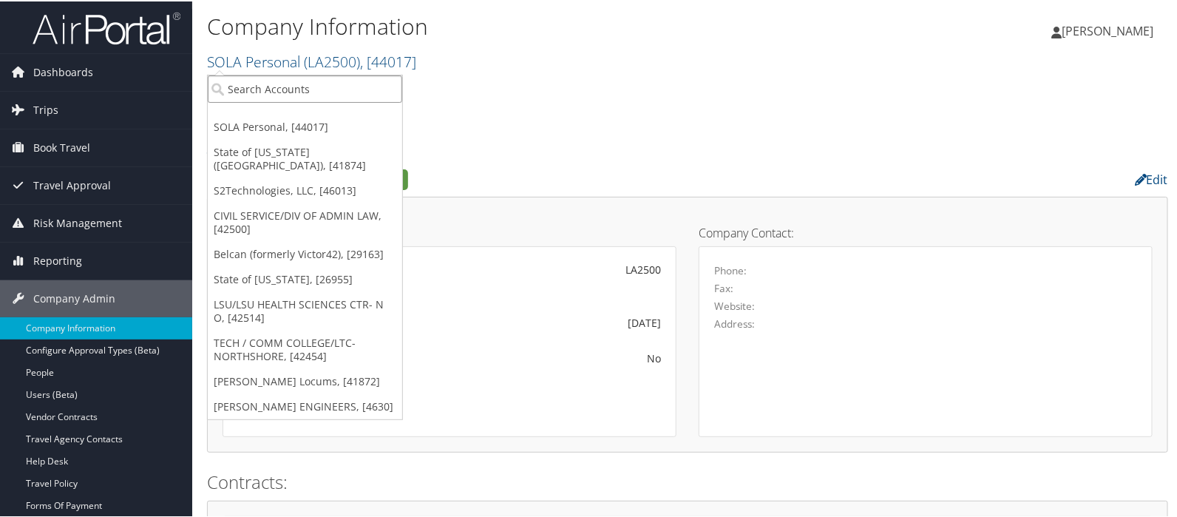
click at [253, 86] on input "search" at bounding box center [305, 87] width 194 height 27
type input "state of l"
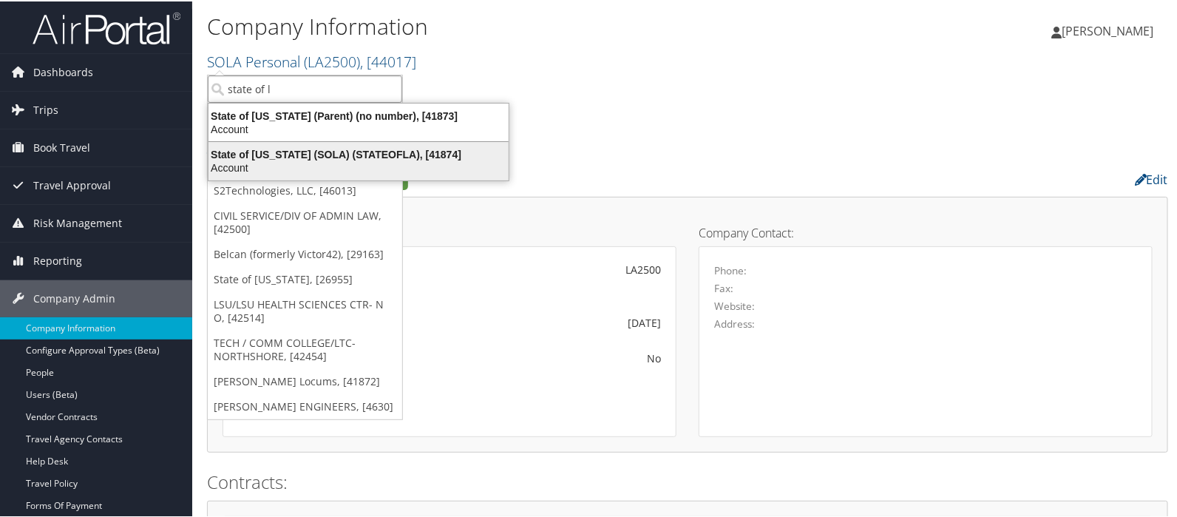
click at [254, 151] on div "State of Louisiana (SOLA) (STATEOFLA), [41874]" at bounding box center [359, 152] width 318 height 13
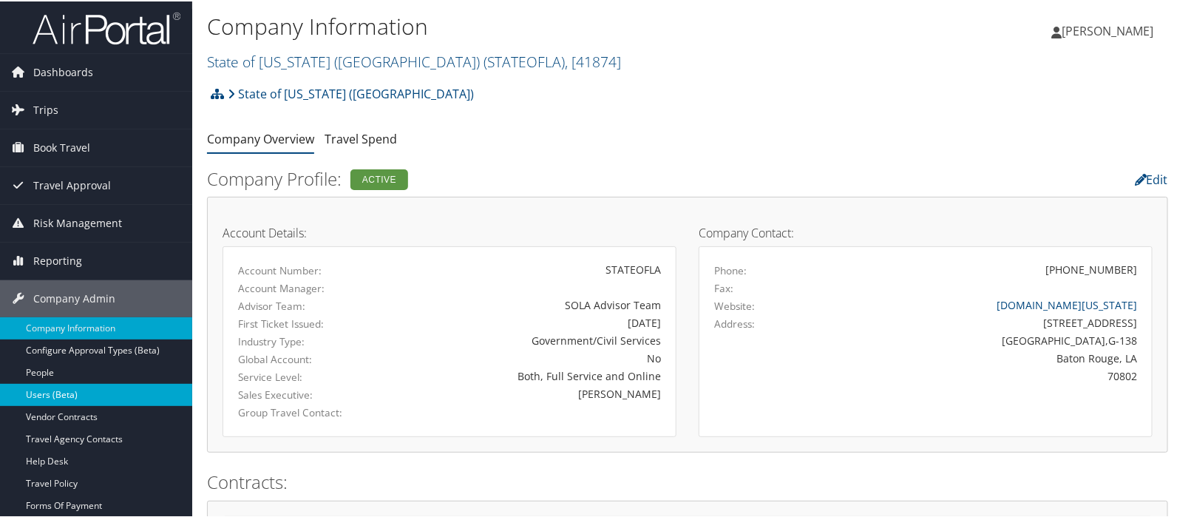
click at [55, 393] on link "Users (Beta)" at bounding box center [96, 393] width 192 height 22
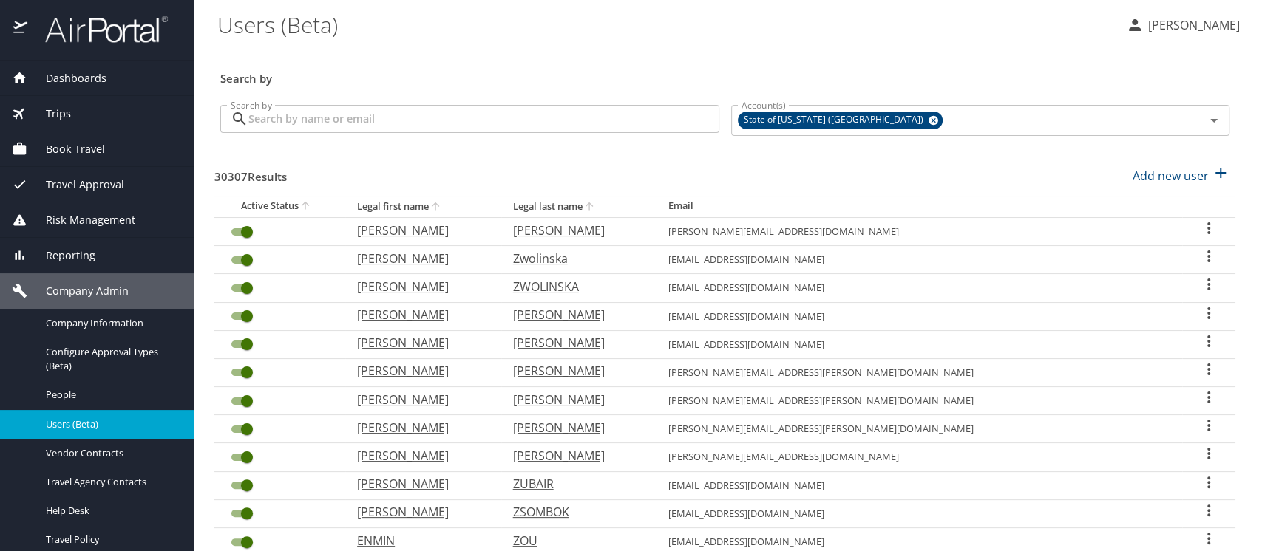
click at [285, 121] on input "Search by" at bounding box center [483, 119] width 471 height 28
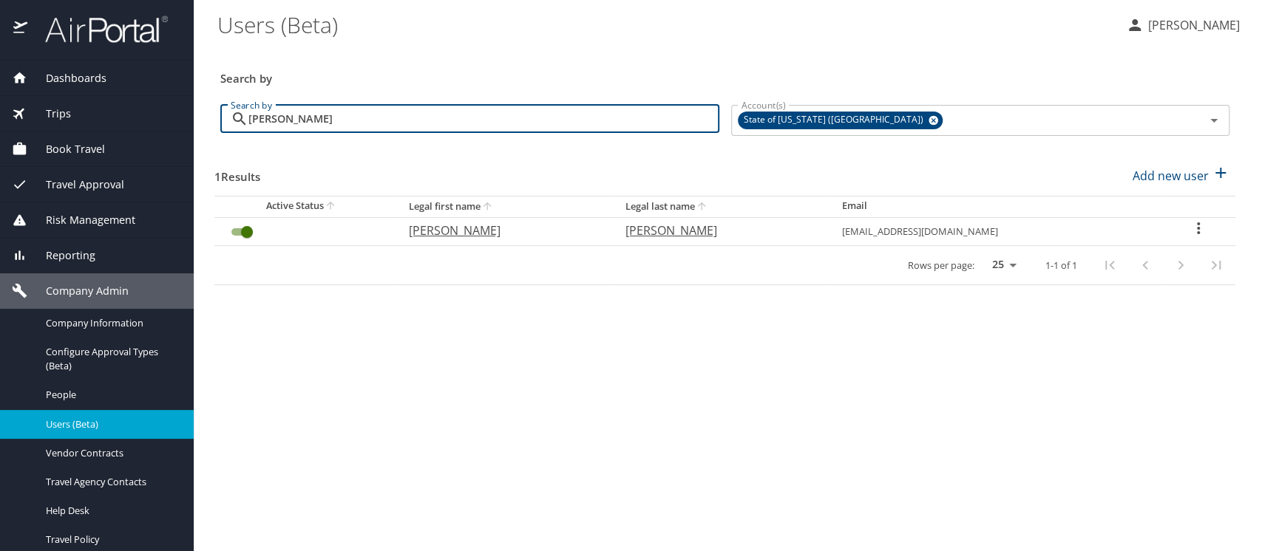
type input "[PERSON_NAME]"
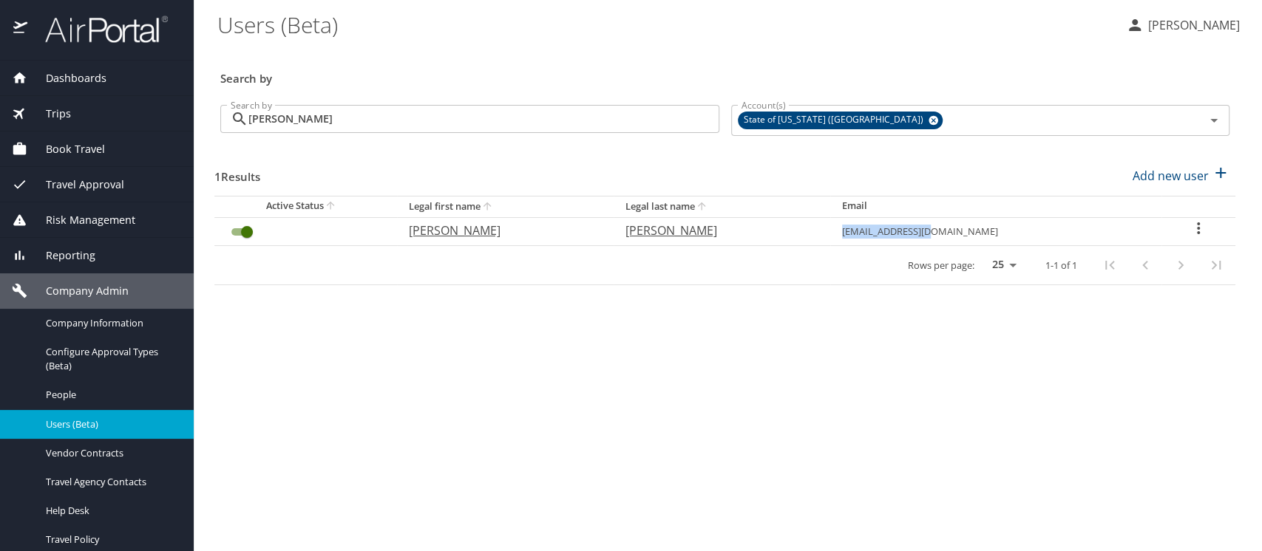
drag, startPoint x: 920, startPoint y: 229, endPoint x: 1012, endPoint y: 233, distance: 91.7
click at [1012, 233] on td "[EMAIL_ADDRESS][DOMAIN_NAME]" at bounding box center [995, 231] width 331 height 28
copy td "[EMAIL_ADDRESS][DOMAIN_NAME]"
click at [1195, 228] on icon "User Search Table" at bounding box center [1198, 229] width 18 height 18
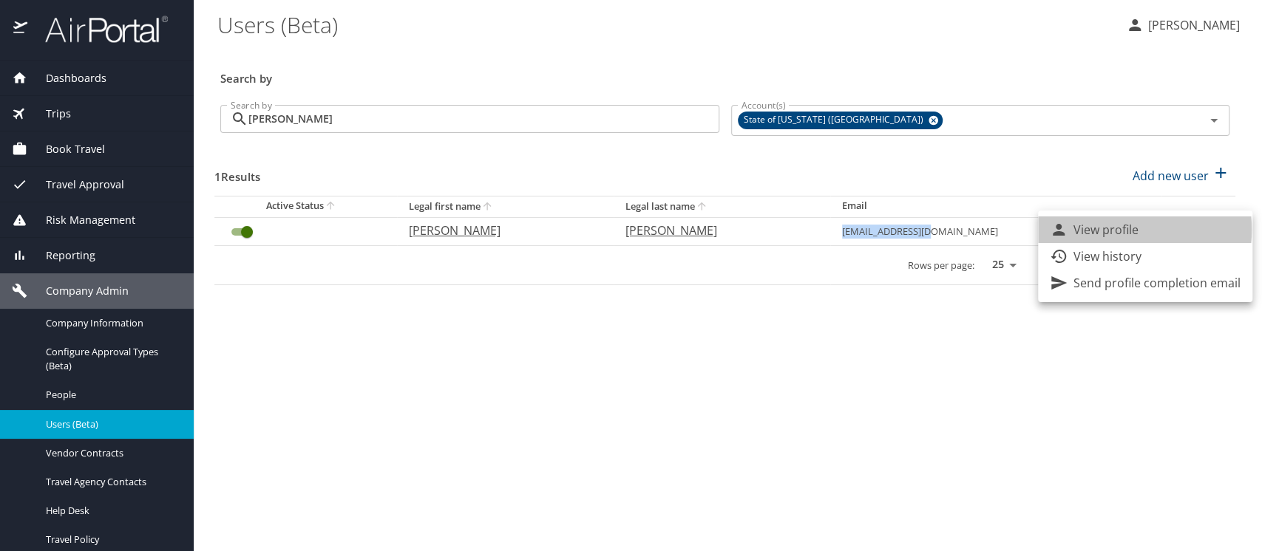
click at [1117, 230] on p "View profile" at bounding box center [1105, 230] width 65 height 18
select select "US"
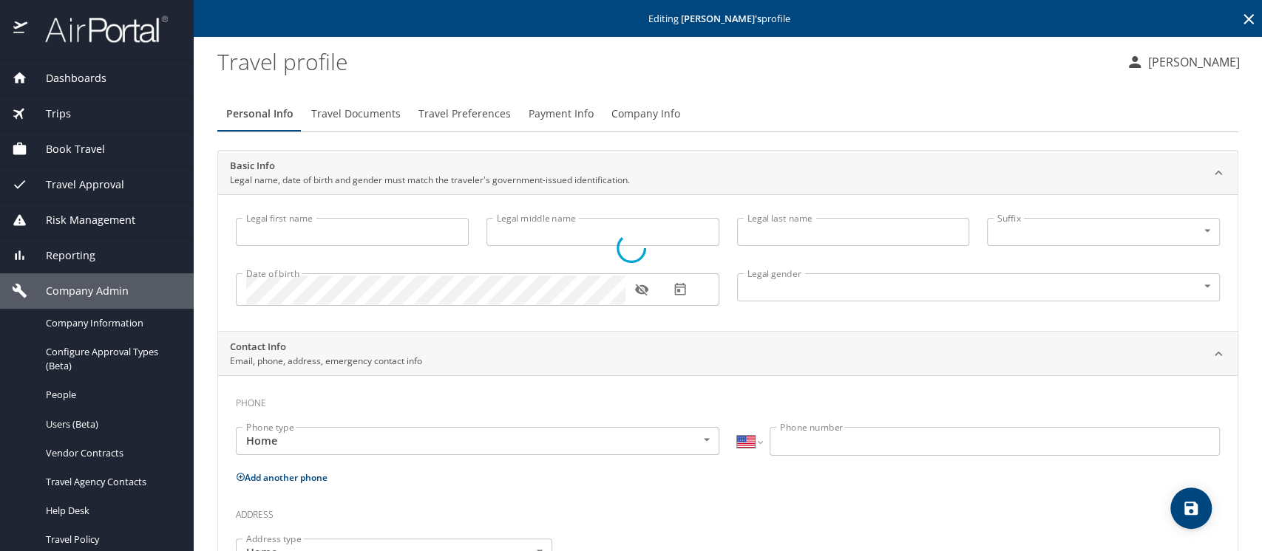
type input "BRIAN"
type input "Joseph"
type input "COPELAND"
type input "Male"
select select "US"
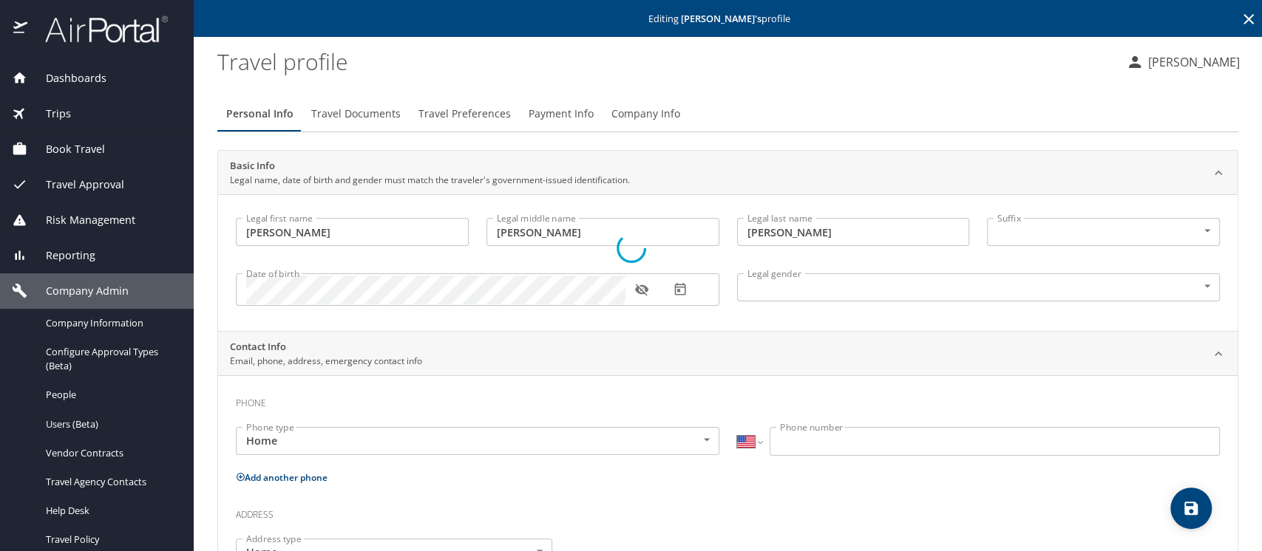
select select "US"
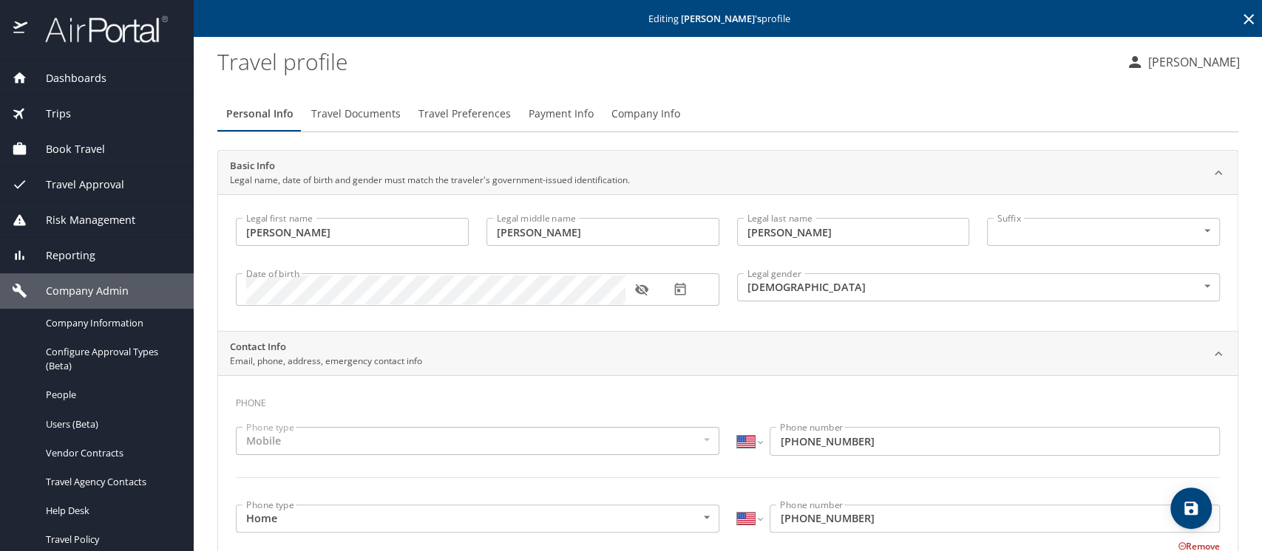
click at [552, 121] on span "Payment Info" at bounding box center [561, 114] width 65 height 18
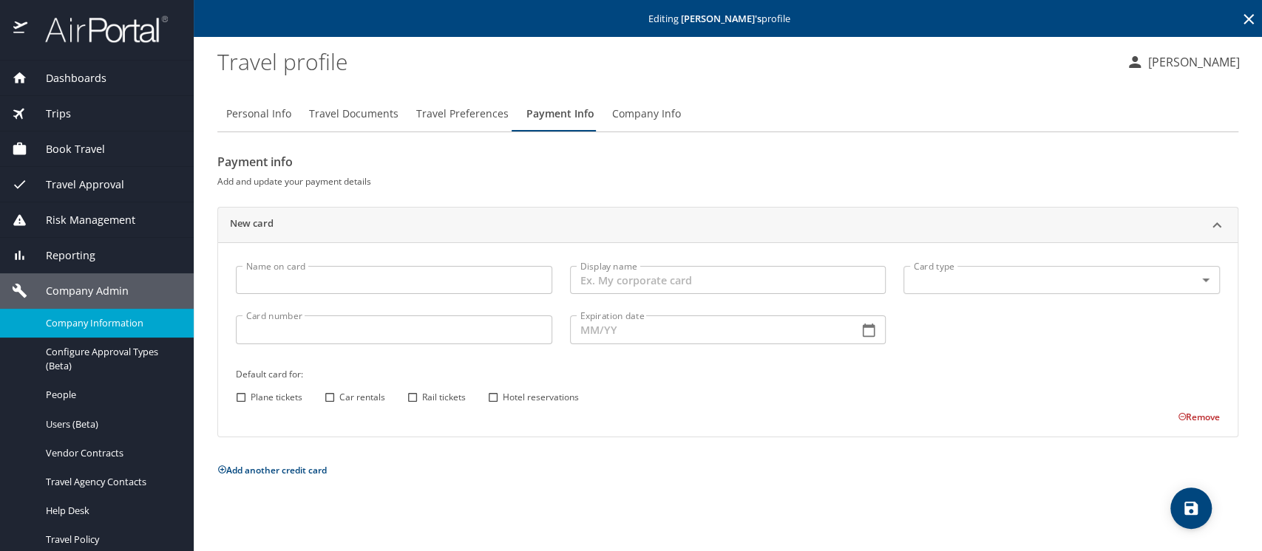
click at [86, 323] on span "Company Information" at bounding box center [111, 323] width 130 height 14
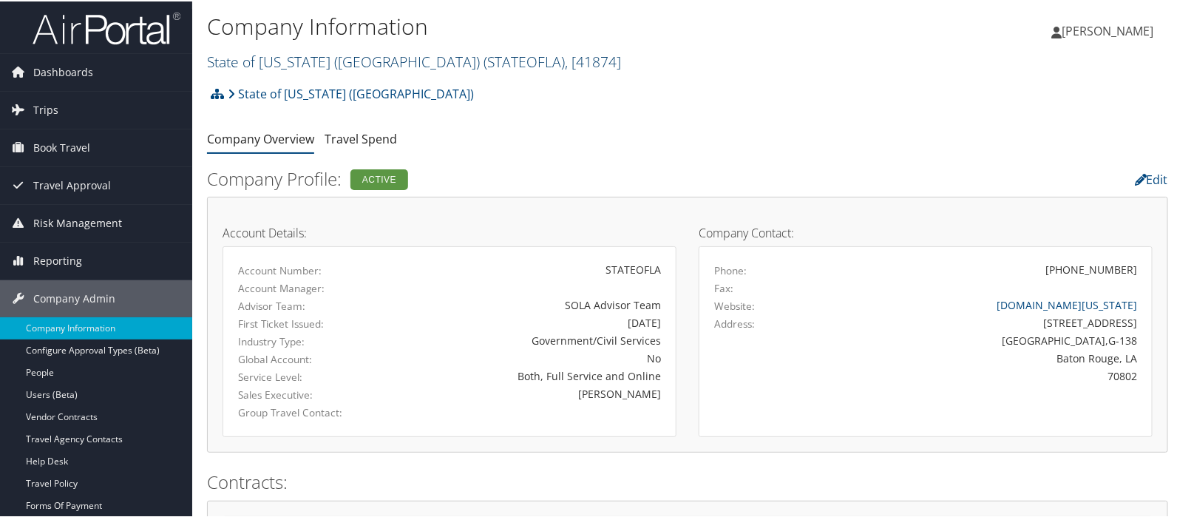
click at [254, 59] on link "State of [US_STATE] (SOLA) ( STATEOFLA ) , [ 41874 ]" at bounding box center [414, 60] width 414 height 20
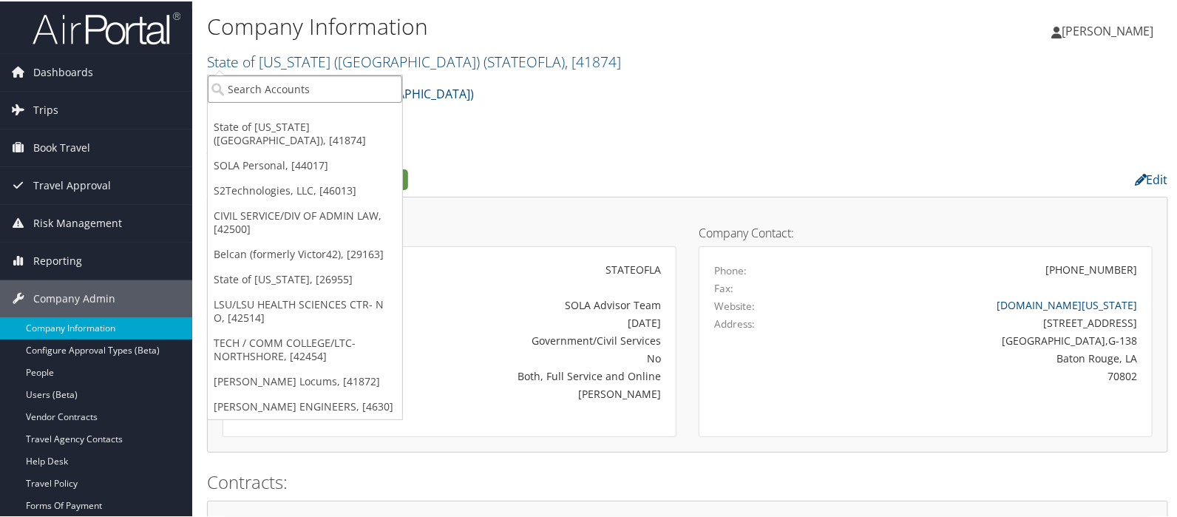
paste input "ECON DEV/OFF OF BUSINESS DEV"
type input "ECON DEV/OFF OF BUSINESS DEV"
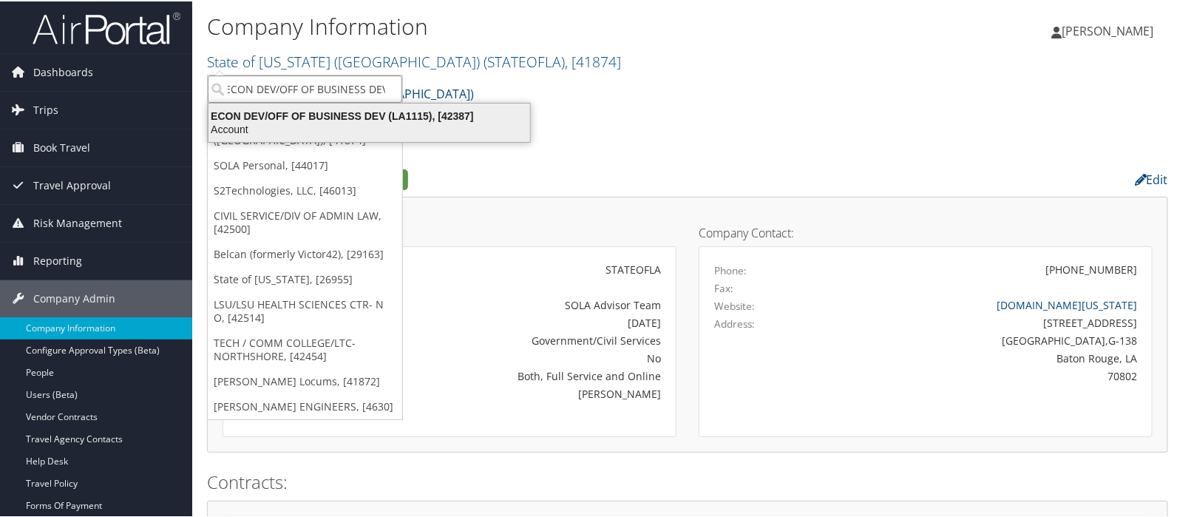
click at [318, 114] on div "ECON DEV/OFF OF BUSINESS DEV (LA1115), [42387]" at bounding box center [369, 114] width 339 height 13
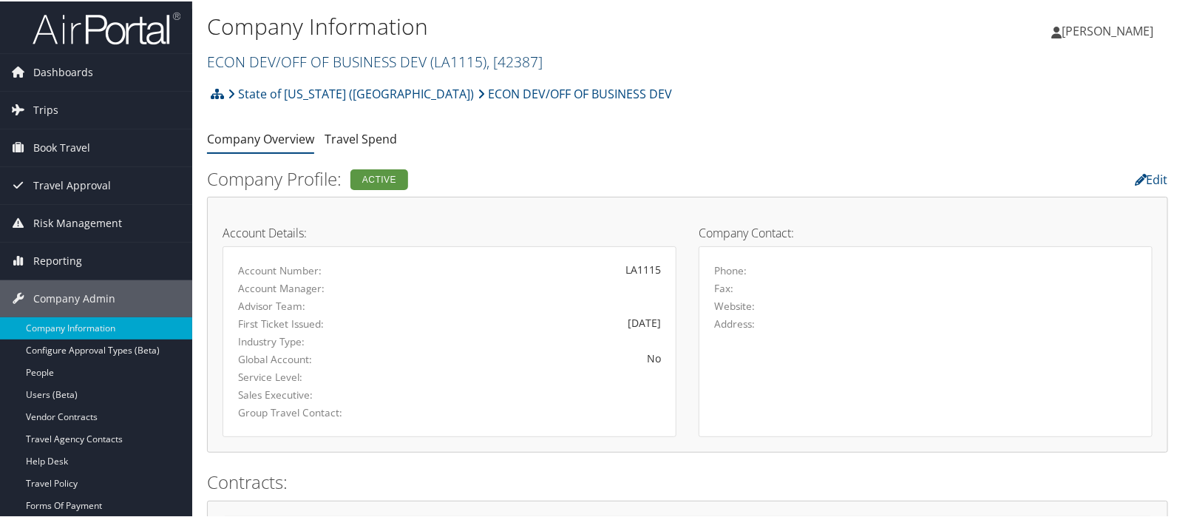
click at [263, 64] on link "ECON DEV/OFF OF BUSINESS DEV ( LA1115 ) , [ 42387 ]" at bounding box center [375, 60] width 336 height 20
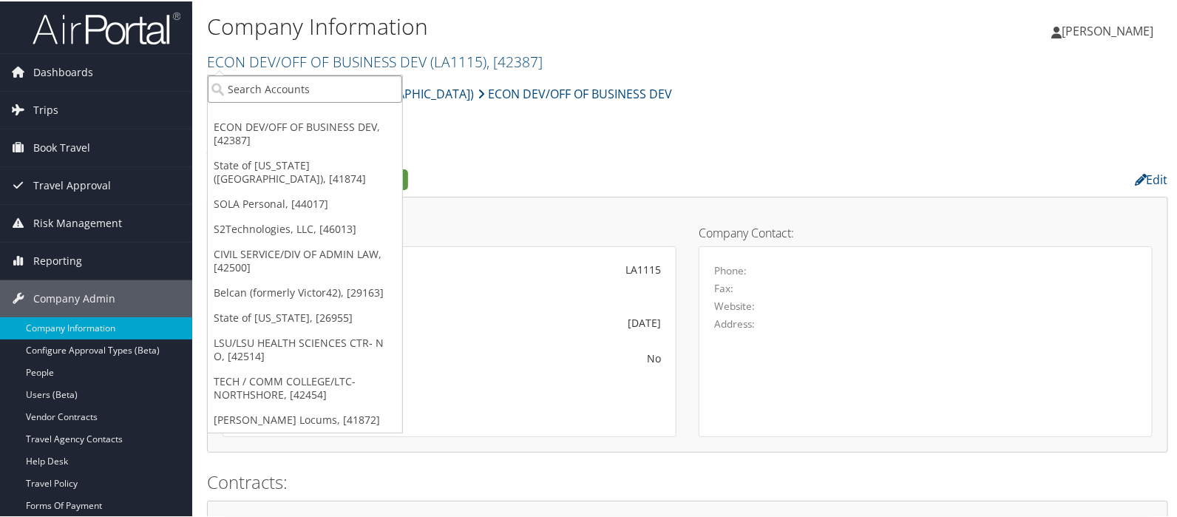
paste input "LSU BR ACADEMIC AFFAIRS VP"
type input "LSU BR ACADEMIC AFFAIRS VP"
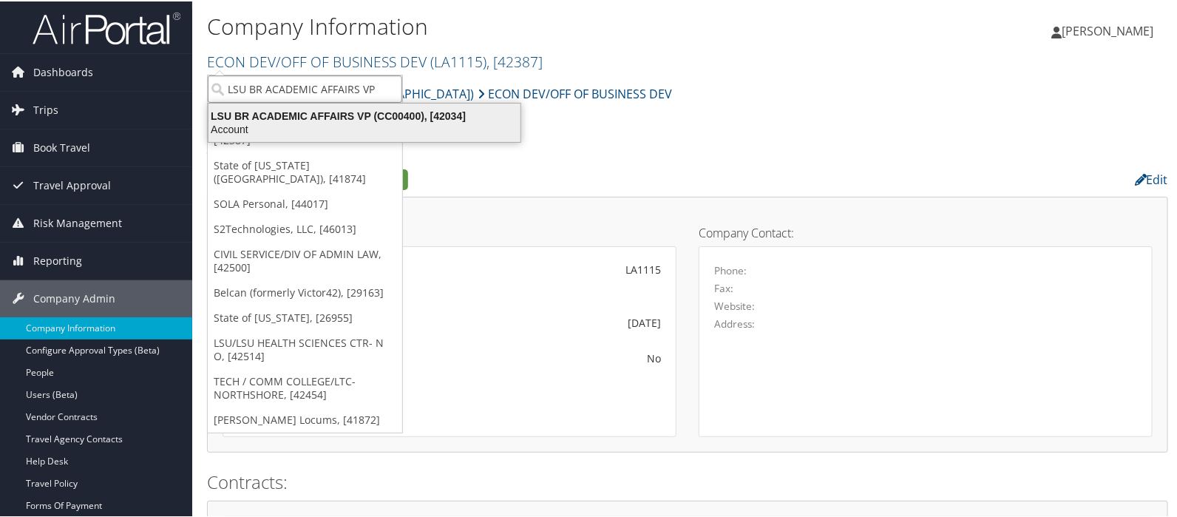
click at [361, 114] on div "LSU BR ACADEMIC AFFAIRS VP (CC00400), [42034]" at bounding box center [365, 114] width 330 height 13
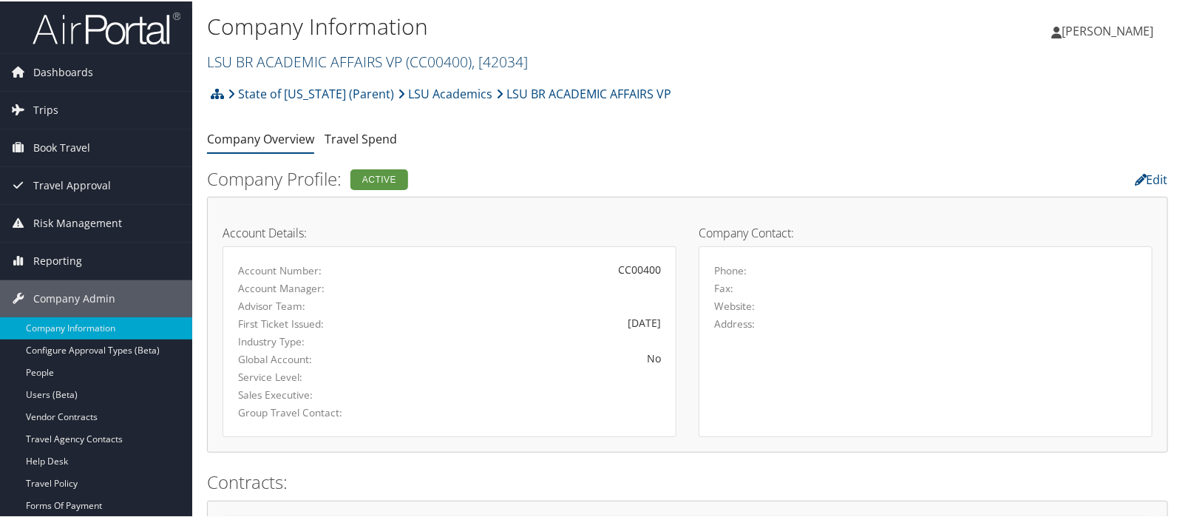
click at [286, 58] on link "LSU BR ACADEMIC AFFAIRS VP ( CC00400 ) , [ 42034 ]" at bounding box center [367, 60] width 321 height 20
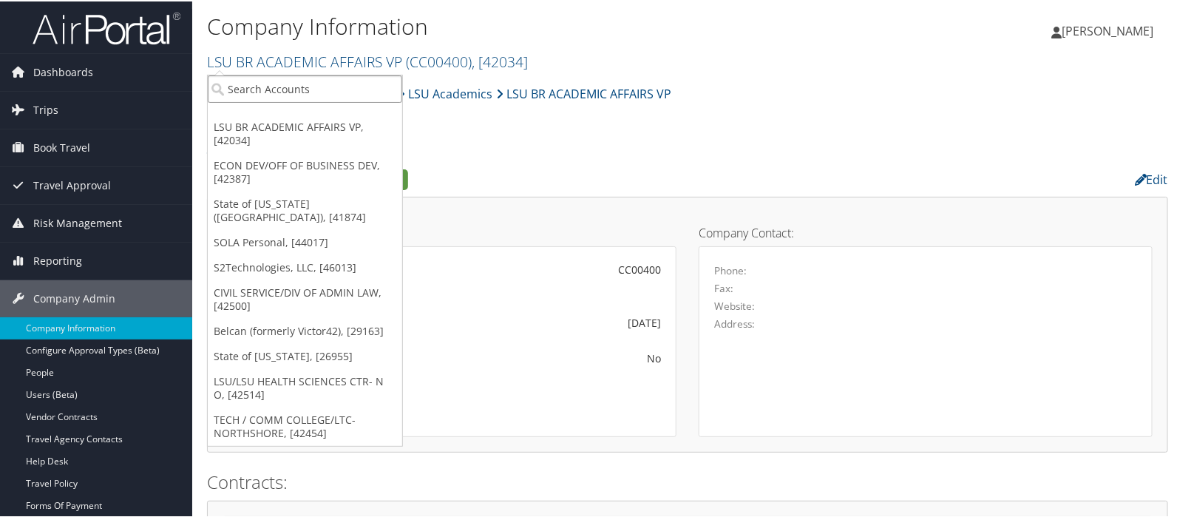
paste input "LSU BR PHYSICS/ASTRONOMY"
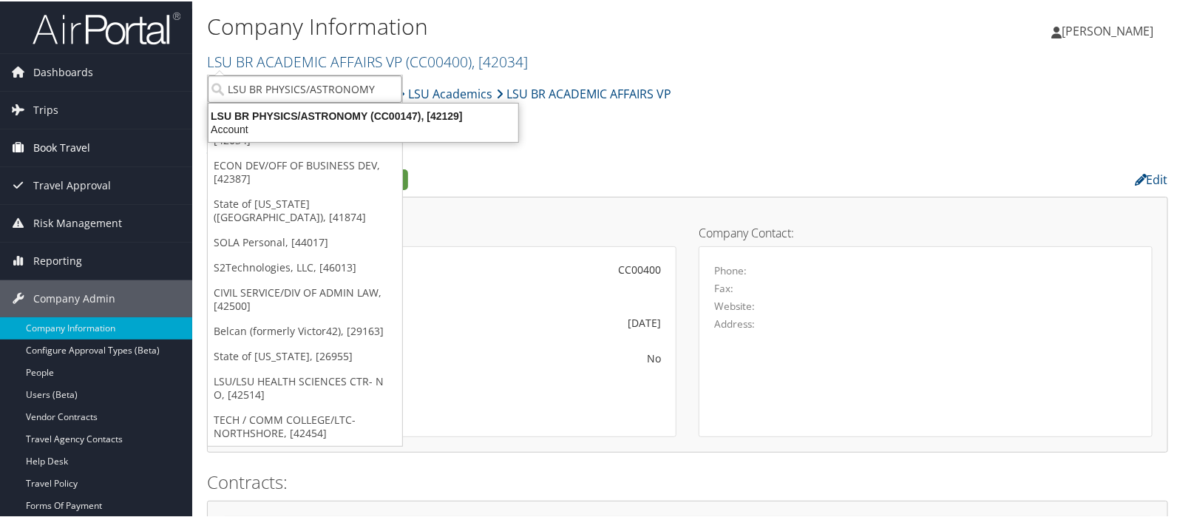
type input "LSU BR PHYSICS/ASTRONOMY"
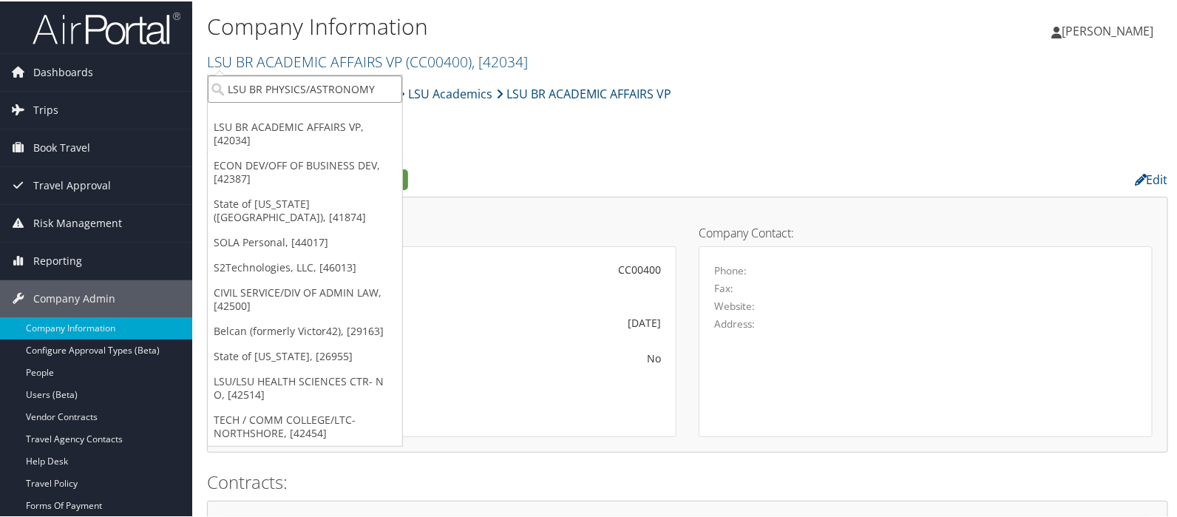
click at [392, 92] on input "LSU BR PHYSICS/ASTRONOMY" at bounding box center [305, 87] width 194 height 27
paste input "LSUAM/President/Office of the President"
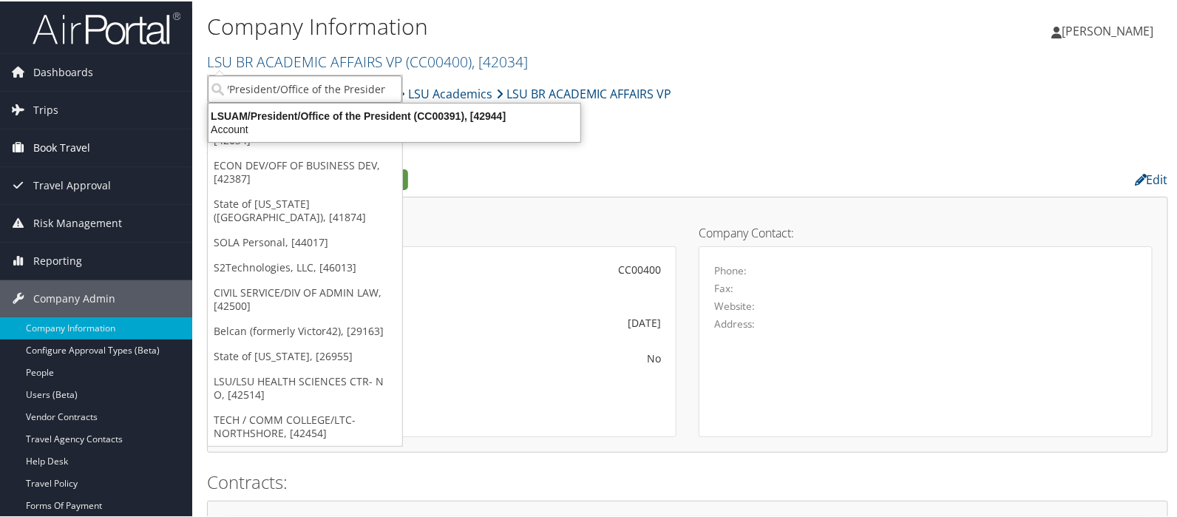
type input "LSUAM/President/Office of the President"
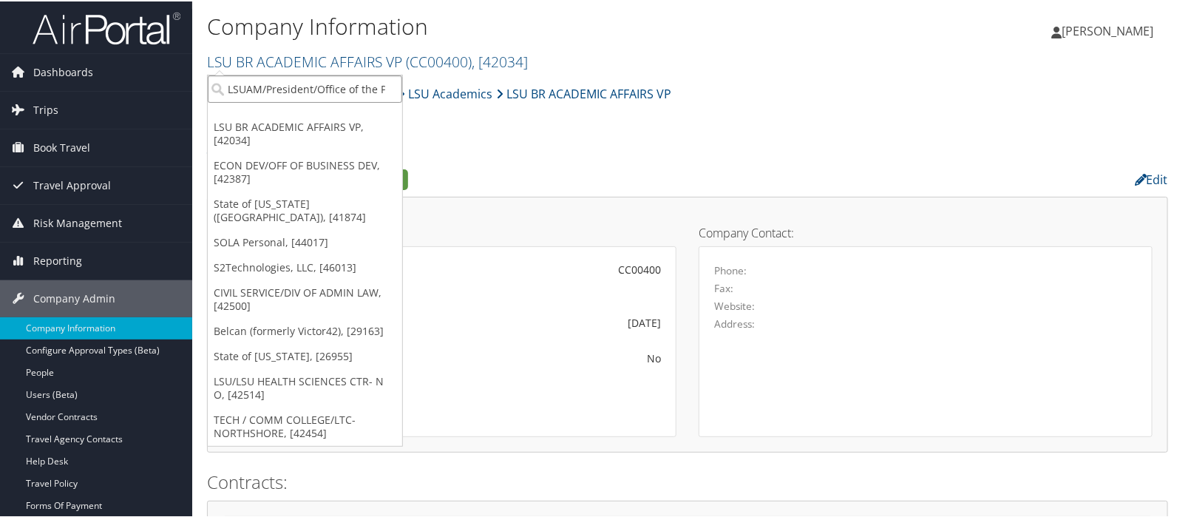
click at [275, 87] on input "LSUAM/President/Office of the President" at bounding box center [305, 87] width 194 height 27
paste input "LSUS/Student Affairs"
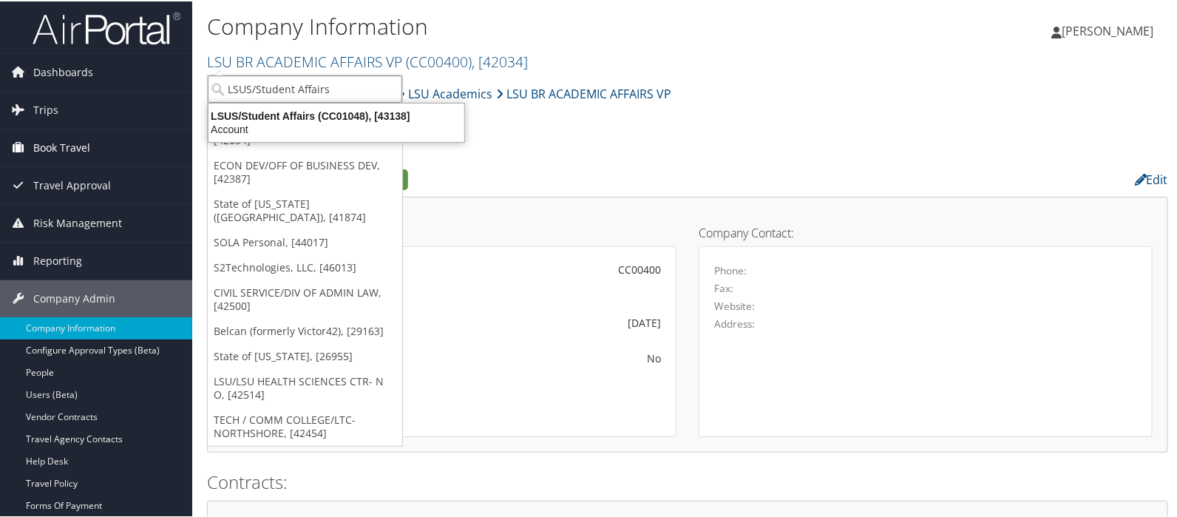
type input "LSUS/Student Affairs"
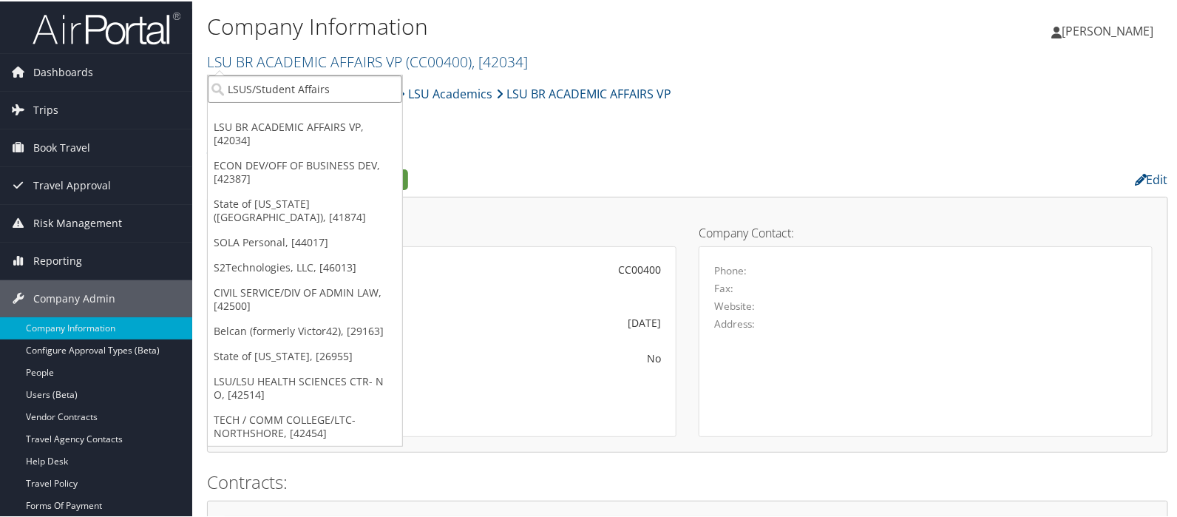
click at [298, 90] on input "LSUS/Student Affairs" at bounding box center [305, 87] width 194 height 27
paste input "TECH / COMM COL/BATON ROUGE COM COL"
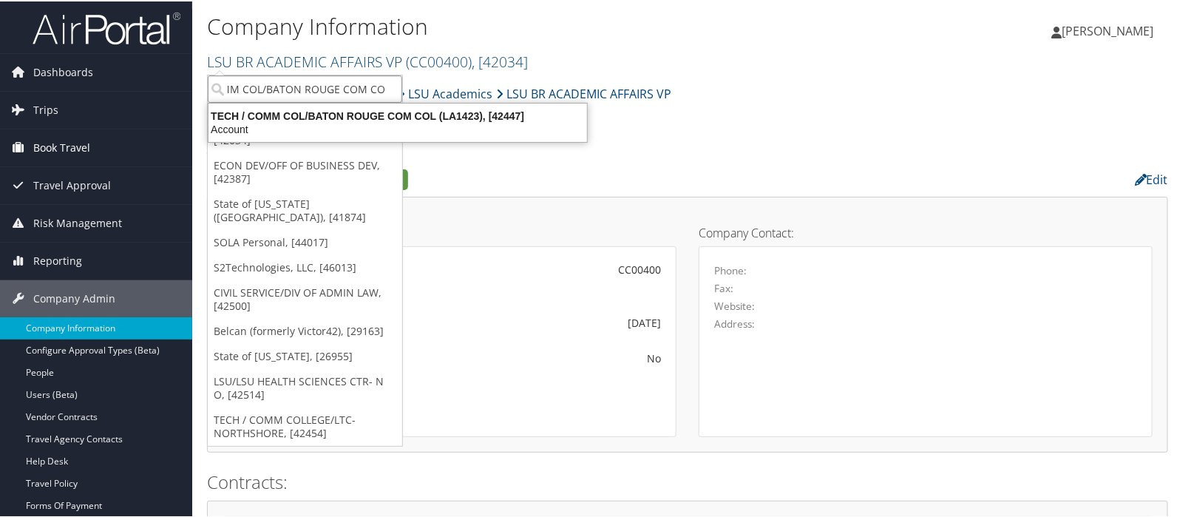
type input "TECH / COMM COL/BATON ROUGE COM COL"
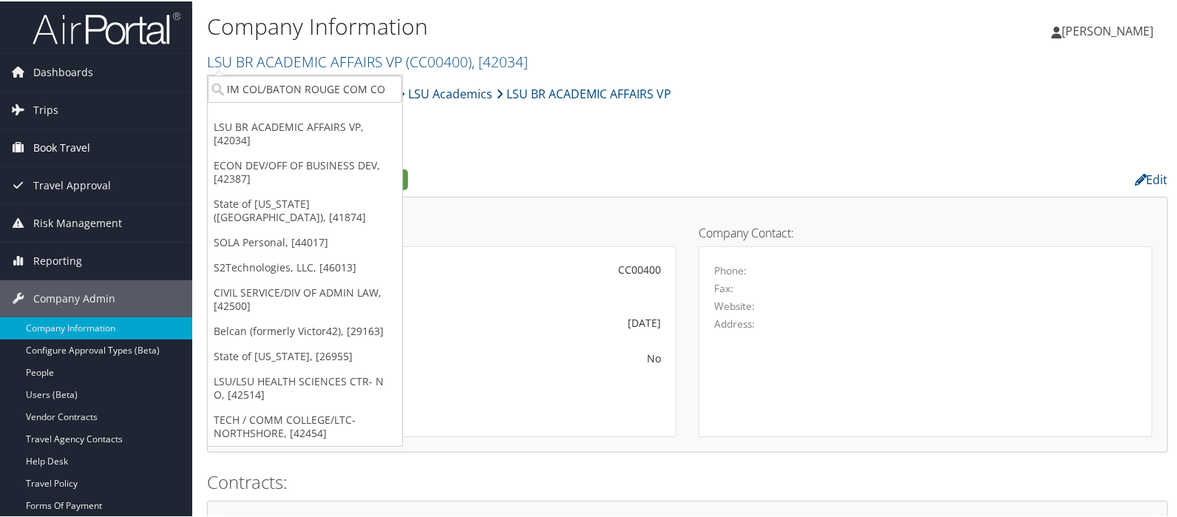
scroll to position [0, 0]
click at [266, 83] on input "TECH / COMM COL/BATON ROUGE COM COL" at bounding box center [305, 87] width 194 height 27
type input "lsu aca"
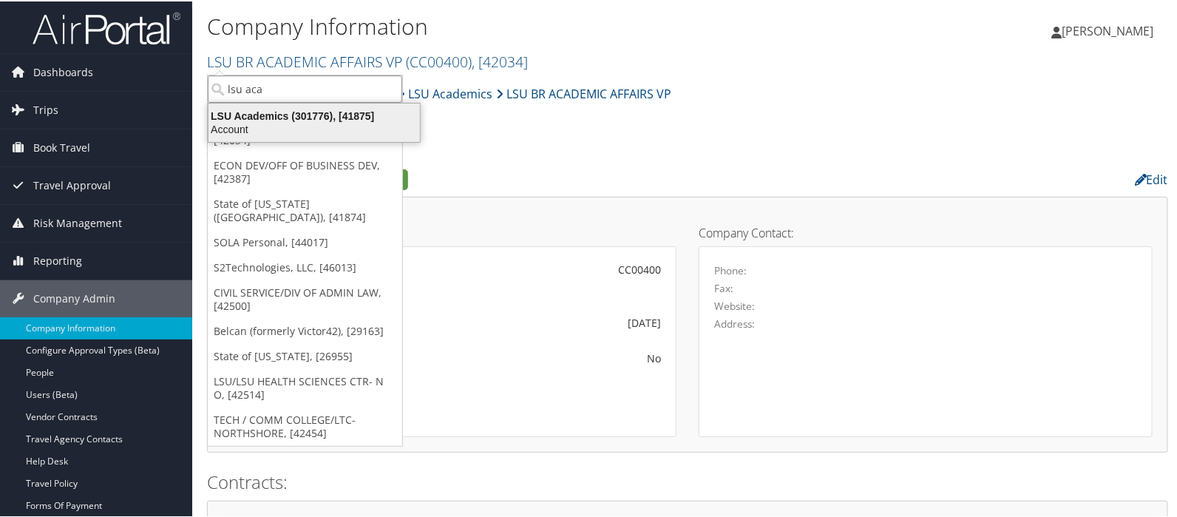
click at [283, 119] on div "LSU Academics (301776), [41875]" at bounding box center [314, 114] width 229 height 13
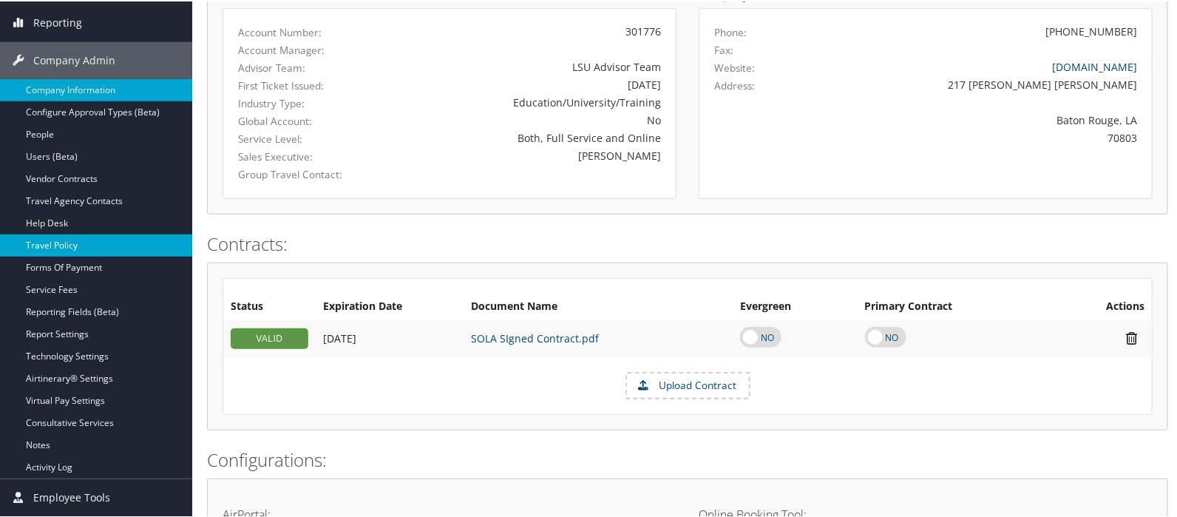
scroll to position [246, 0]
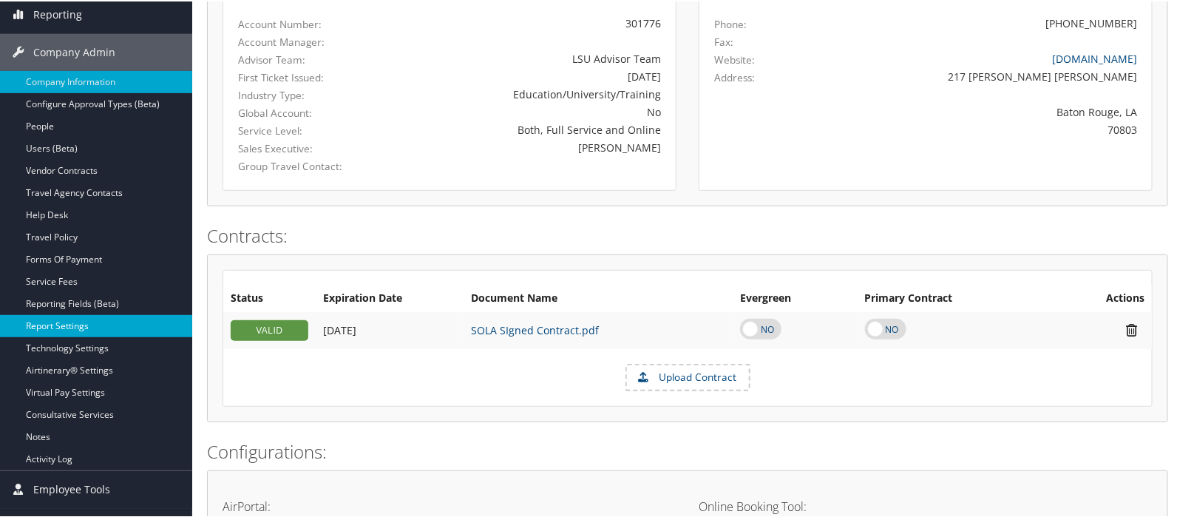
click at [84, 327] on link "Report Settings" at bounding box center [96, 324] width 192 height 22
